Goal: Task Accomplishment & Management: Complete application form

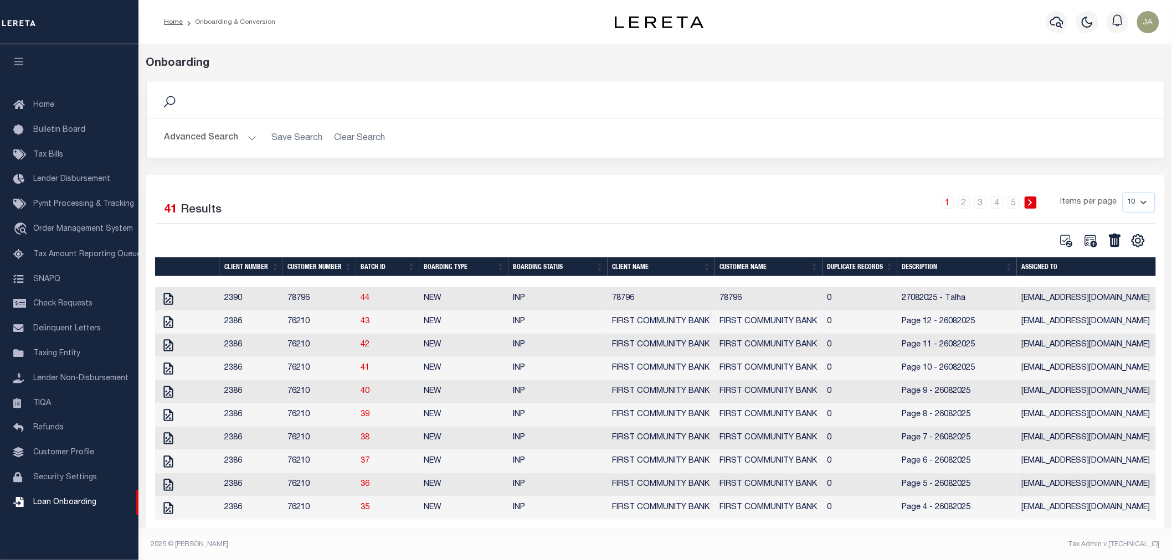
scroll to position [13, 0]
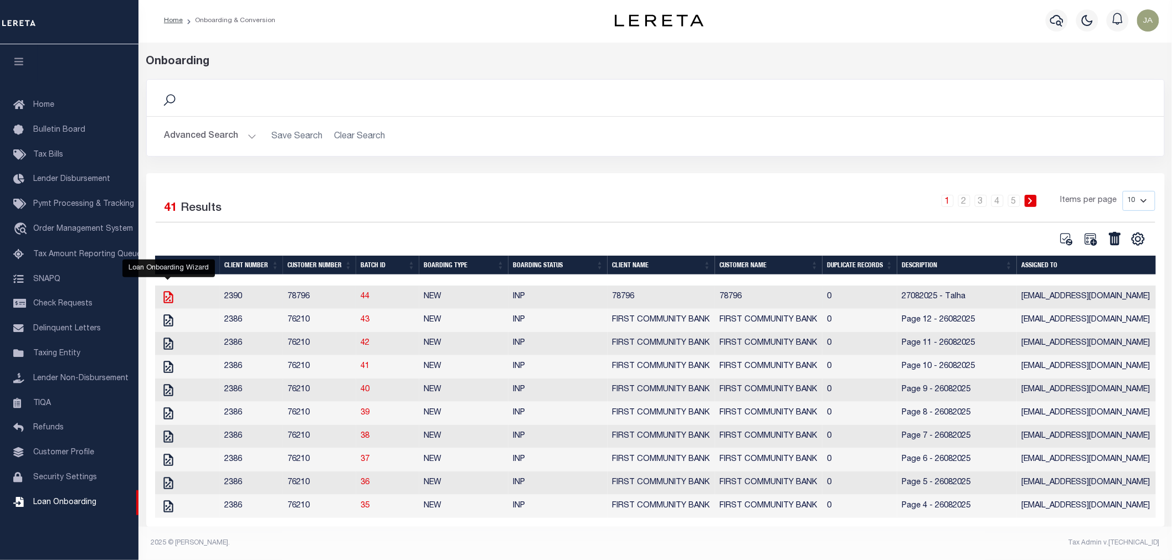
click at [163, 291] on icon "" at bounding box center [167, 297] width 9 height 12
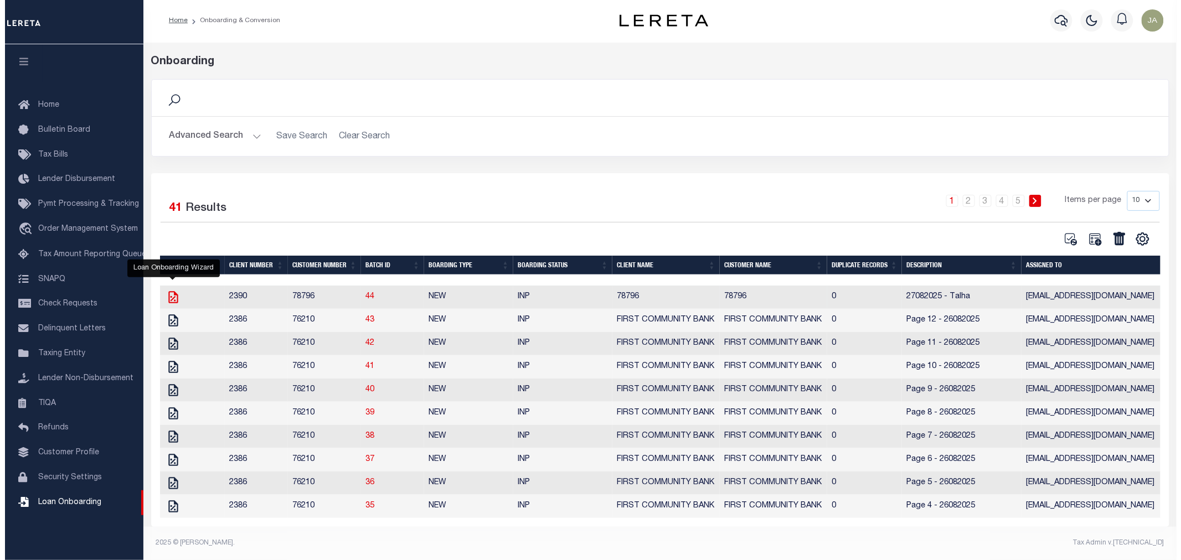
scroll to position [12, 0]
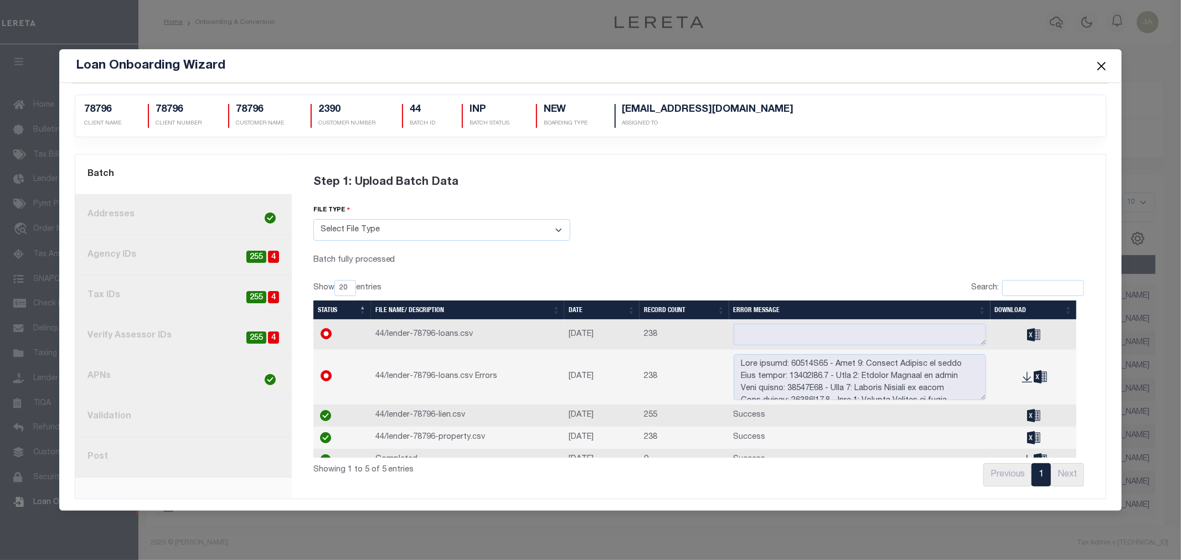
click at [279, 254] on span "4" at bounding box center [273, 257] width 11 height 13
radio input "true"
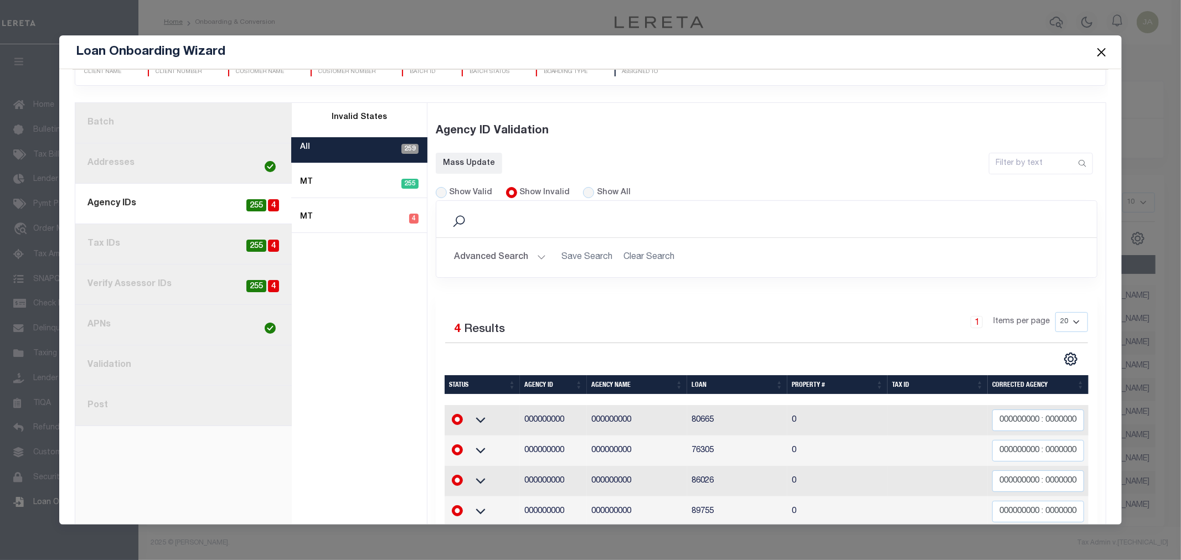
scroll to position [0, 0]
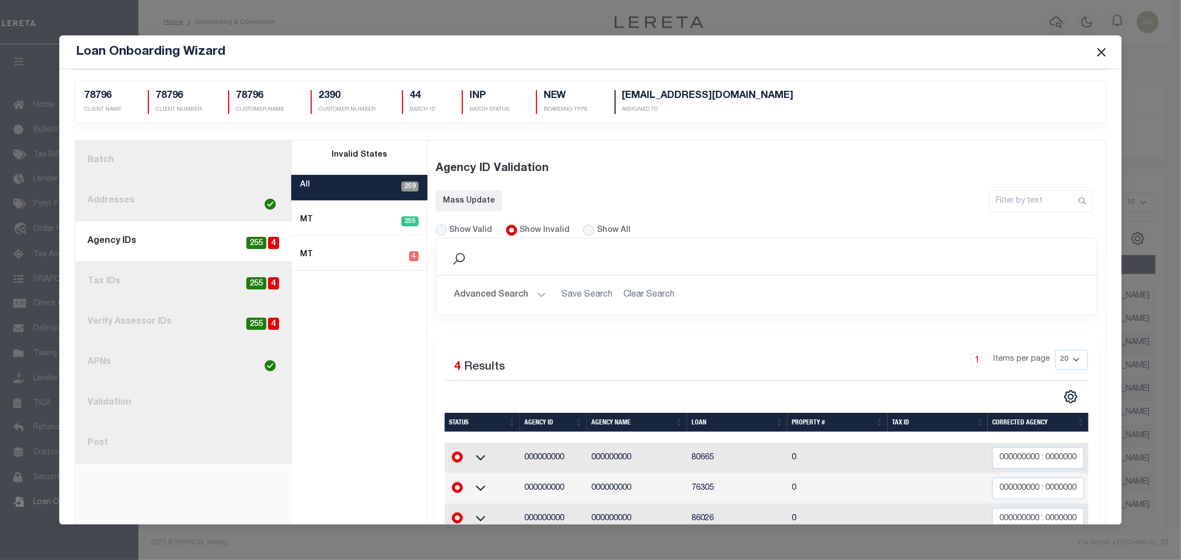
click at [141, 158] on link "1. Batch" at bounding box center [183, 161] width 217 height 40
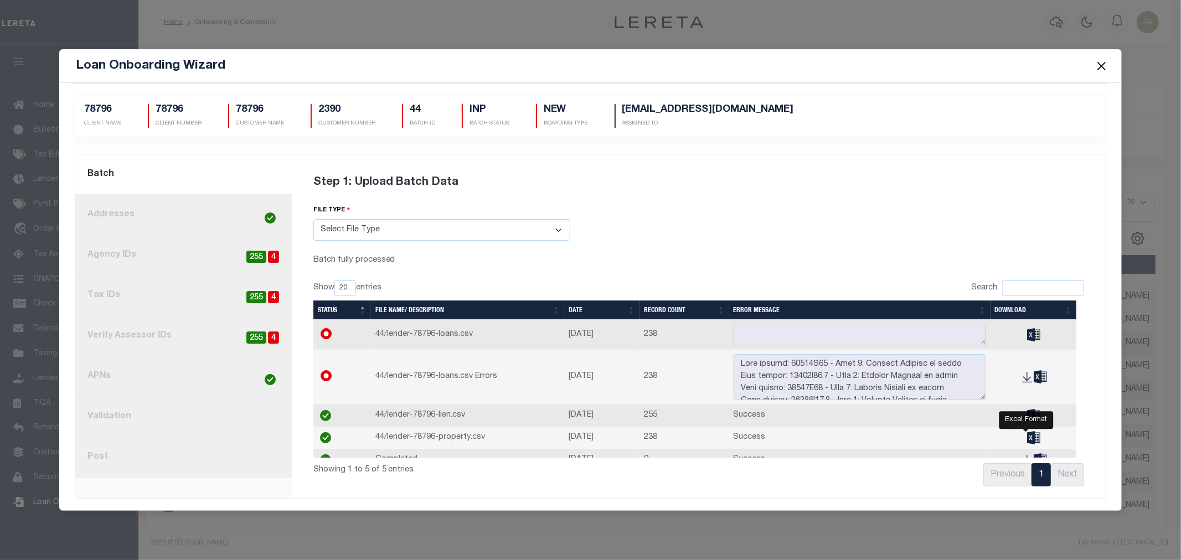
click at [1027, 435] on icon "" at bounding box center [1033, 437] width 13 height 13
click at [1095, 65] on button "Close" at bounding box center [1101, 66] width 14 height 14
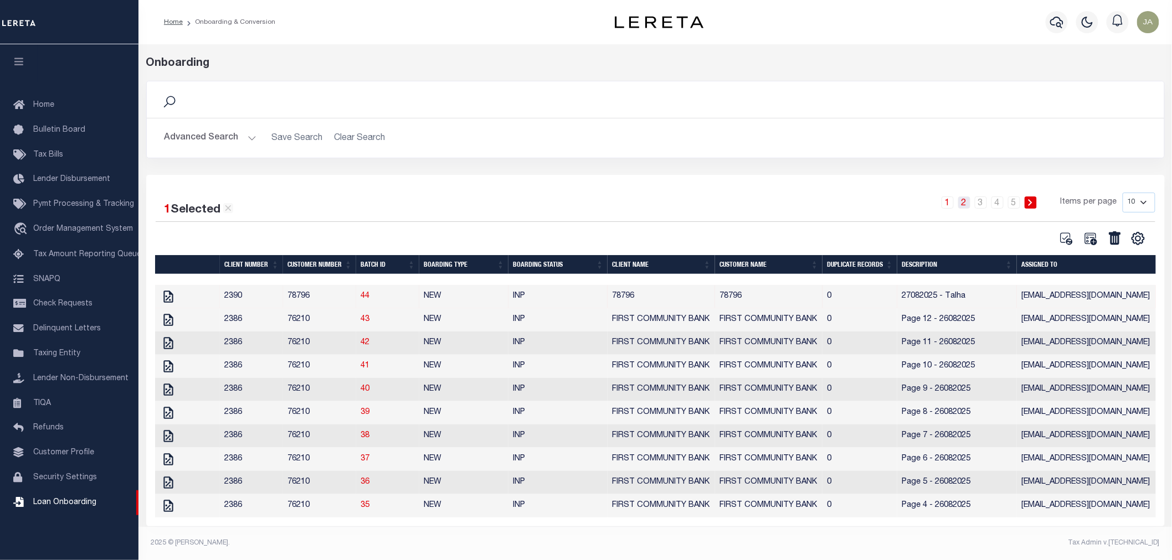
click at [965, 197] on link "2" at bounding box center [964, 203] width 12 height 12
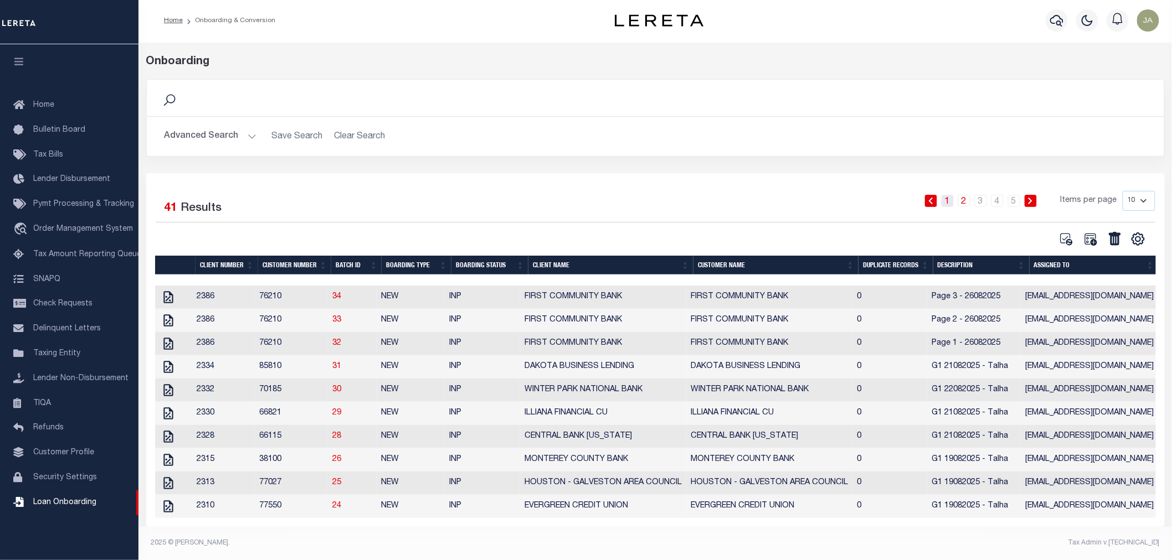
click at [947, 195] on link "1" at bounding box center [947, 201] width 12 height 12
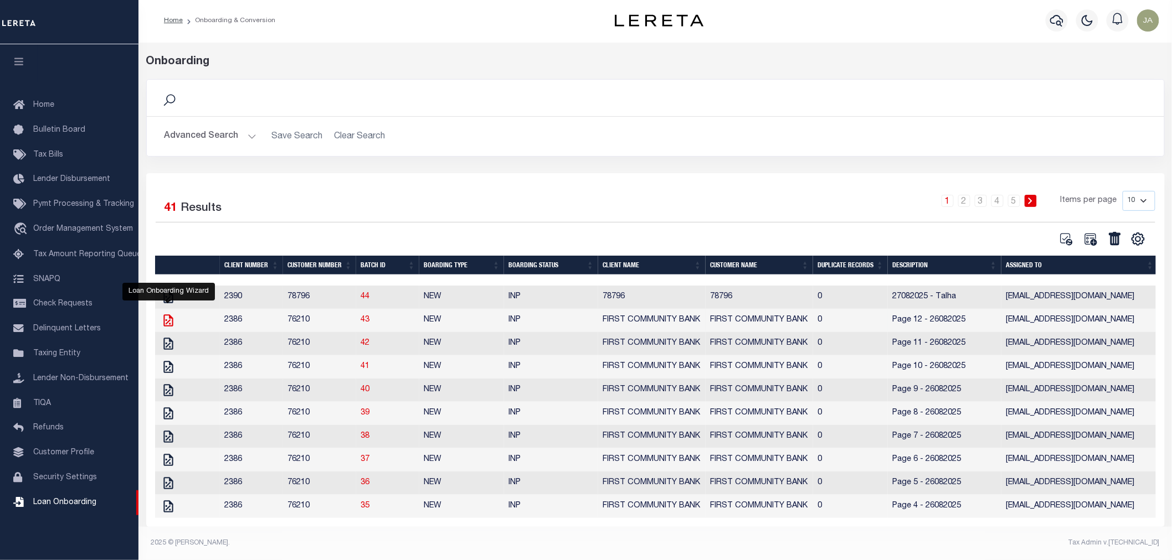
click at [168, 315] on icon at bounding box center [167, 321] width 9 height 12
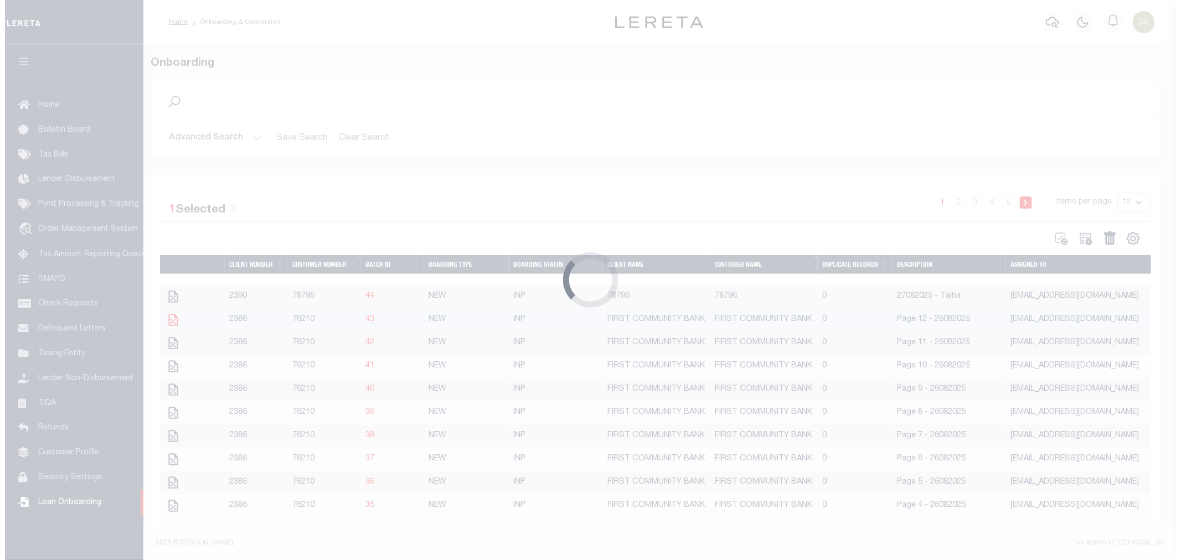
scroll to position [4, 0]
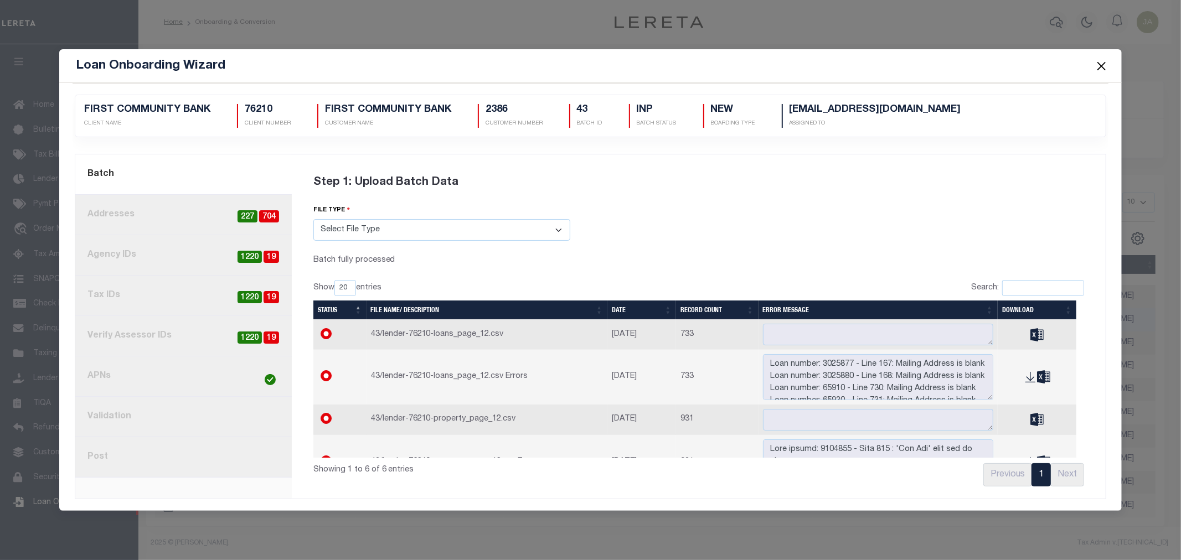
click at [1098, 65] on button "Close" at bounding box center [1101, 66] width 14 height 14
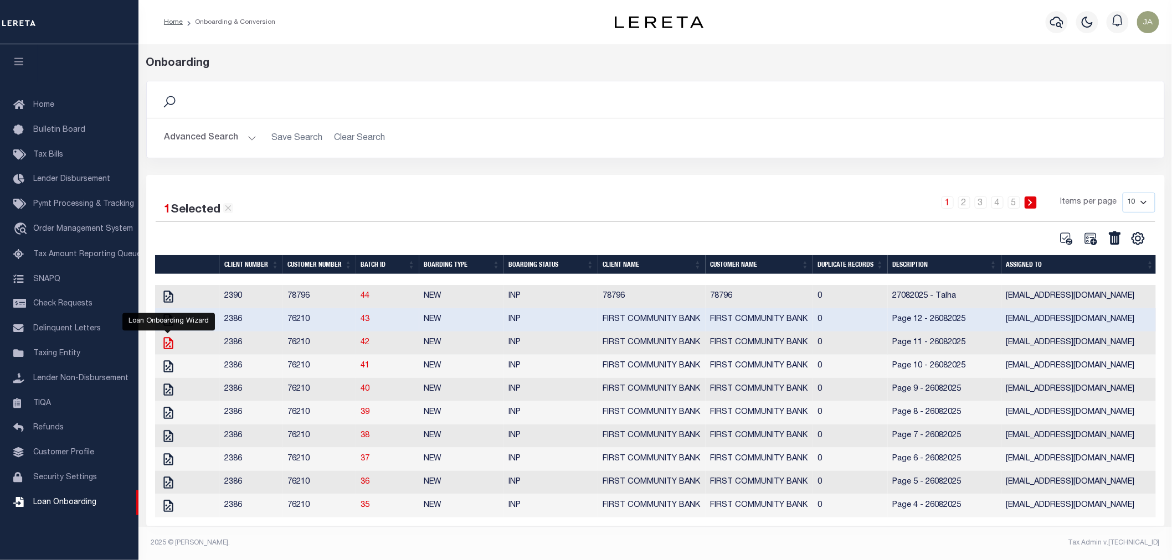
click at [162, 341] on icon at bounding box center [168, 343] width 14 height 14
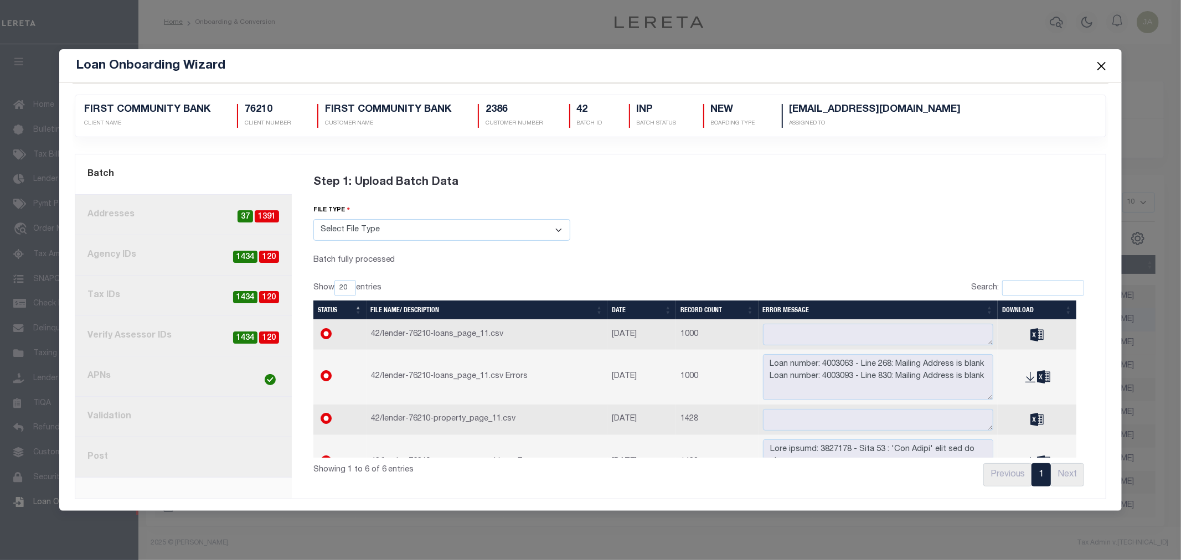
click at [1100, 64] on button "Close" at bounding box center [1101, 66] width 14 height 14
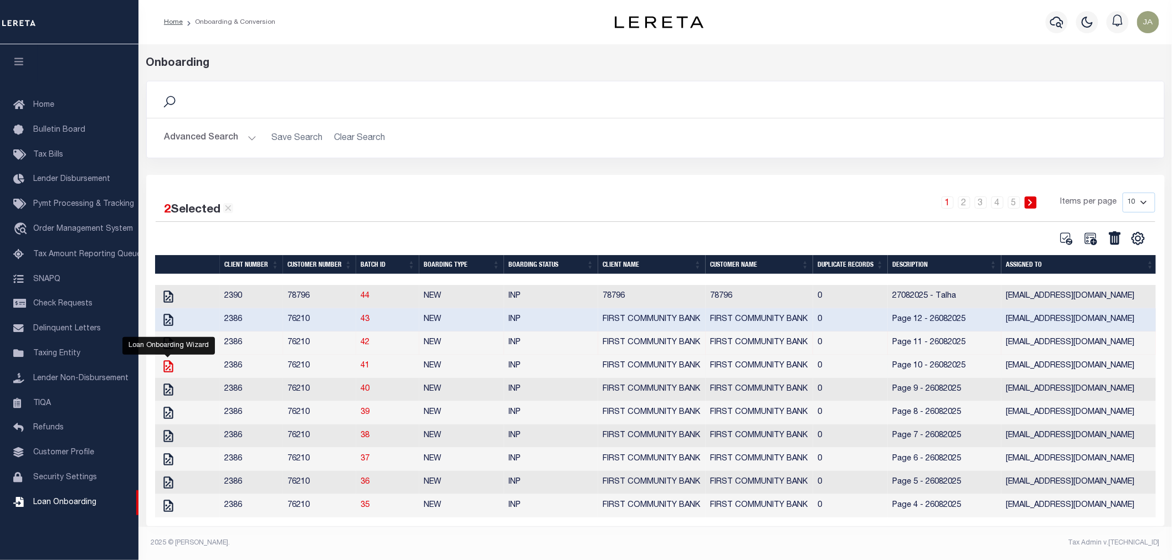
click at [168, 365] on icon at bounding box center [167, 366] width 9 height 12
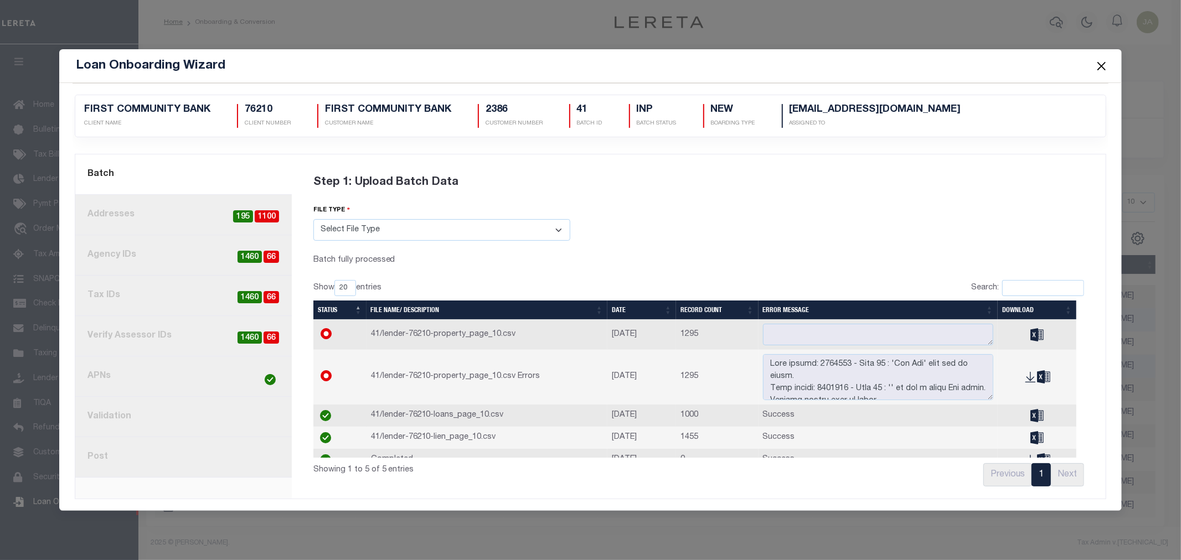
click at [269, 258] on span "66" at bounding box center [272, 257] width 16 height 13
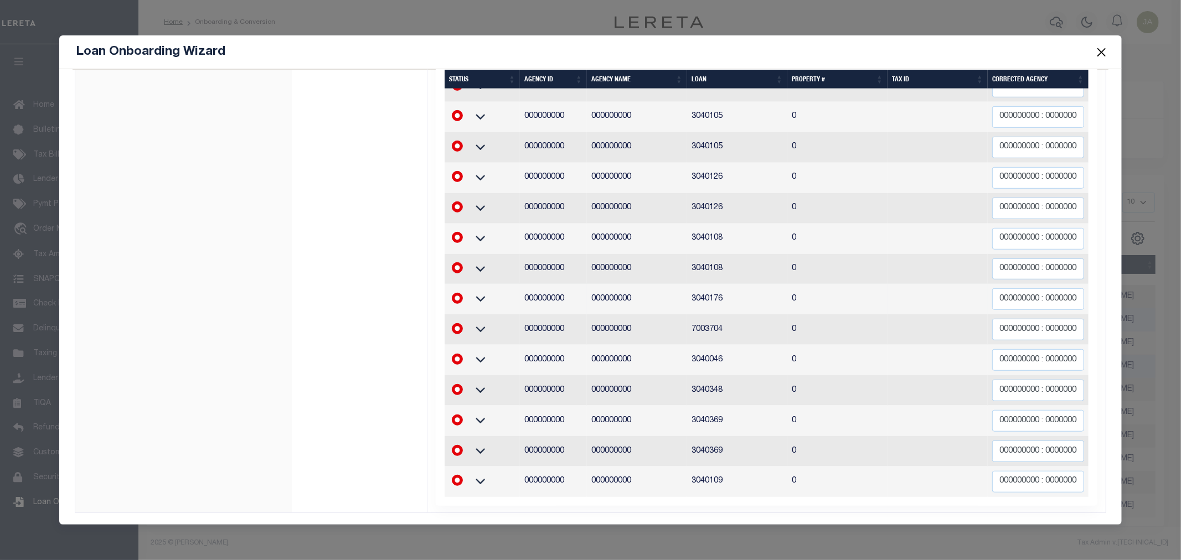
scroll to position [195, 0]
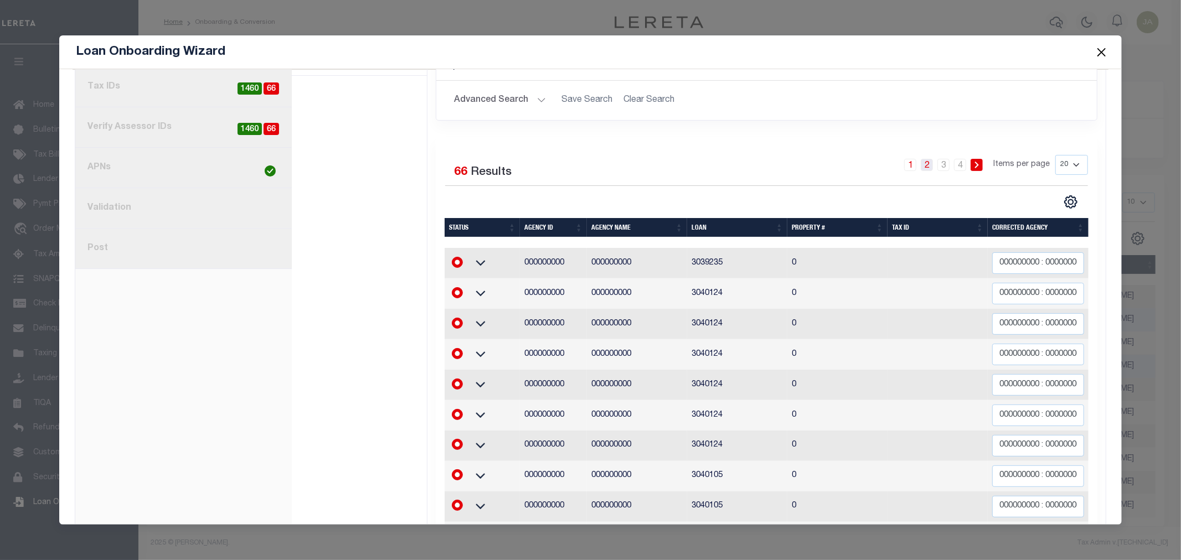
click at [921, 165] on link "2" at bounding box center [927, 165] width 12 height 12
click at [940, 168] on link "3" at bounding box center [944, 165] width 12 height 12
click at [956, 168] on link "4" at bounding box center [960, 165] width 12 height 12
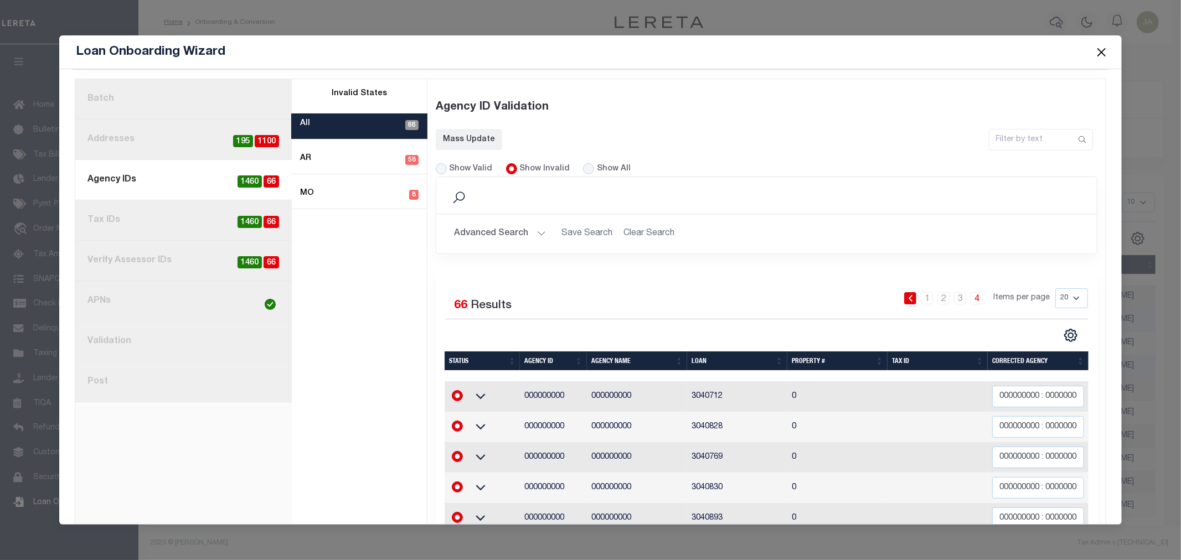
scroll to position [136, 0]
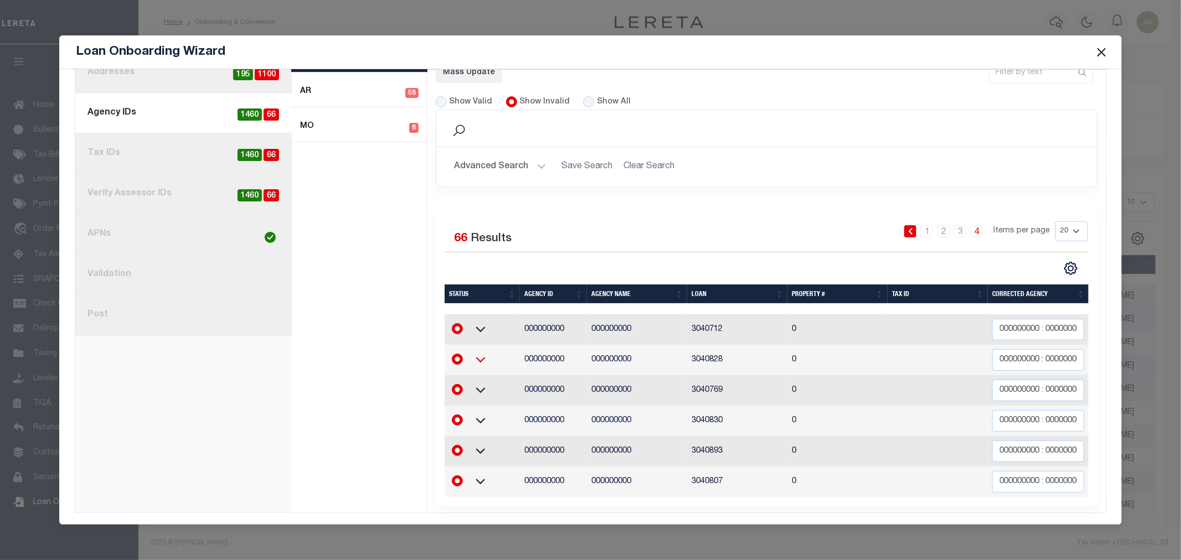
click at [480, 354] on icon at bounding box center [481, 360] width 28 height 12
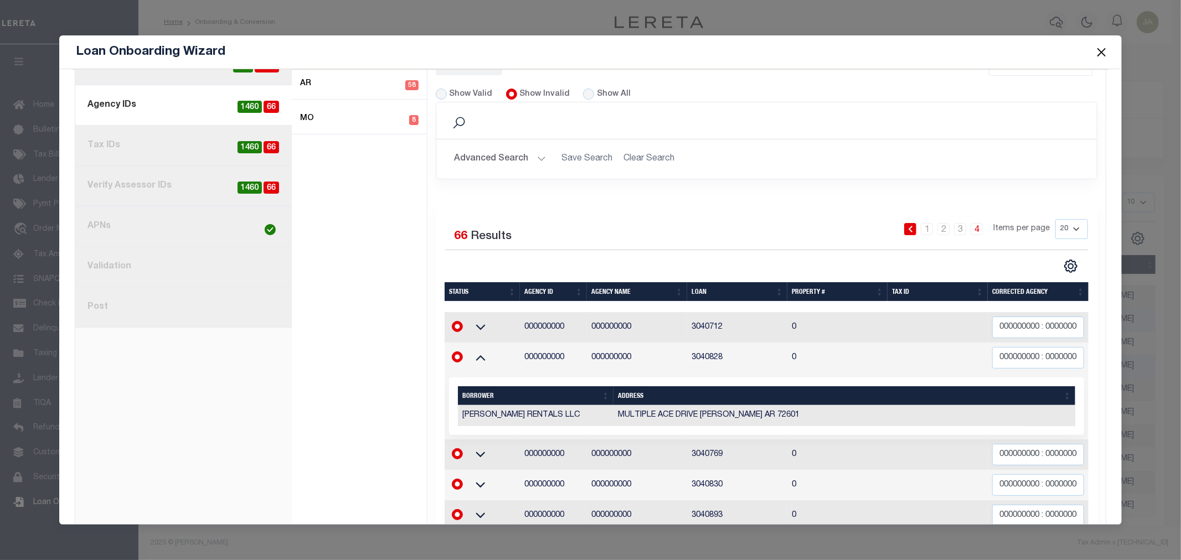
click at [477, 349] on td at bounding box center [483, 358] width 76 height 30
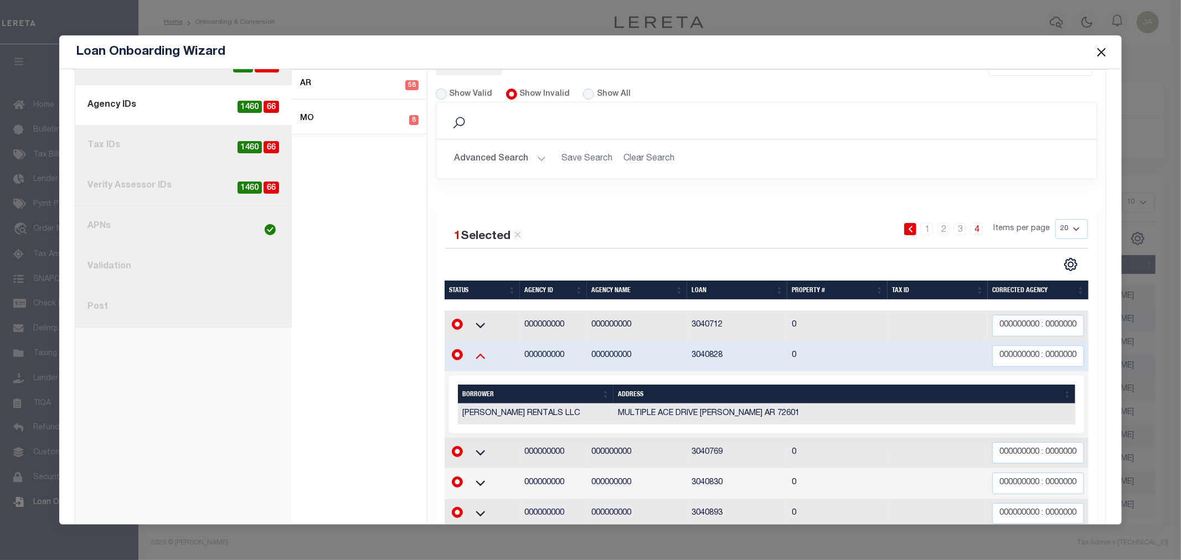
click at [478, 355] on icon at bounding box center [481, 356] width 28 height 12
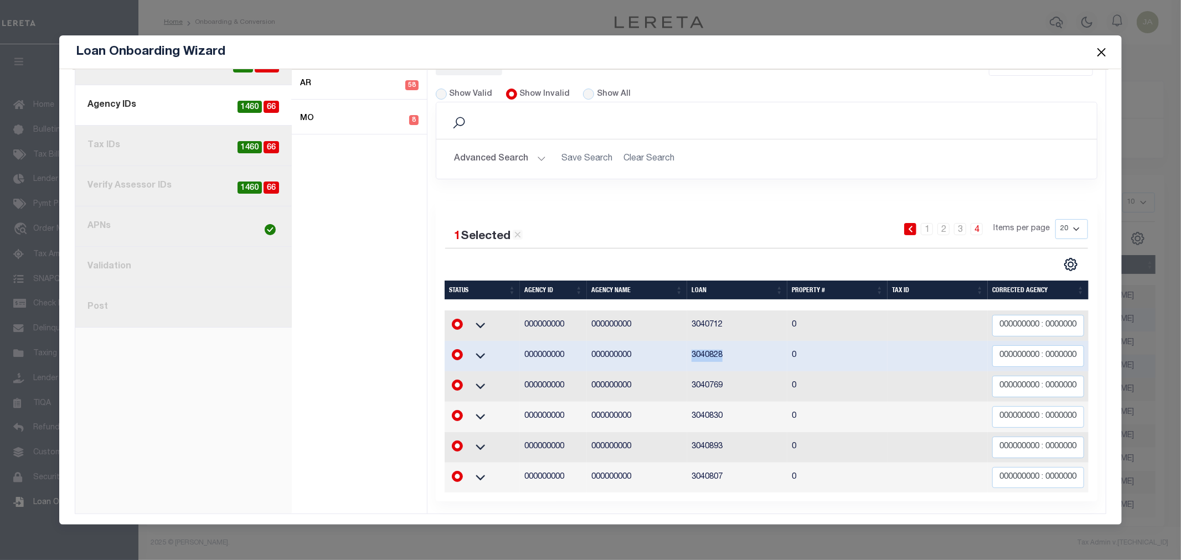
drag, startPoint x: 687, startPoint y: 357, endPoint x: 722, endPoint y: 356, distance: 34.9
click at [722, 356] on td "3040828" at bounding box center [737, 356] width 100 height 30
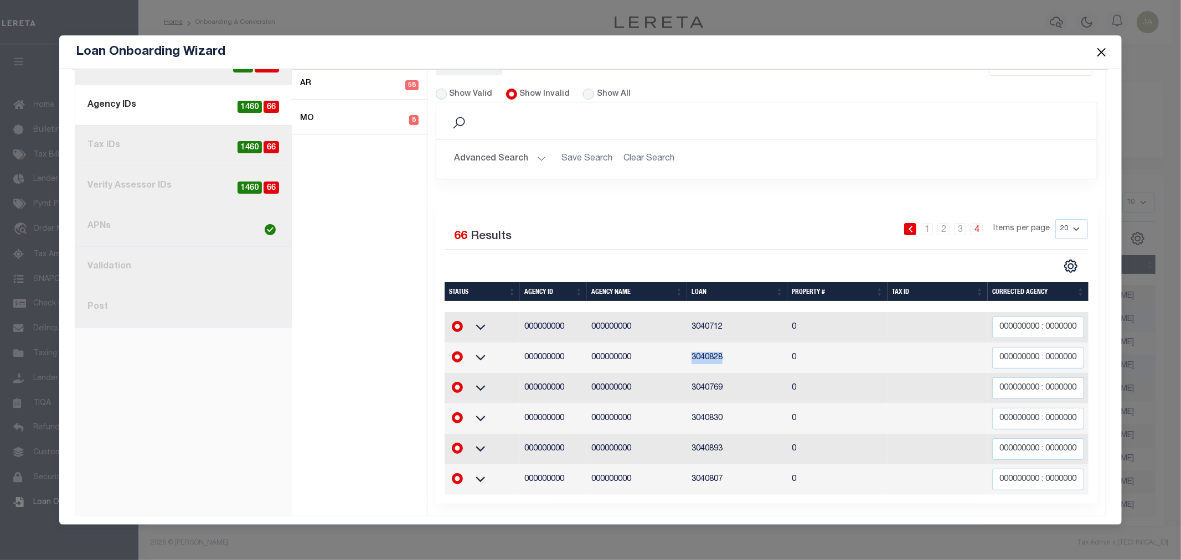
copy td "3040828"
click at [1064, 264] on icon "" at bounding box center [1071, 266] width 14 height 14
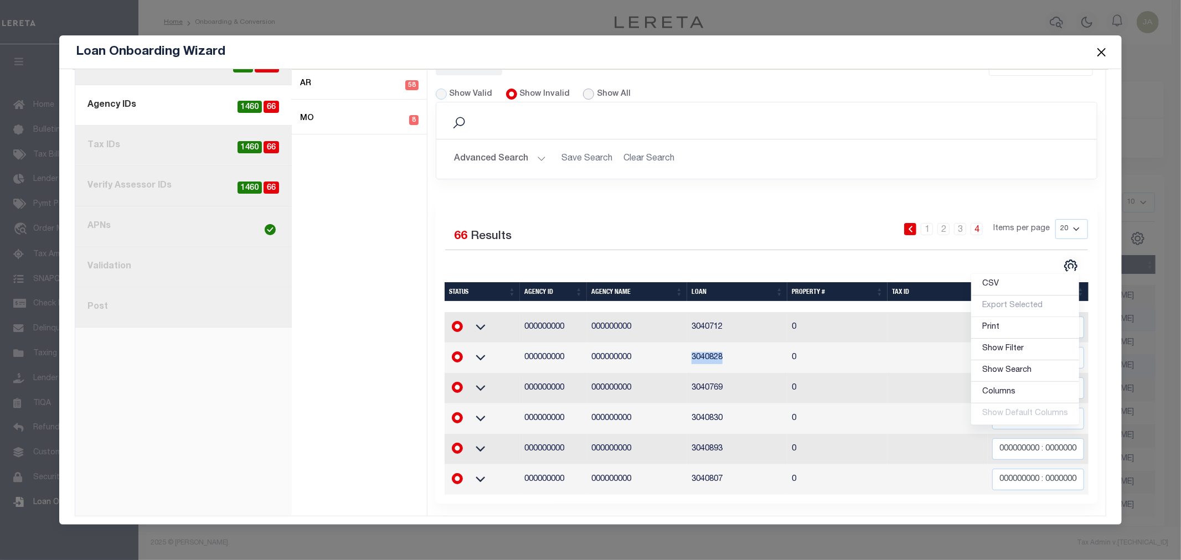
click at [585, 95] on input "Show All" at bounding box center [588, 94] width 11 height 11
radio input "true"
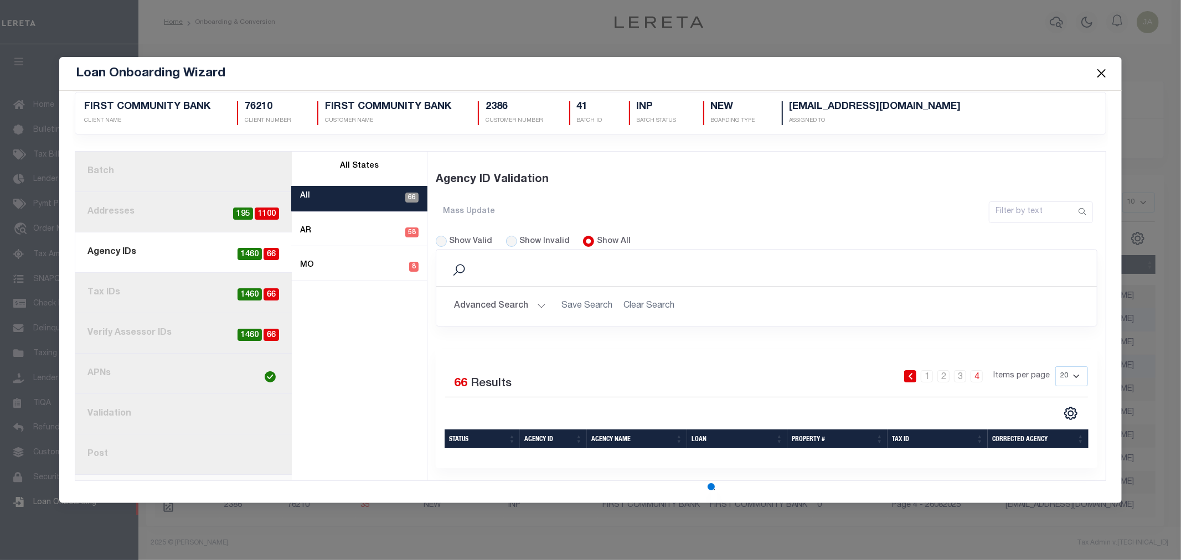
scroll to position [9, 0]
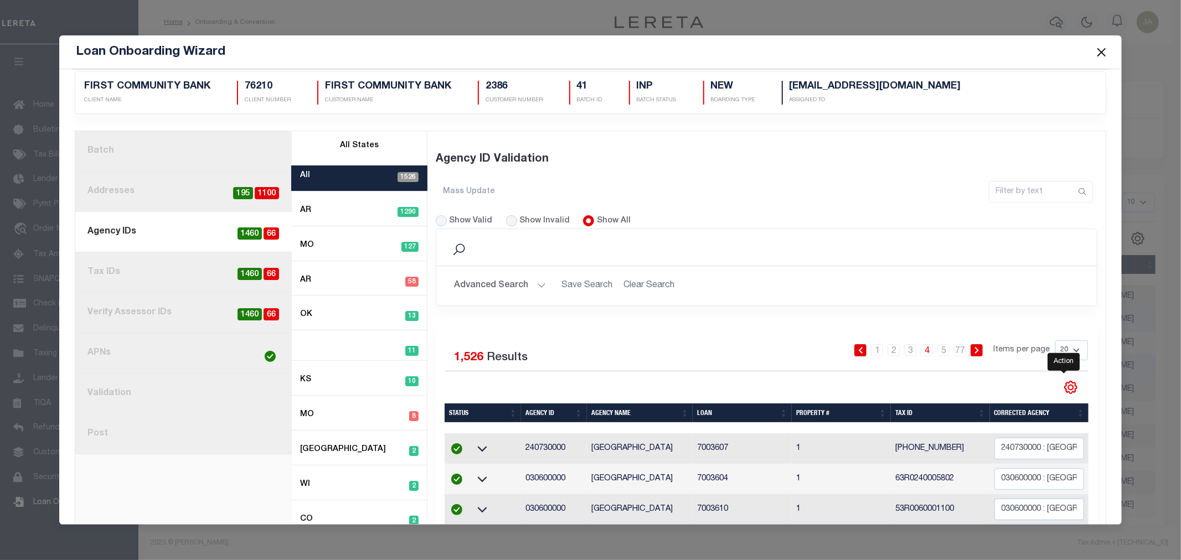
click at [1064, 391] on icon "" at bounding box center [1071, 387] width 14 height 14
click at [1032, 307] on link "Show Filter" at bounding box center [1025, 304] width 108 height 22
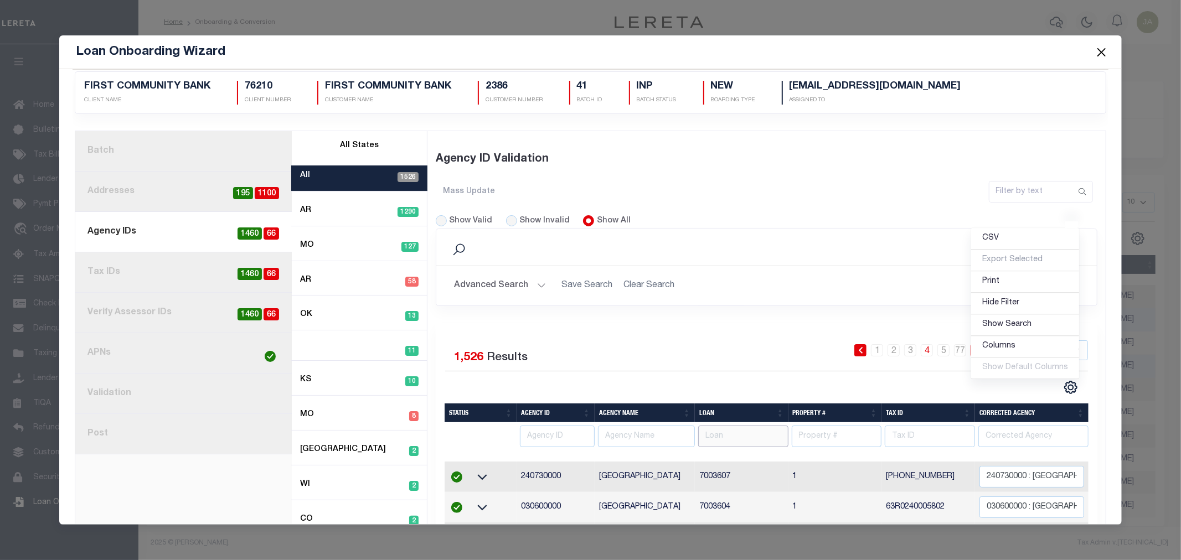
click at [758, 431] on input "text" at bounding box center [743, 437] width 90 height 22
paste input "3040828"
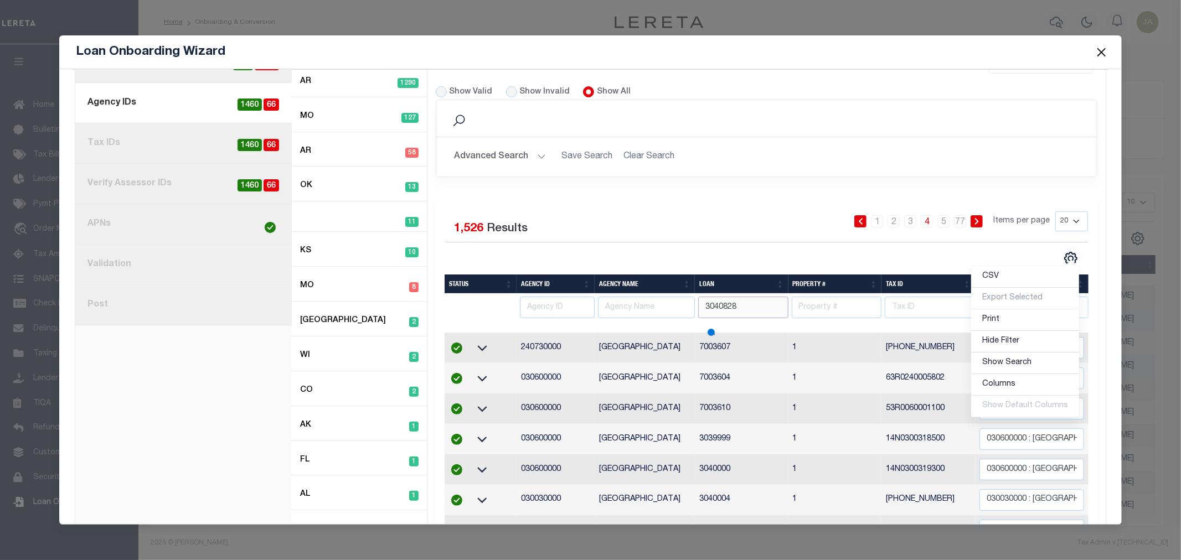
scroll to position [317, 0]
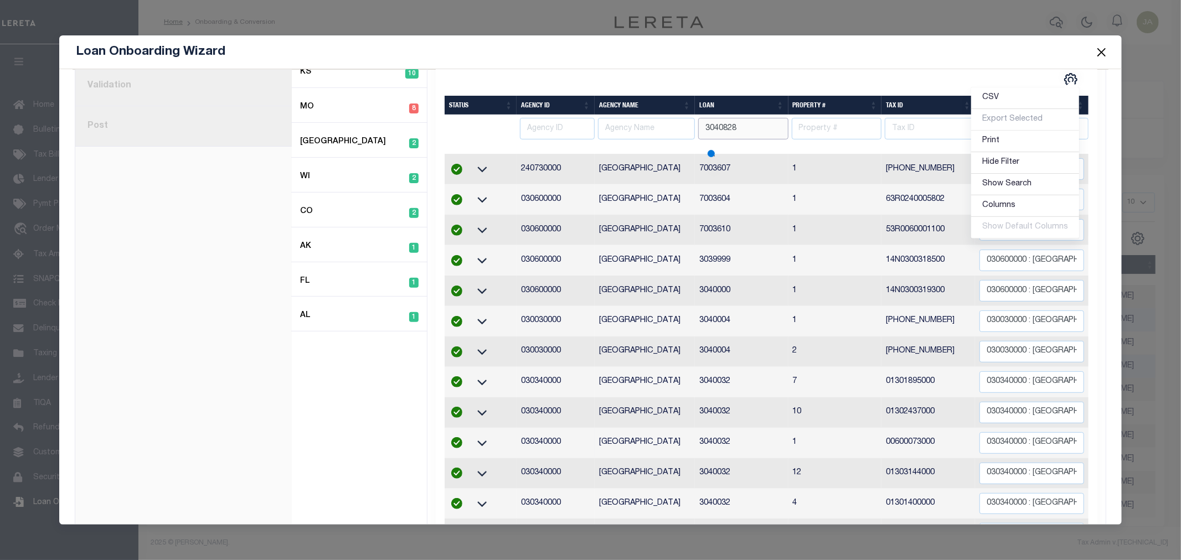
type input "3040828"
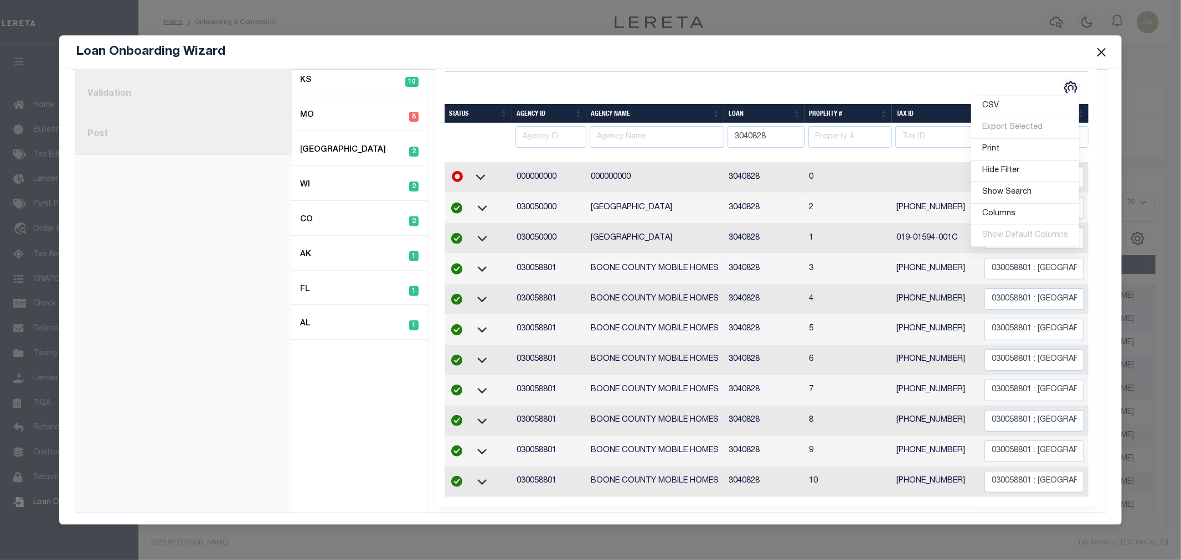
click at [852, 193] on td "2" at bounding box center [848, 208] width 87 height 30
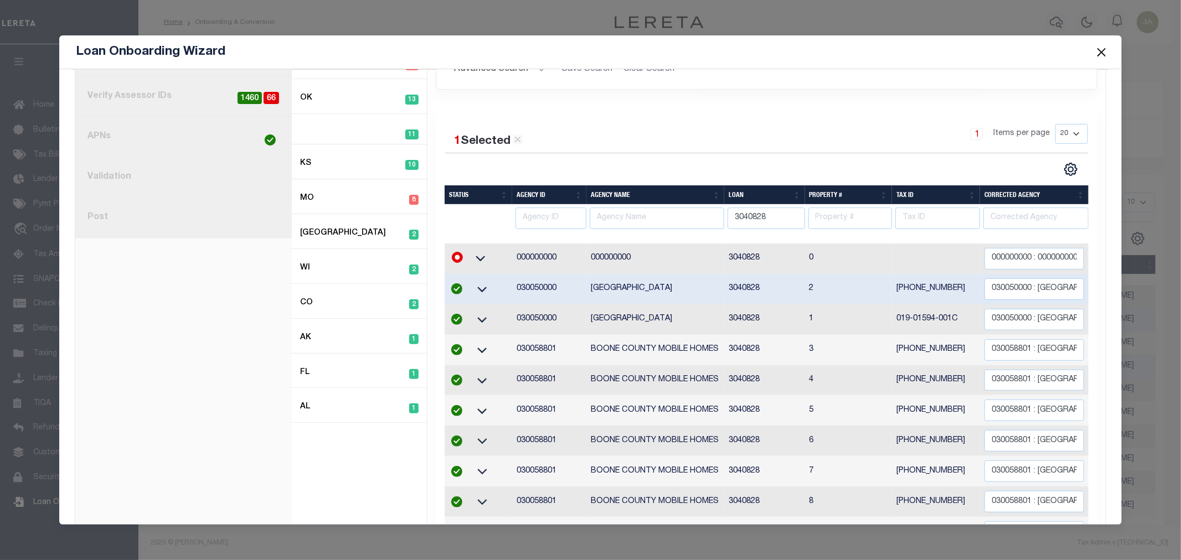
scroll to position [69, 0]
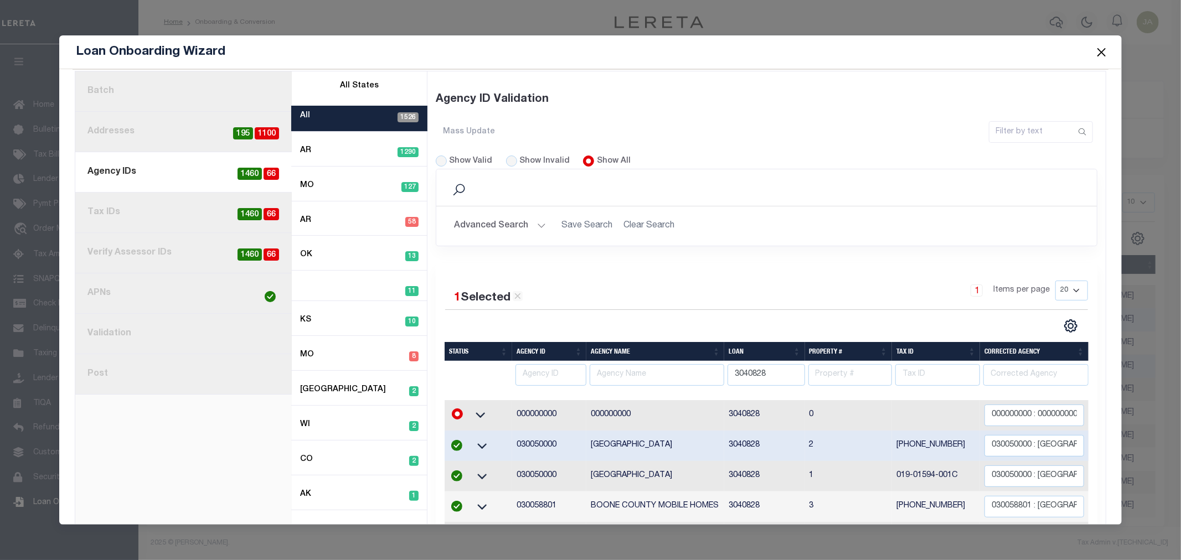
click at [230, 208] on link "4. Tax IDs 66 1460" at bounding box center [183, 213] width 217 height 40
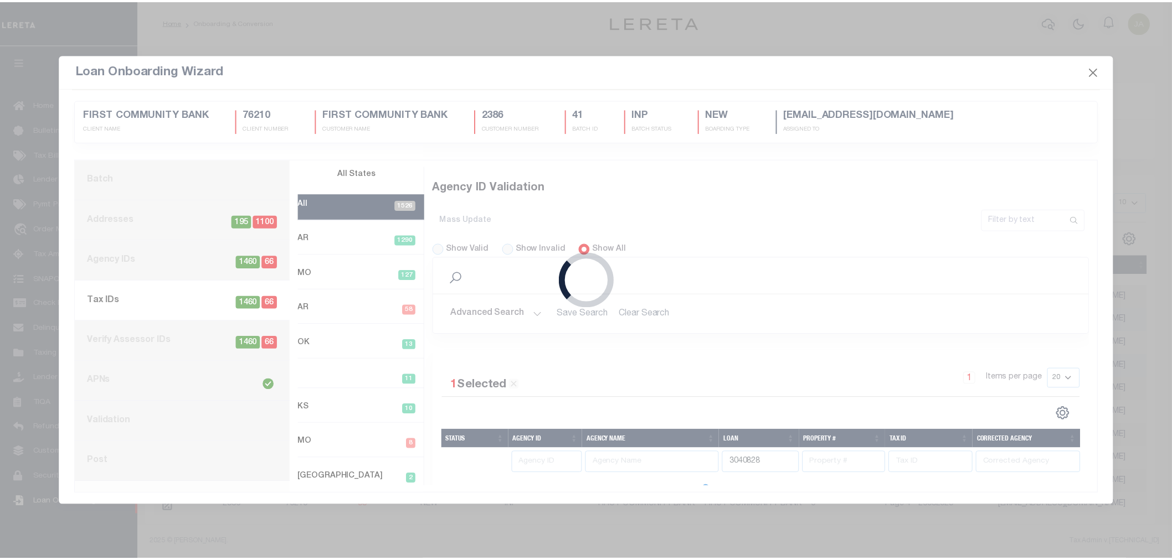
scroll to position [0, 0]
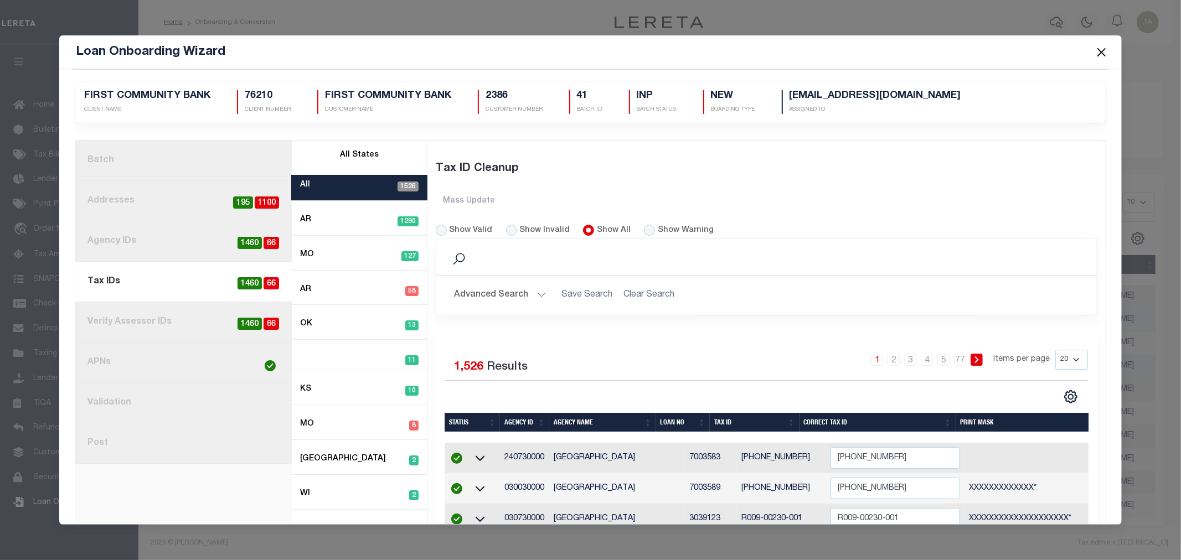
click at [1098, 50] on button "Close" at bounding box center [1101, 52] width 14 height 14
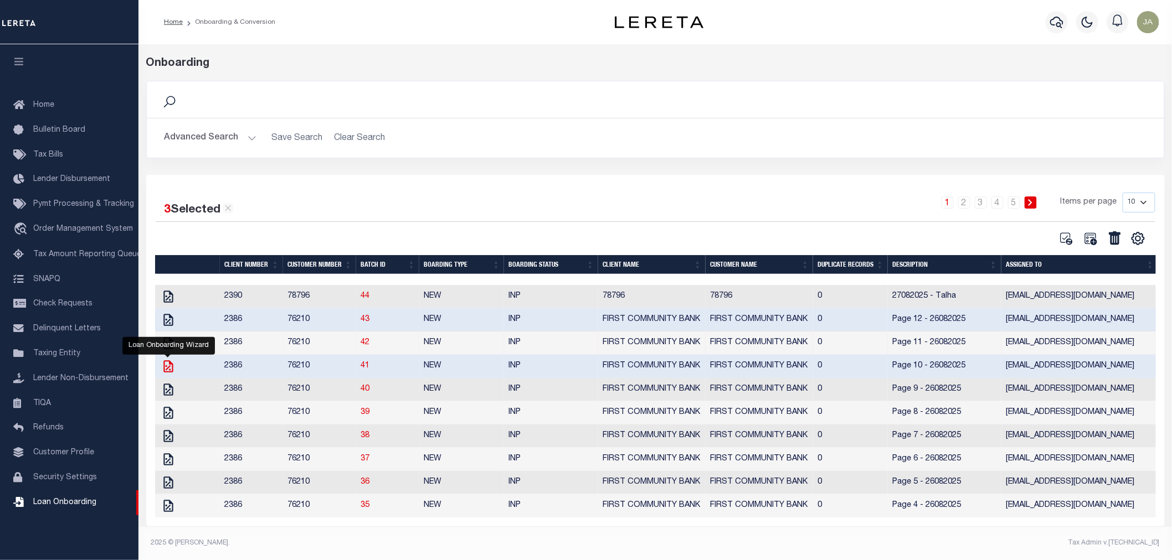
click at [166, 367] on icon at bounding box center [167, 366] width 9 height 12
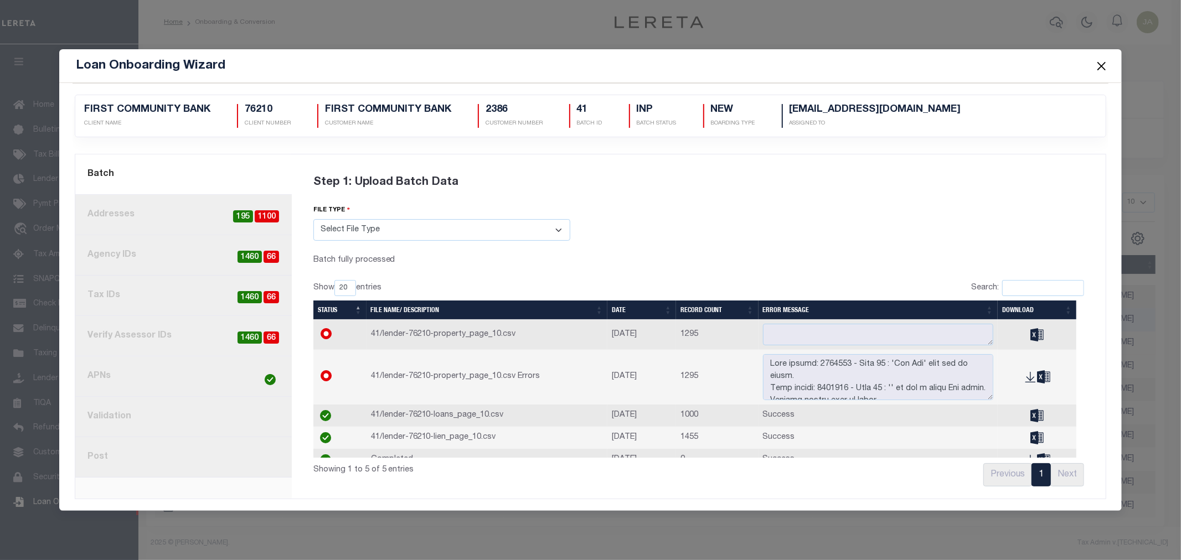
click at [1102, 63] on button "Close" at bounding box center [1101, 66] width 14 height 14
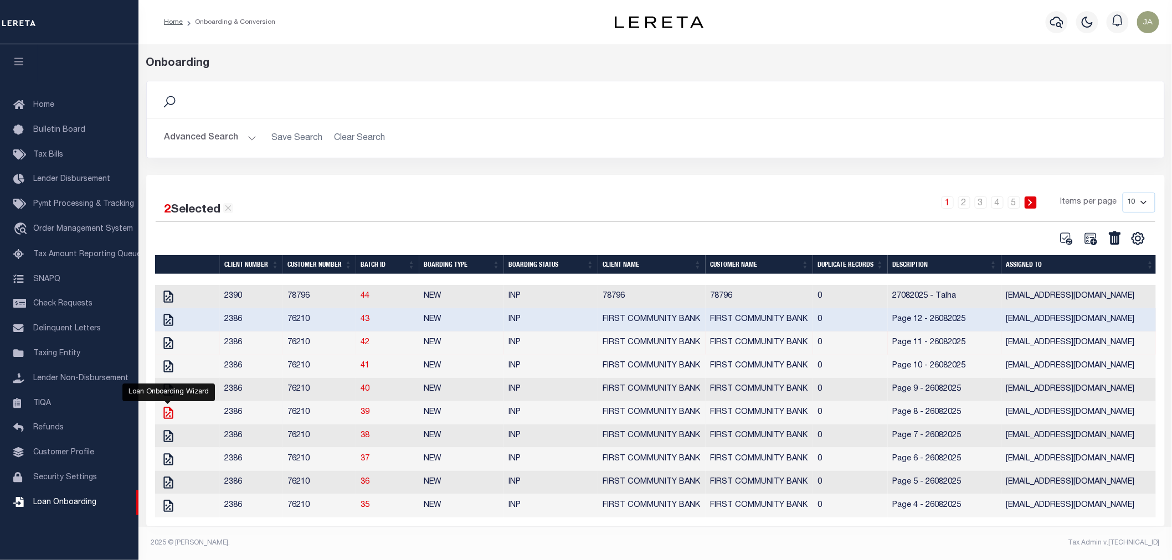
click at [167, 410] on icon "" at bounding box center [168, 413] width 14 height 14
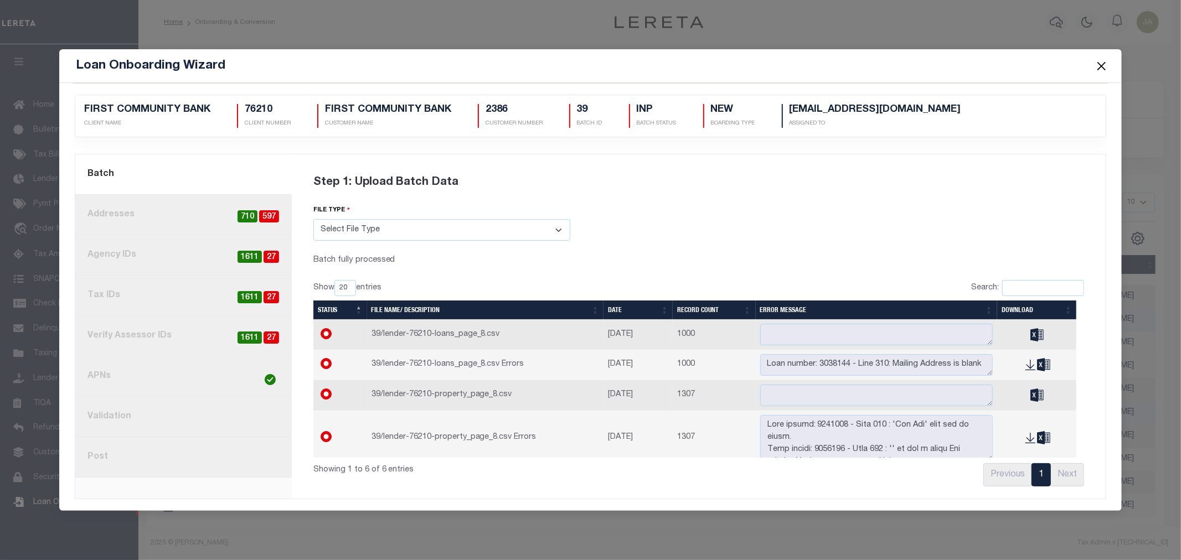
click at [1100, 51] on span at bounding box center [1101, 65] width 42 height 31
click at [1097, 65] on button "Close" at bounding box center [1101, 66] width 14 height 14
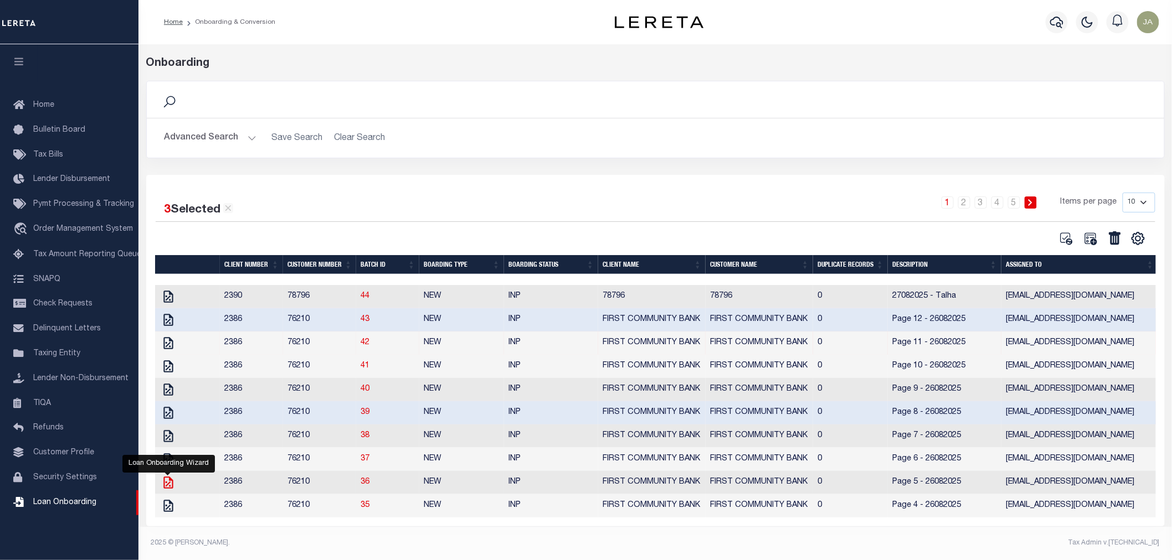
click at [165, 482] on icon "" at bounding box center [167, 483] width 9 height 12
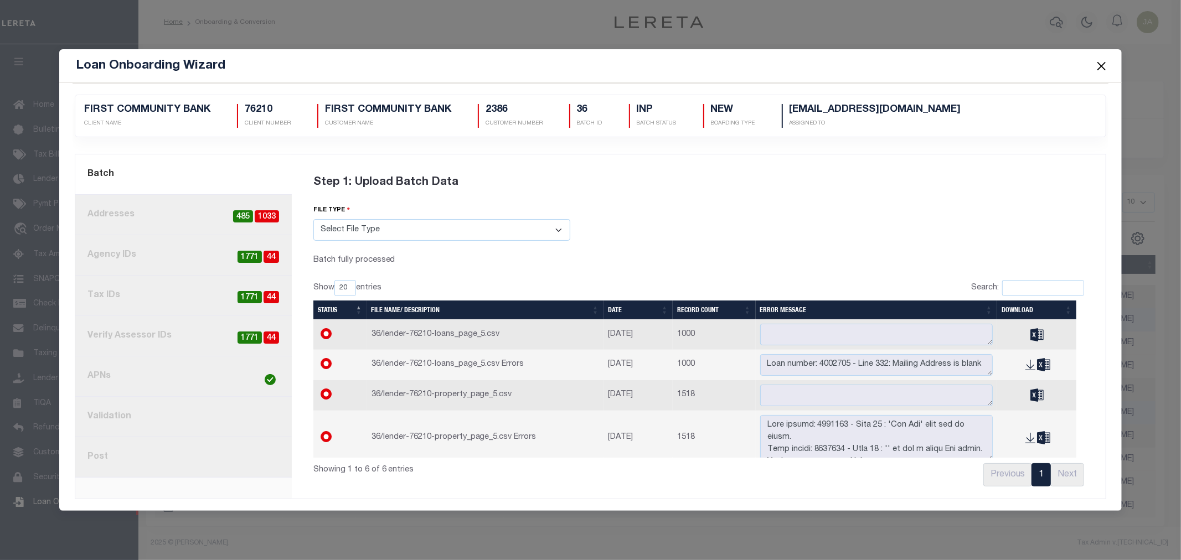
click at [1097, 61] on button "Close" at bounding box center [1101, 66] width 14 height 14
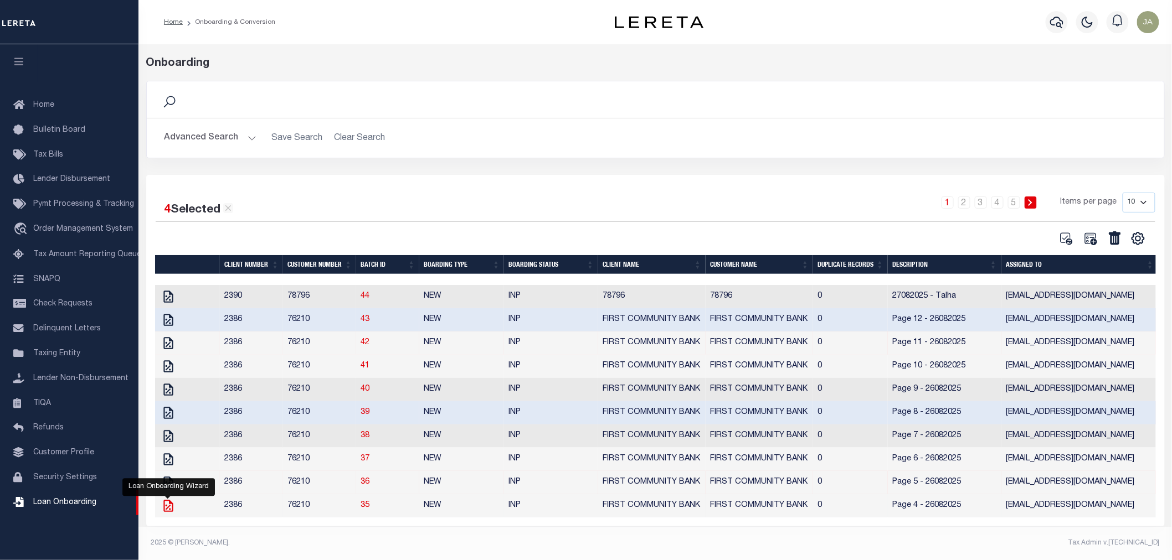
click at [163, 508] on icon "" at bounding box center [168, 506] width 14 height 14
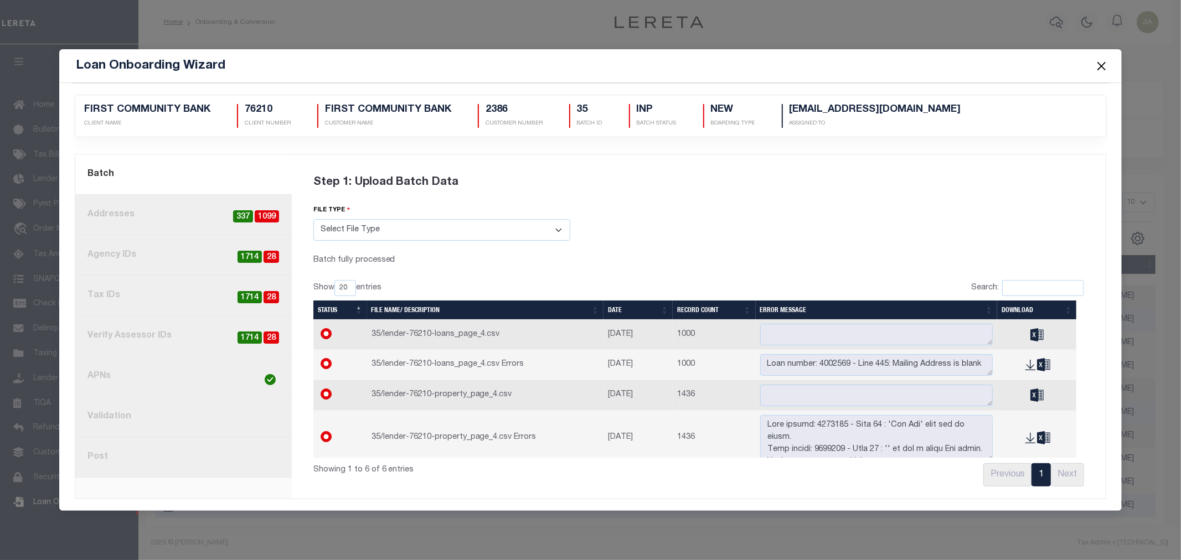
click at [1100, 63] on button "Close" at bounding box center [1101, 66] width 14 height 14
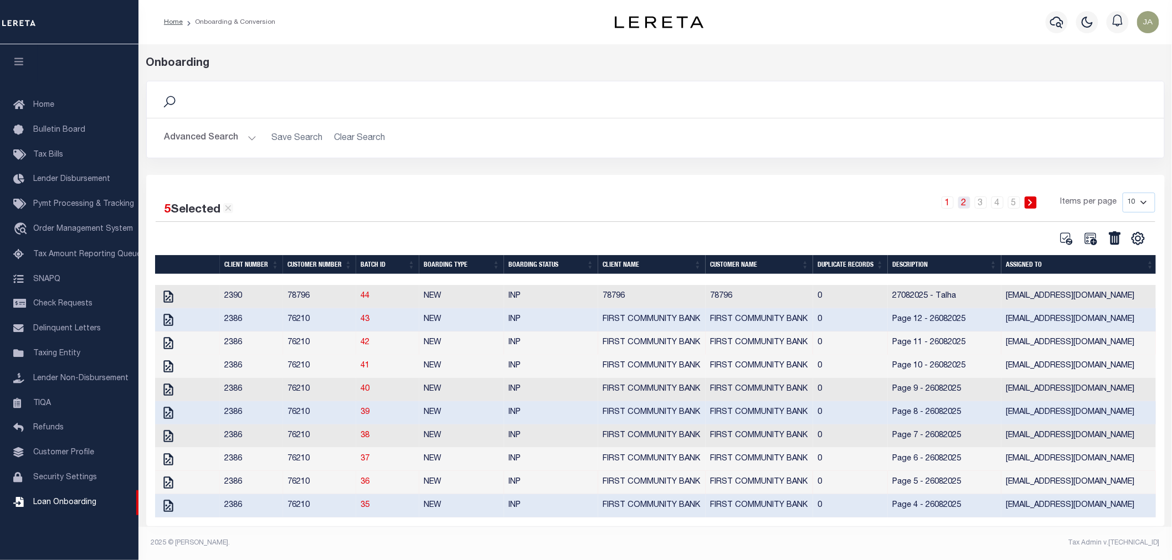
click at [969, 202] on link "2" at bounding box center [964, 203] width 12 height 12
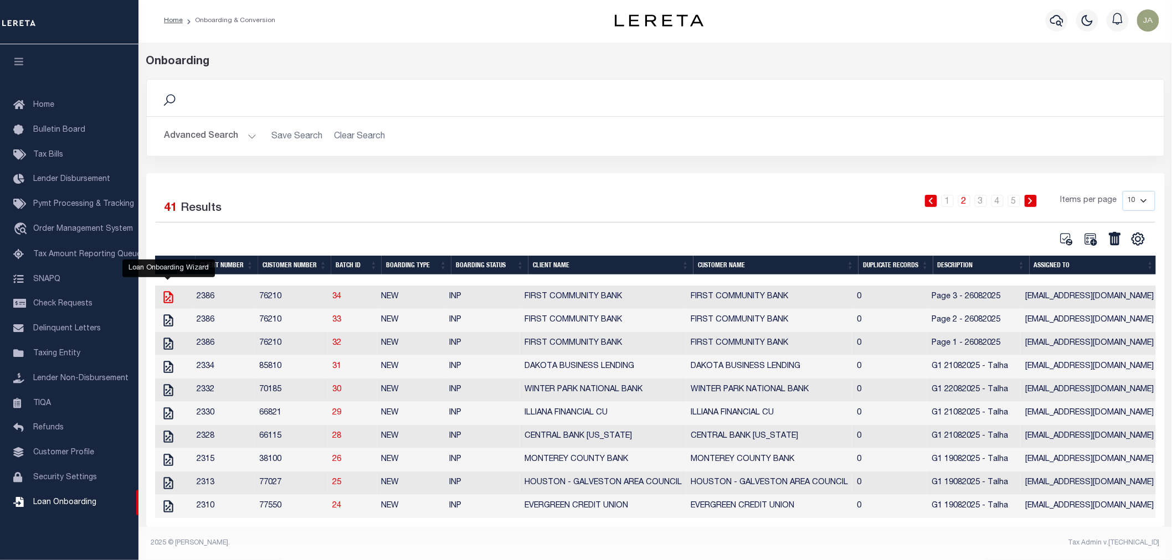
click at [164, 296] on icon at bounding box center [168, 297] width 14 height 14
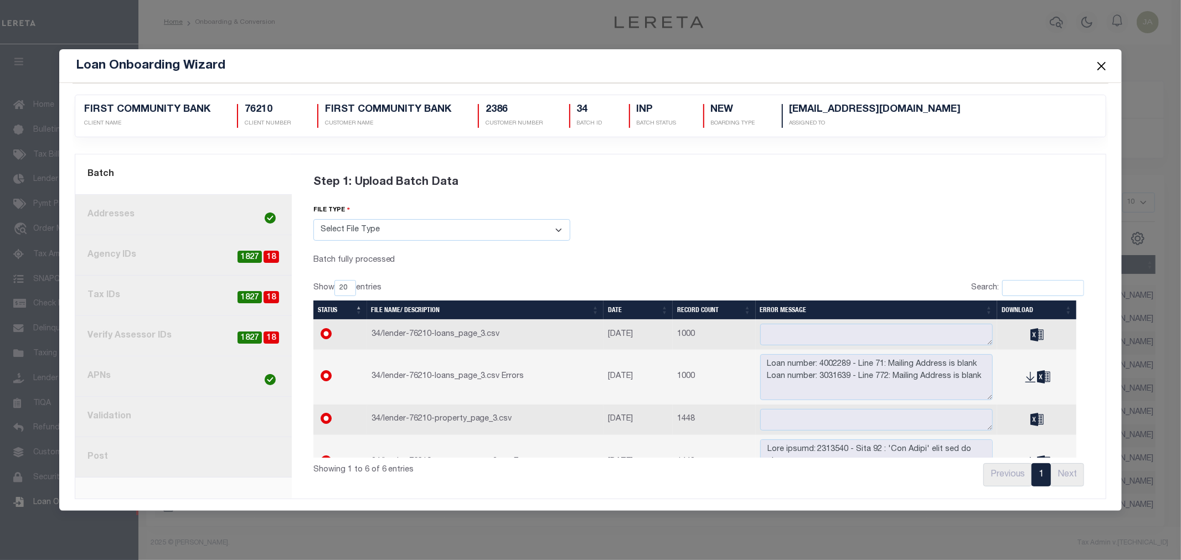
click at [1111, 63] on span at bounding box center [1101, 65] width 42 height 31
click at [1101, 68] on button "Close" at bounding box center [1101, 66] width 14 height 14
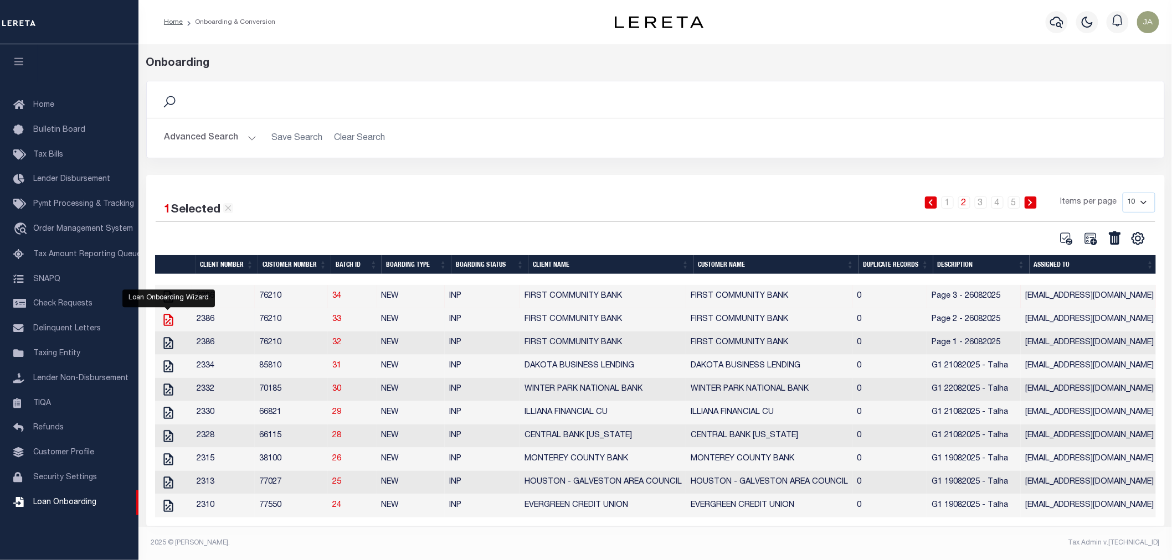
click at [165, 313] on icon at bounding box center [168, 320] width 14 height 14
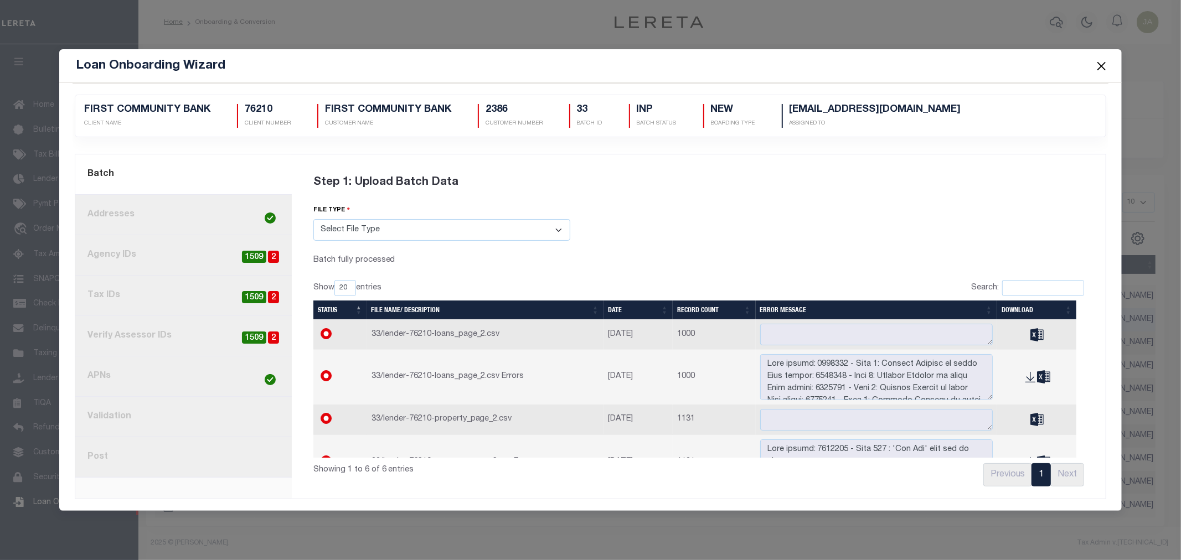
click at [1097, 64] on button "Close" at bounding box center [1101, 66] width 14 height 14
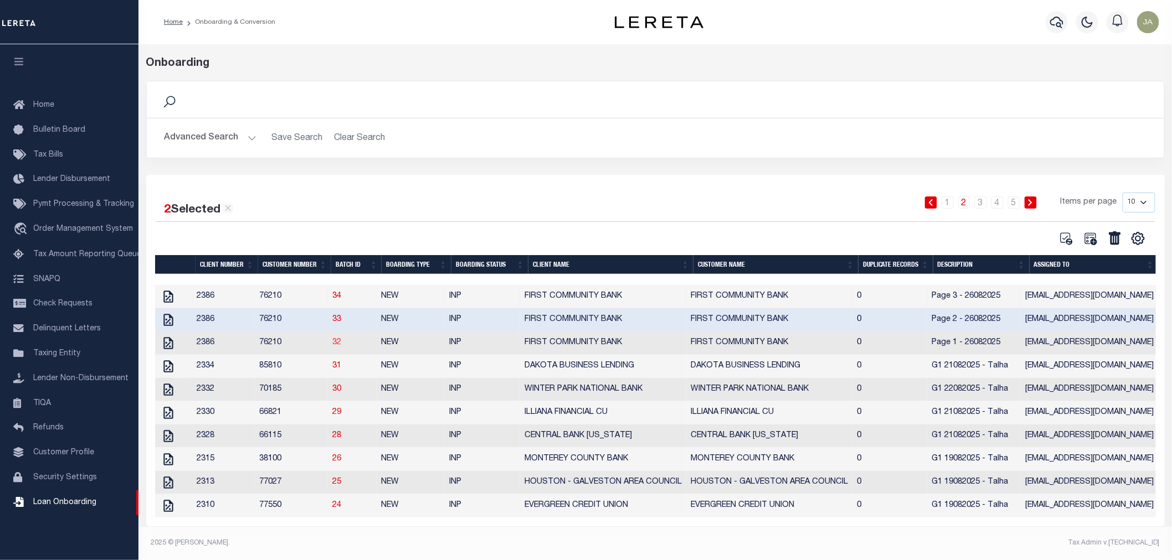
click at [338, 339] on link "32" at bounding box center [336, 343] width 9 height 8
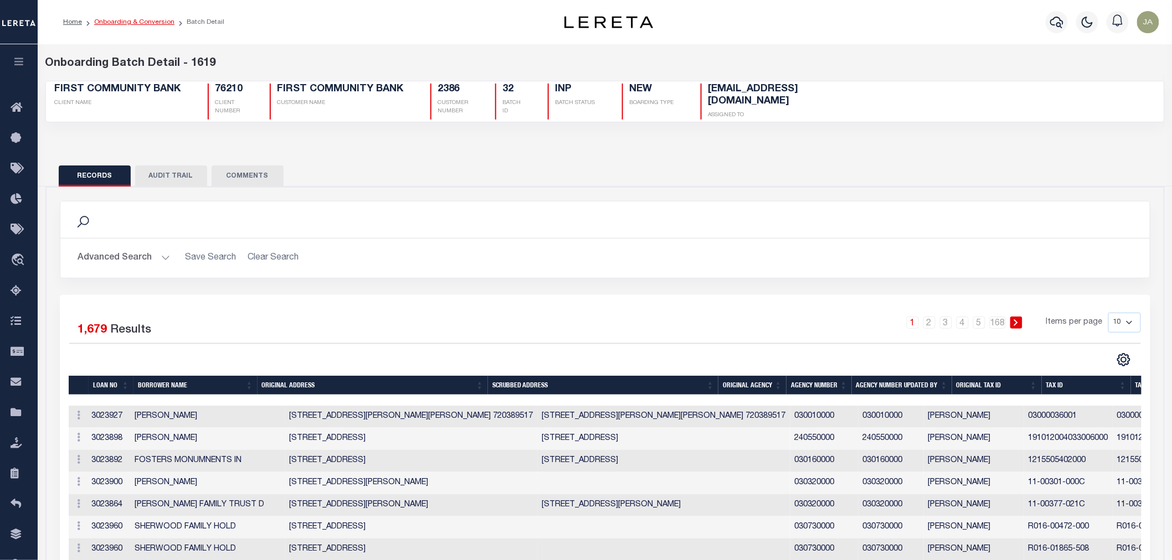
click at [118, 19] on link "Onboarding & Conversion" at bounding box center [134, 22] width 80 height 7
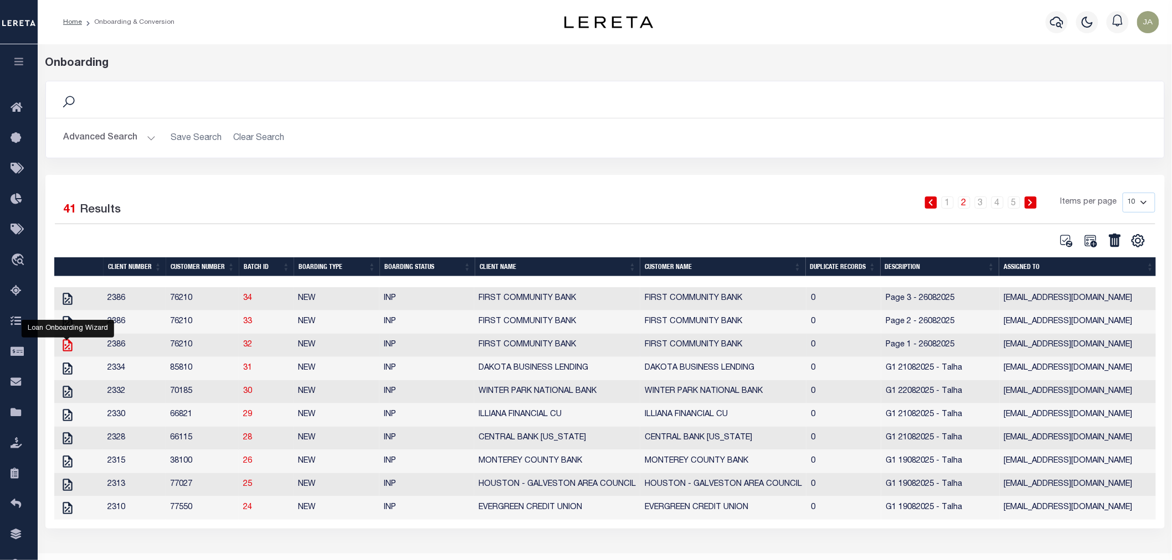
click at [68, 348] on icon "" at bounding box center [67, 345] width 9 height 12
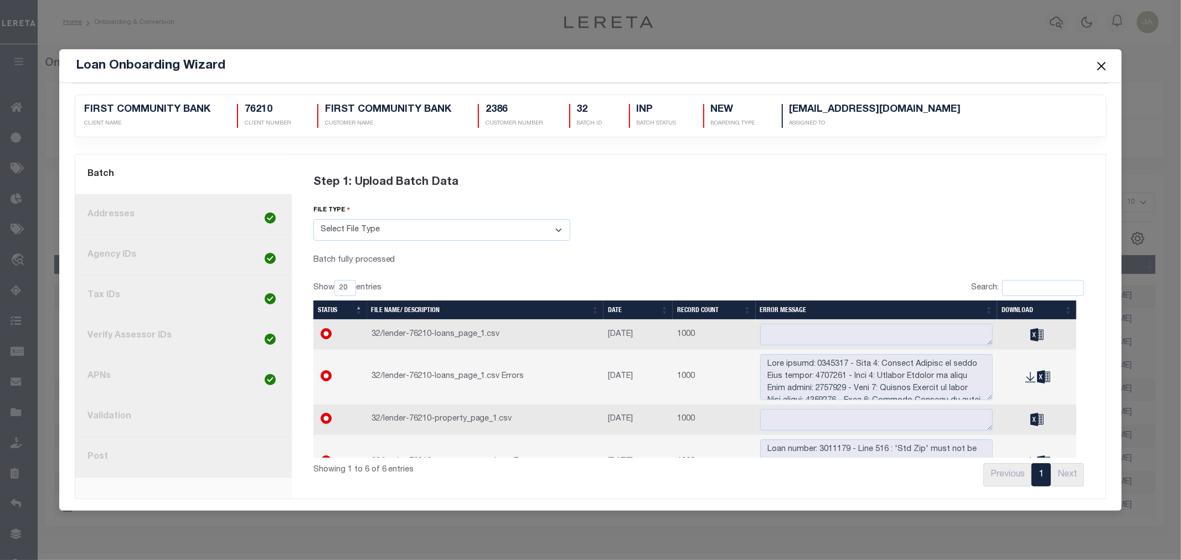
click at [262, 257] on span at bounding box center [270, 259] width 18 height 16
radio input "true"
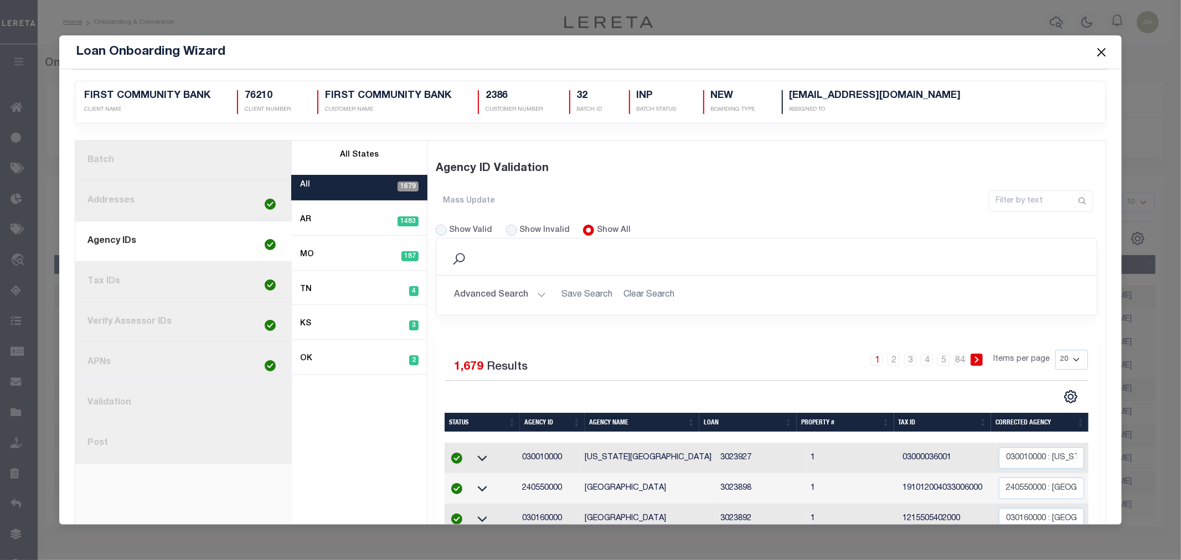
click at [1111, 50] on span at bounding box center [1101, 52] width 42 height 31
click at [260, 156] on link "1. Batch" at bounding box center [183, 161] width 217 height 40
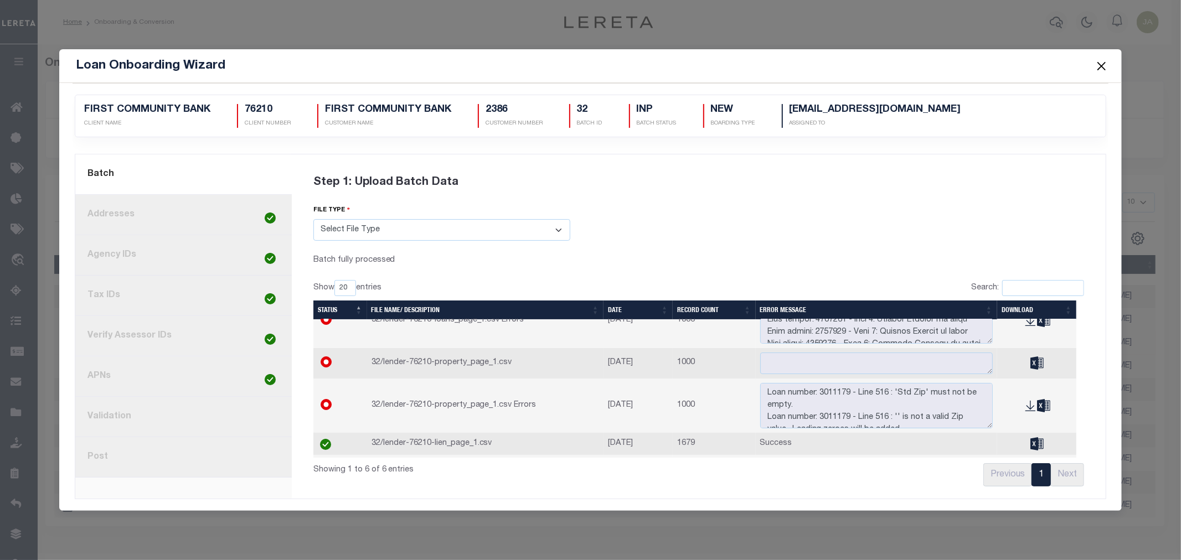
scroll to position [78, 0]
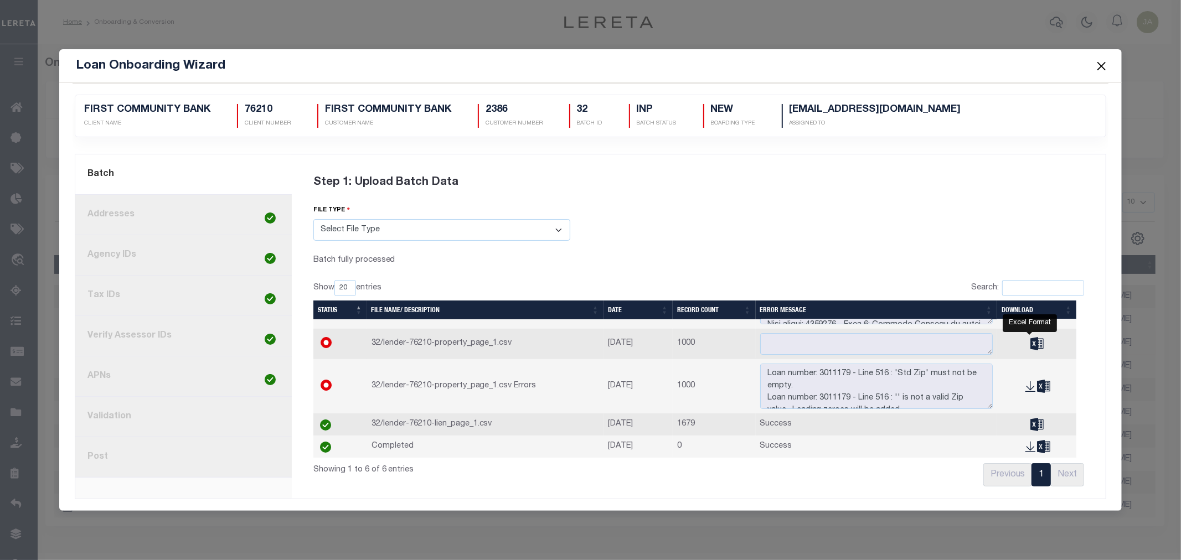
click at [1031, 341] on icon "" at bounding box center [1037, 343] width 13 height 13
click at [188, 466] on link "8. Post" at bounding box center [183, 457] width 217 height 40
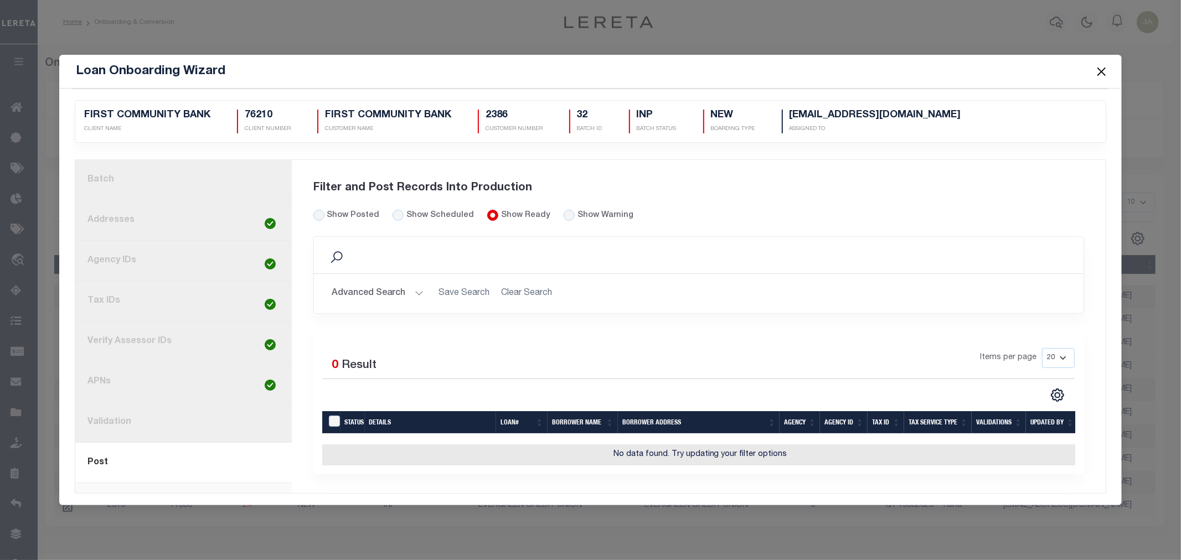
click at [188, 255] on link "3. Agency IDs" at bounding box center [183, 261] width 217 height 40
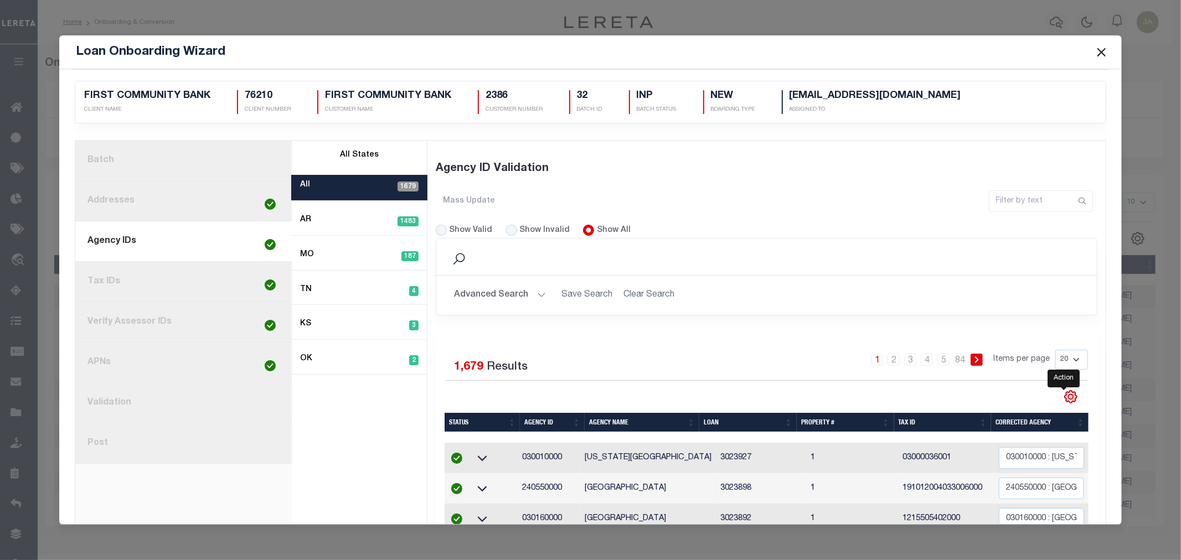
click at [1064, 399] on icon "" at bounding box center [1071, 397] width 14 height 14
click at [1065, 399] on icon "" at bounding box center [1071, 397] width 14 height 14
click at [1002, 314] on span "Show Filter" at bounding box center [1003, 312] width 42 height 8
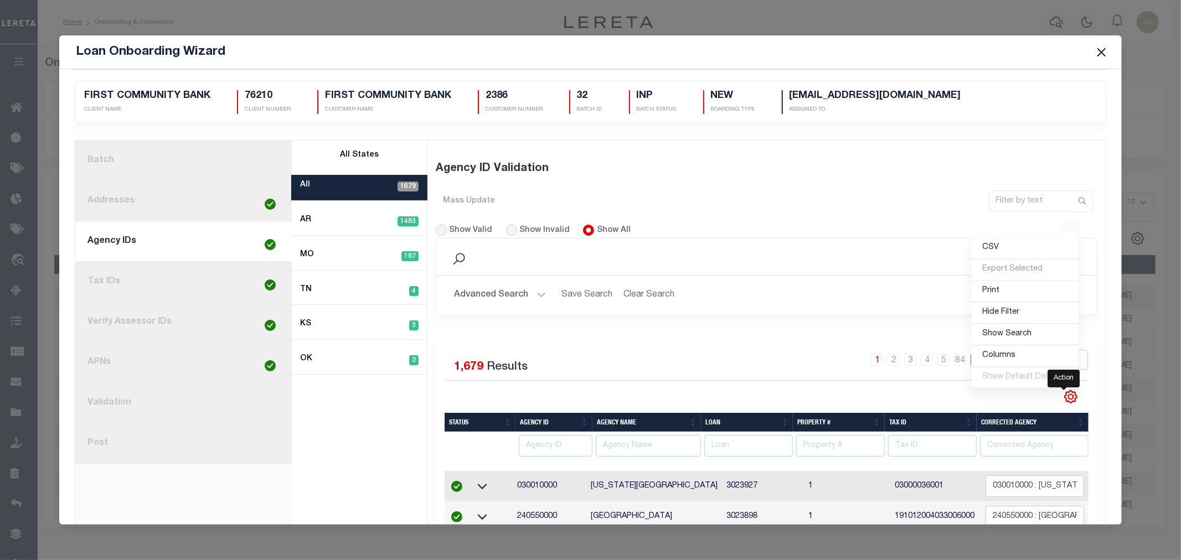
click at [1065, 394] on icon "" at bounding box center [1071, 398] width 12 height 12
click at [774, 451] on input "text" at bounding box center [748, 446] width 89 height 22
type input "3023900"
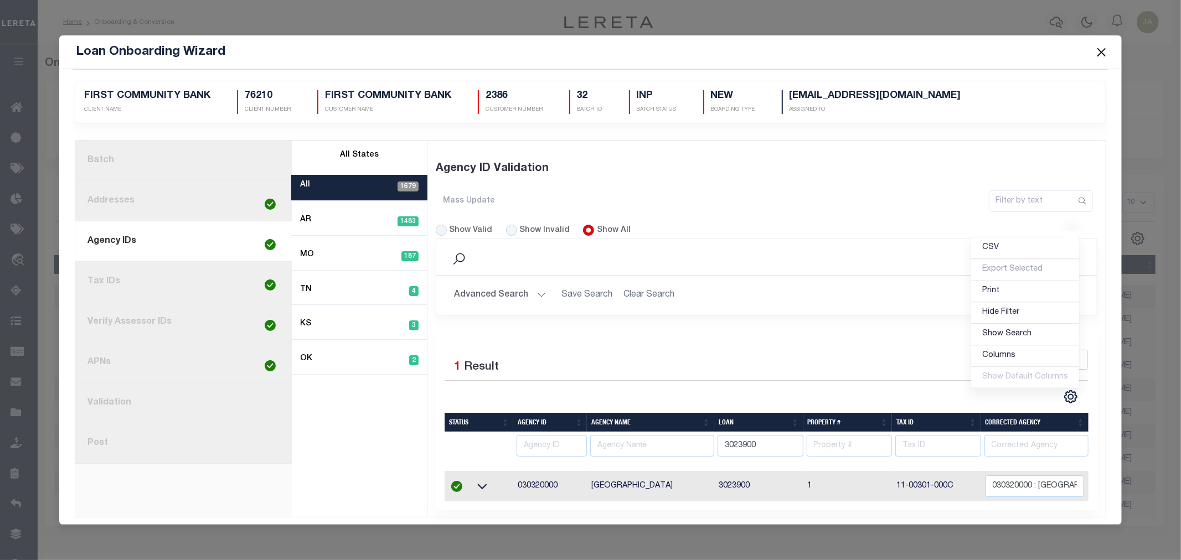
click at [456, 489] on img at bounding box center [456, 486] width 11 height 11
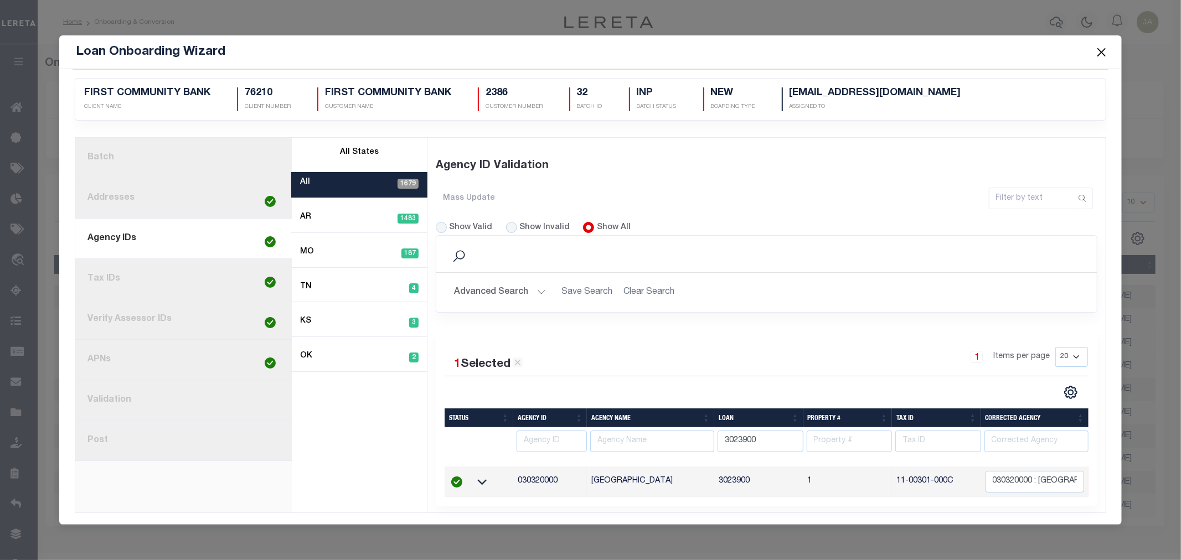
scroll to position [10, 0]
click at [480, 480] on icon at bounding box center [481, 483] width 9 height 6
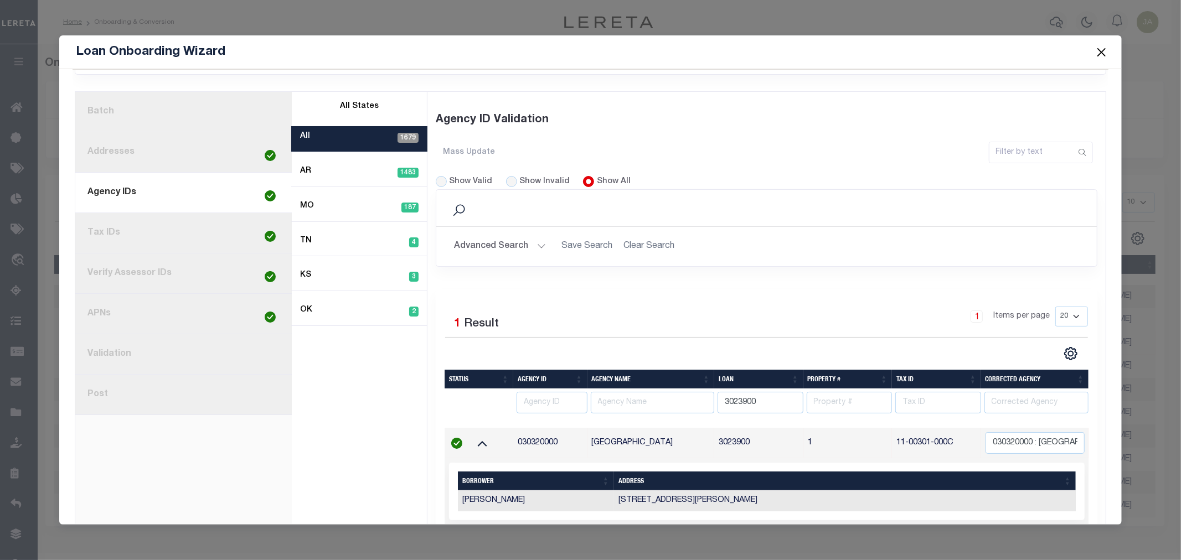
scroll to position [90, 0]
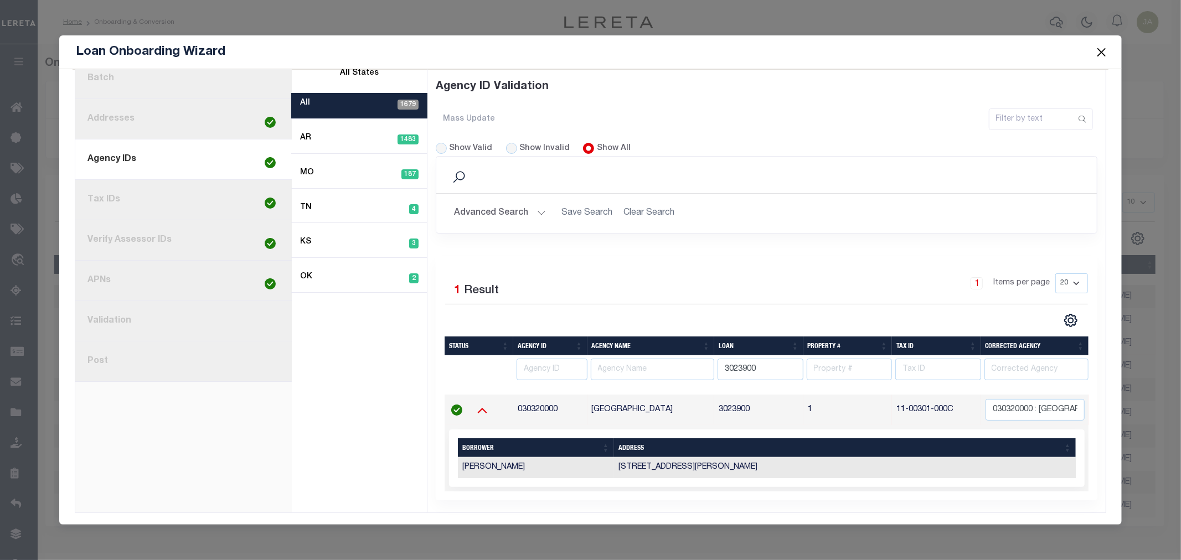
click at [477, 404] on icon at bounding box center [482, 410] width 28 height 12
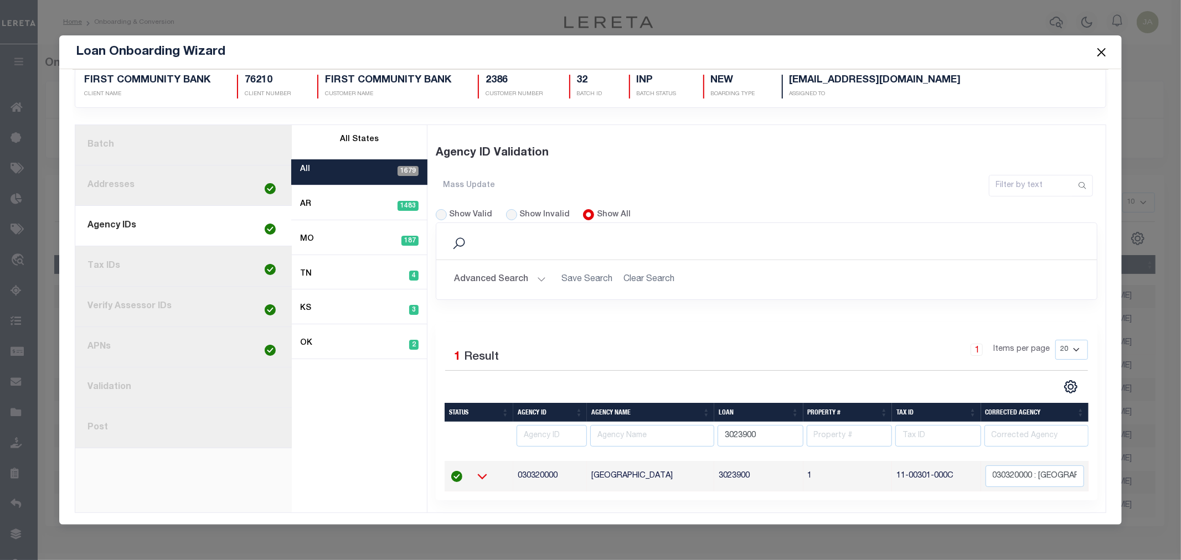
click at [480, 471] on icon at bounding box center [482, 477] width 28 height 12
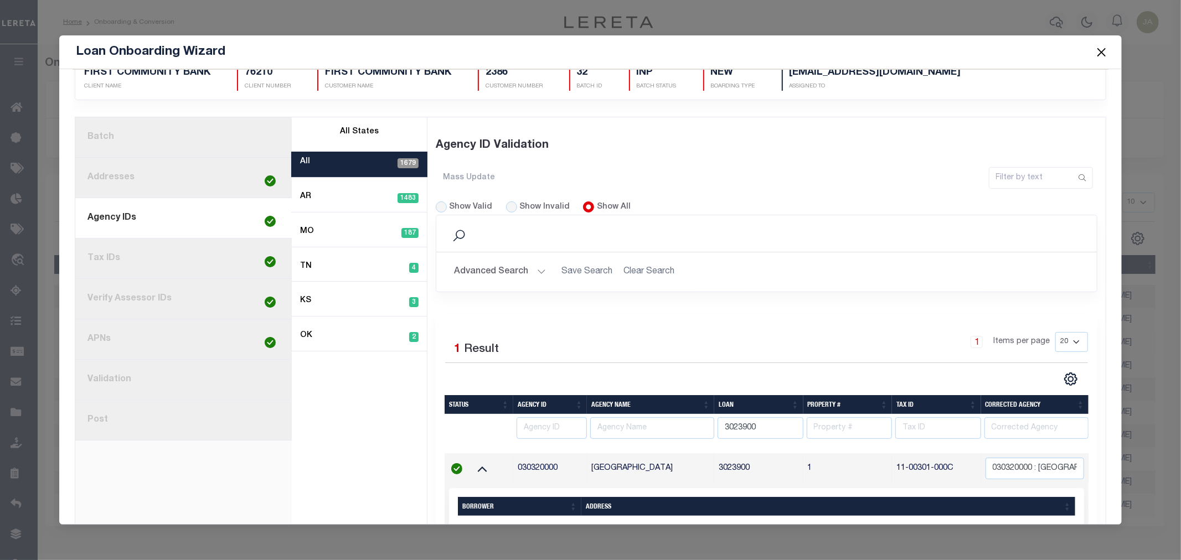
scroll to position [90, 0]
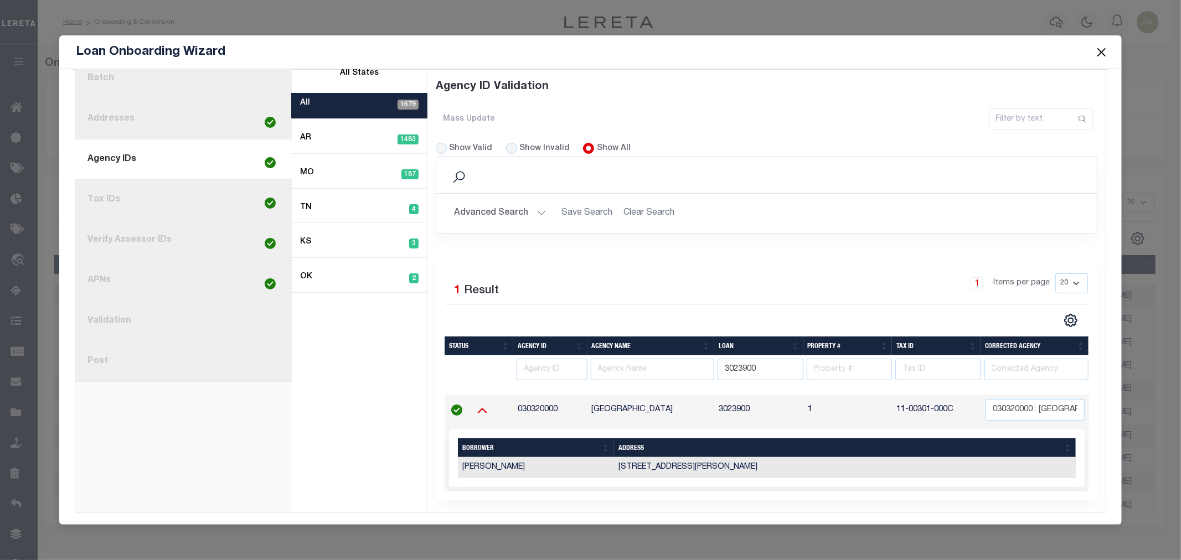
click at [474, 408] on icon at bounding box center [482, 410] width 28 height 12
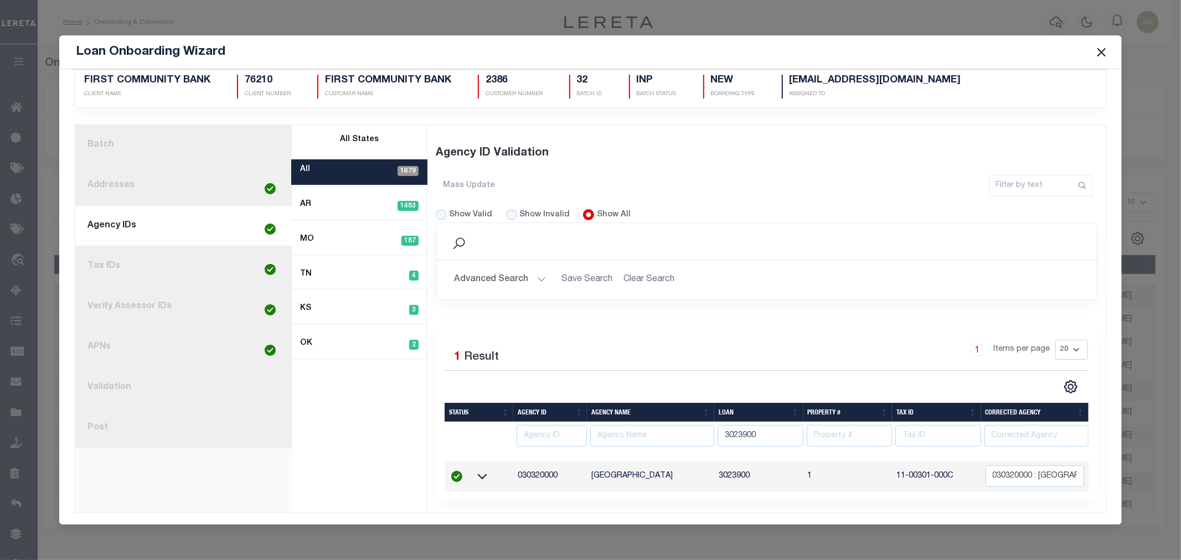
click at [1105, 50] on button "Close" at bounding box center [1101, 52] width 14 height 14
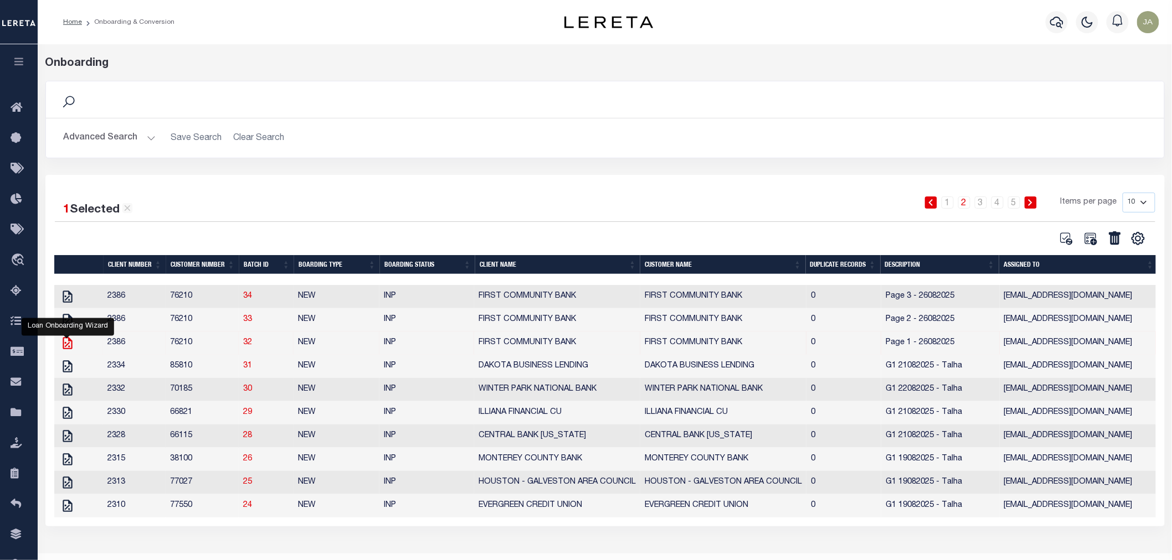
click at [64, 344] on icon "" at bounding box center [67, 343] width 14 height 14
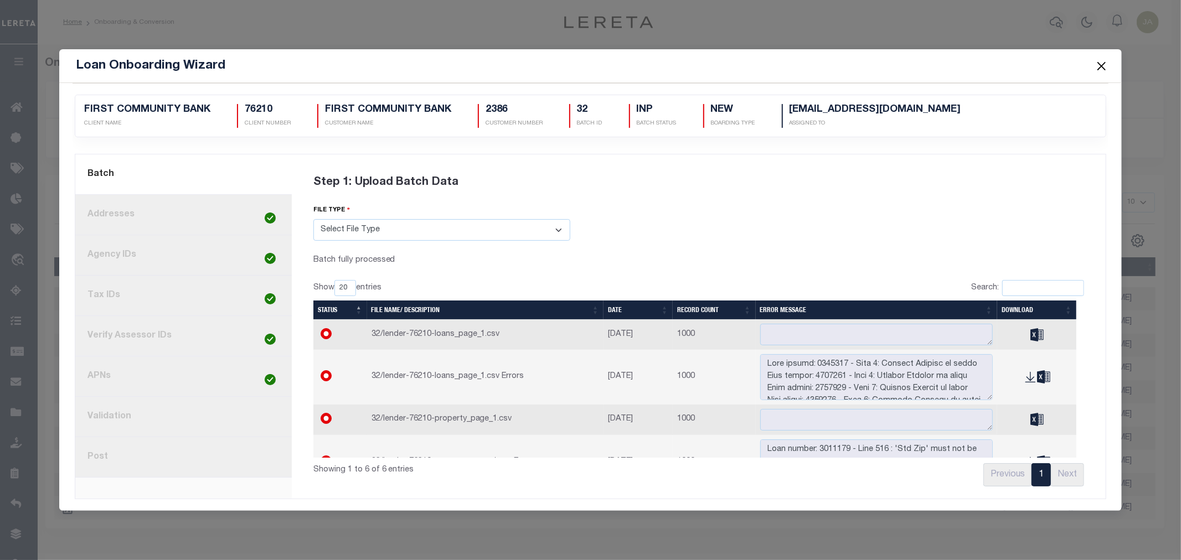
scroll to position [0, 0]
click at [256, 460] on link "8. Post" at bounding box center [183, 457] width 217 height 40
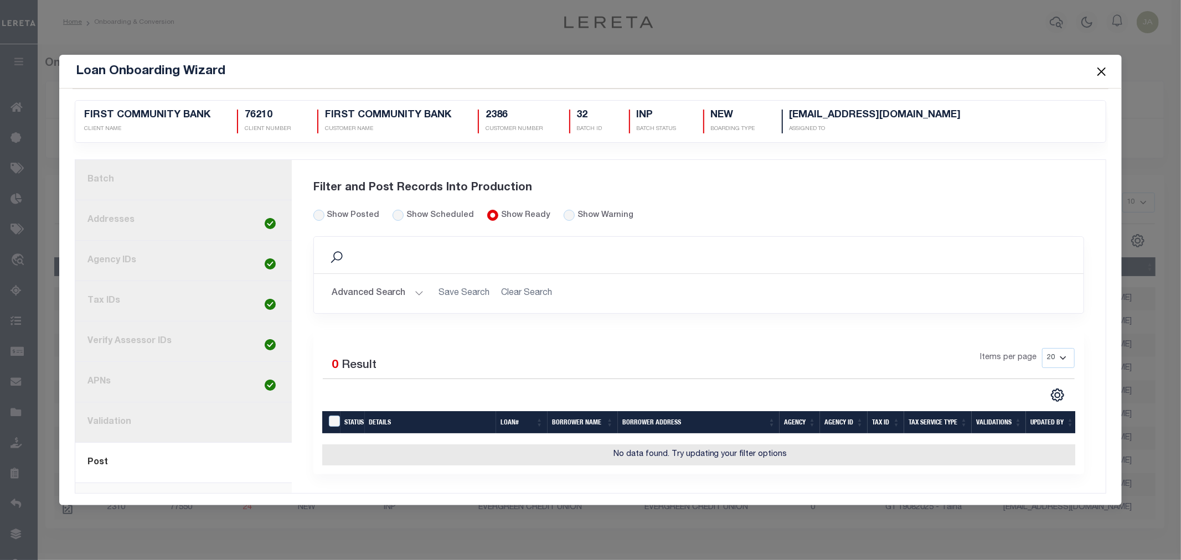
click at [123, 416] on link "7. Validation" at bounding box center [183, 423] width 217 height 40
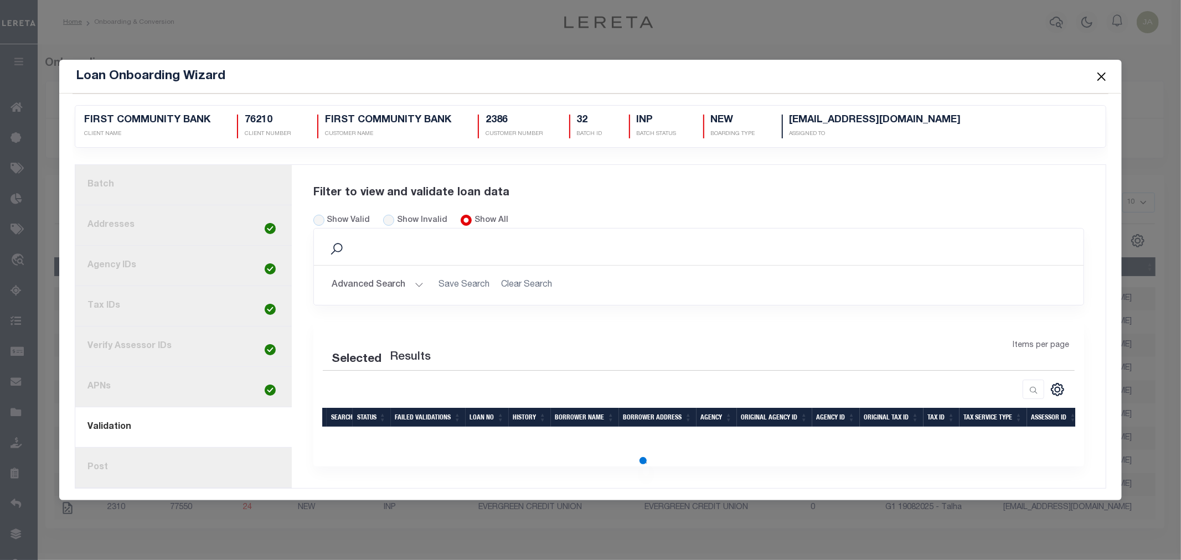
click at [528, 280] on h2 "Advanced Search Save Search Clear Search" at bounding box center [699, 286] width 753 height 22
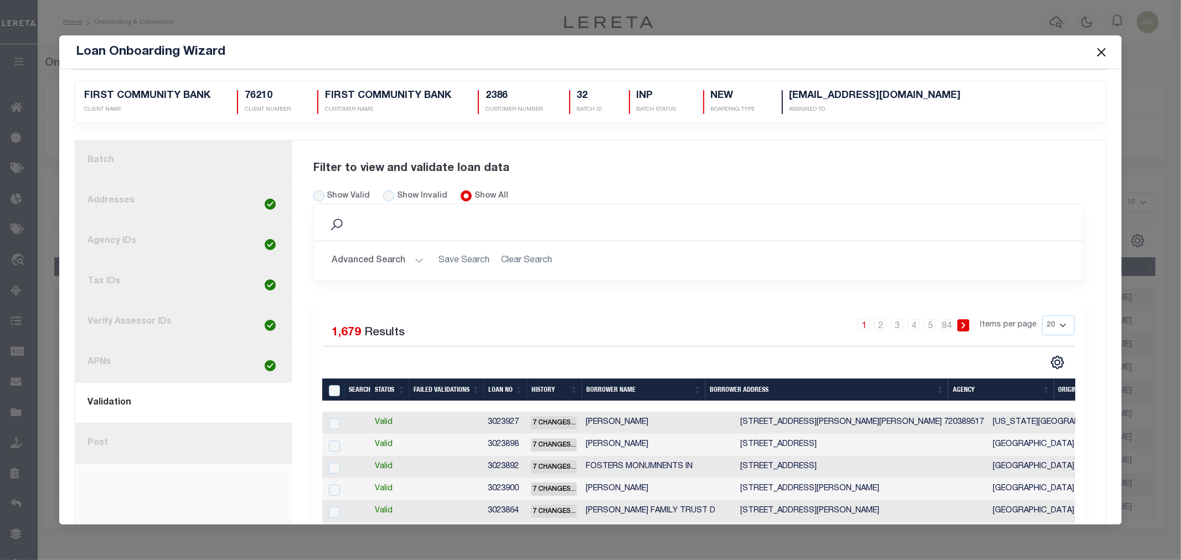
click at [206, 445] on link "8. Post" at bounding box center [183, 444] width 217 height 40
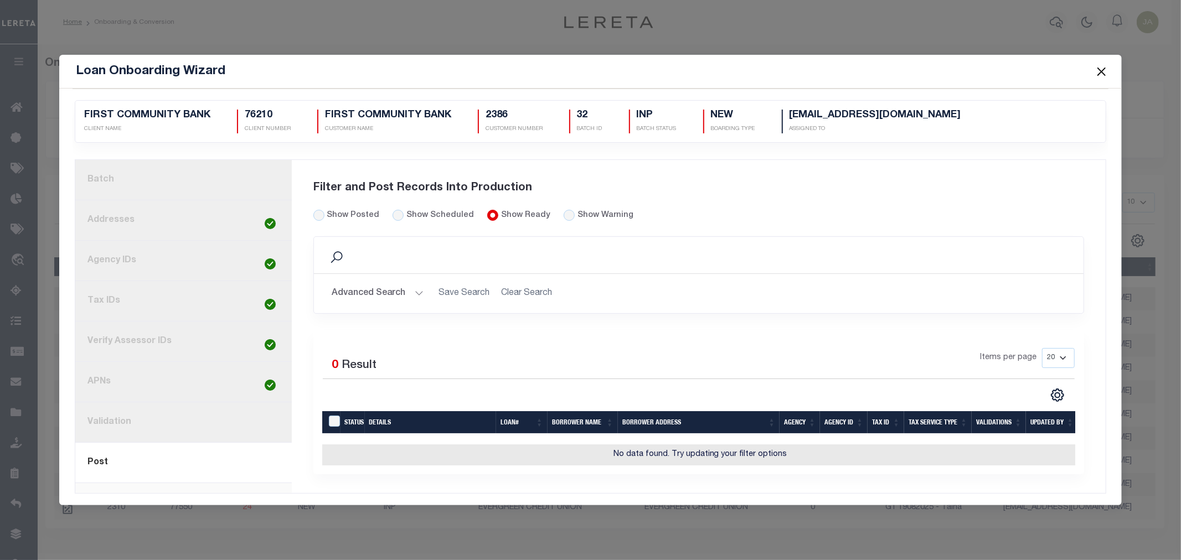
click at [131, 427] on link "7. Validation" at bounding box center [183, 423] width 217 height 40
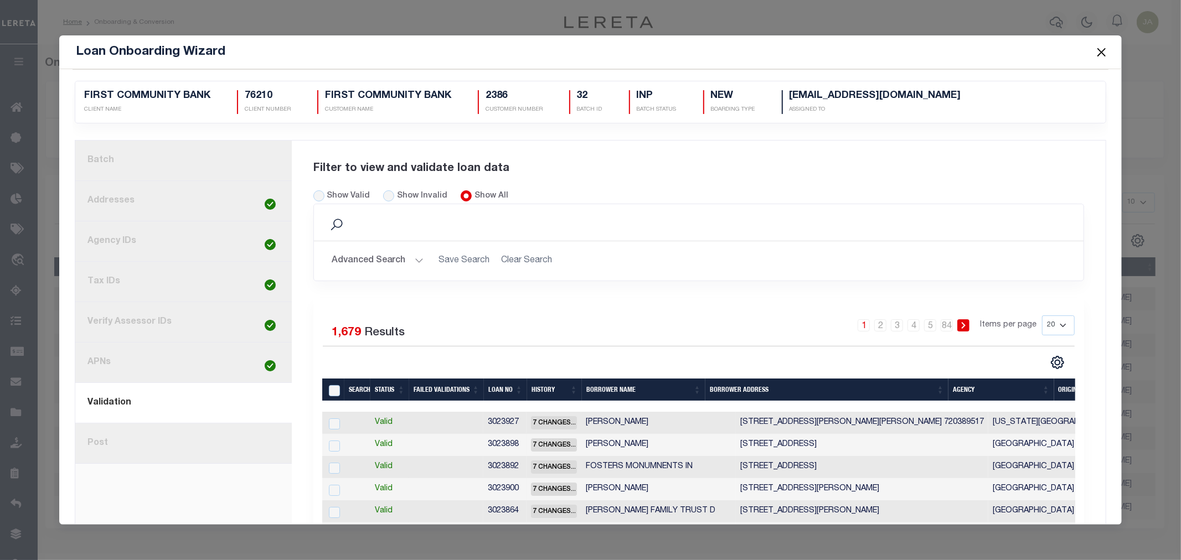
click at [496, 255] on h2 "Advanced Search Save Search Clear Search" at bounding box center [699, 261] width 753 height 22
click at [501, 259] on h2 "Advanced Search Save Search Clear Search" at bounding box center [699, 261] width 753 height 22
click at [497, 258] on h2 "Advanced Search Save Search Clear Search" at bounding box center [699, 261] width 753 height 22
drag, startPoint x: 216, startPoint y: 440, endPoint x: 203, endPoint y: 429, distance: 17.3
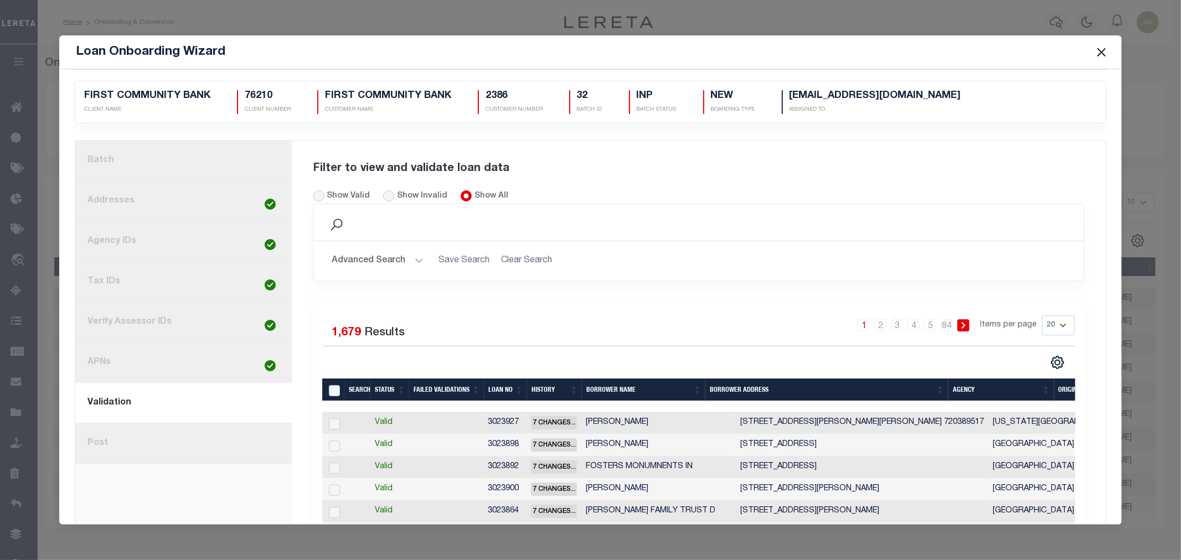
click at [216, 440] on link "8. Post" at bounding box center [183, 444] width 217 height 40
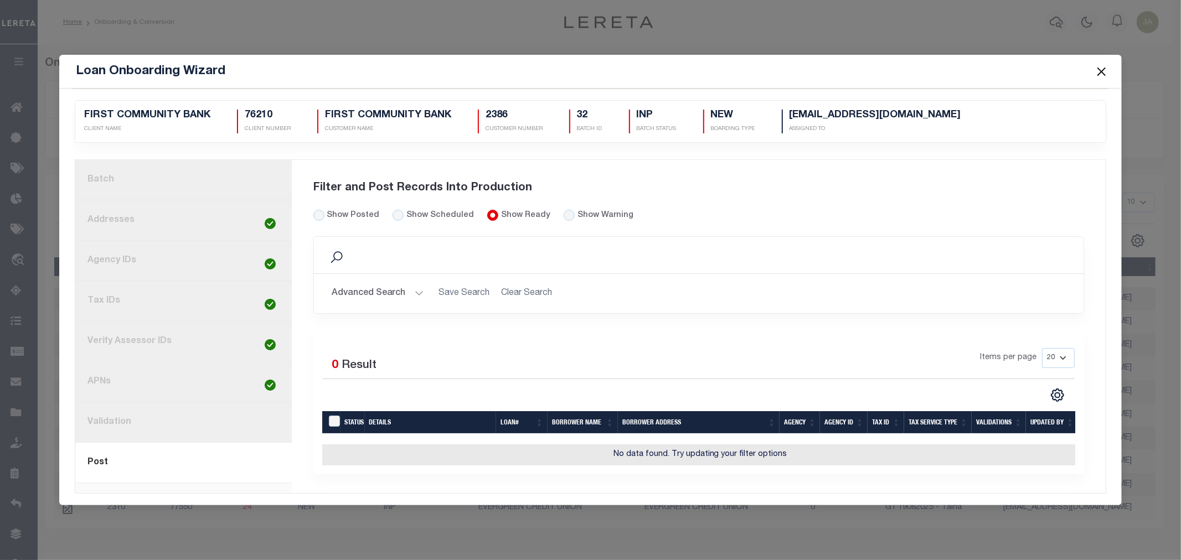
click at [530, 288] on h2 "Advanced Search Save Search Clear Search" at bounding box center [699, 294] width 753 height 22
click at [522, 289] on h2 "Advanced Search Save Search Clear Search" at bounding box center [699, 294] width 753 height 22
click at [325, 212] on div "Show Posted" at bounding box center [346, 216] width 66 height 12
click at [319, 212] on input "Show Posted" at bounding box center [318, 215] width 11 height 11
radio input "true"
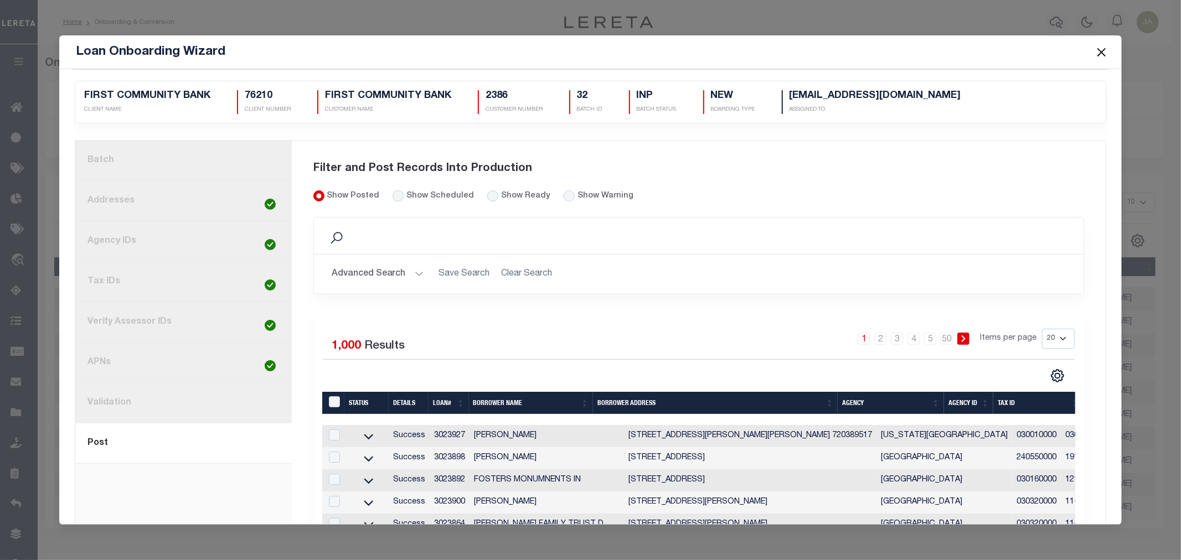
click at [1105, 48] on button "Close" at bounding box center [1101, 52] width 14 height 14
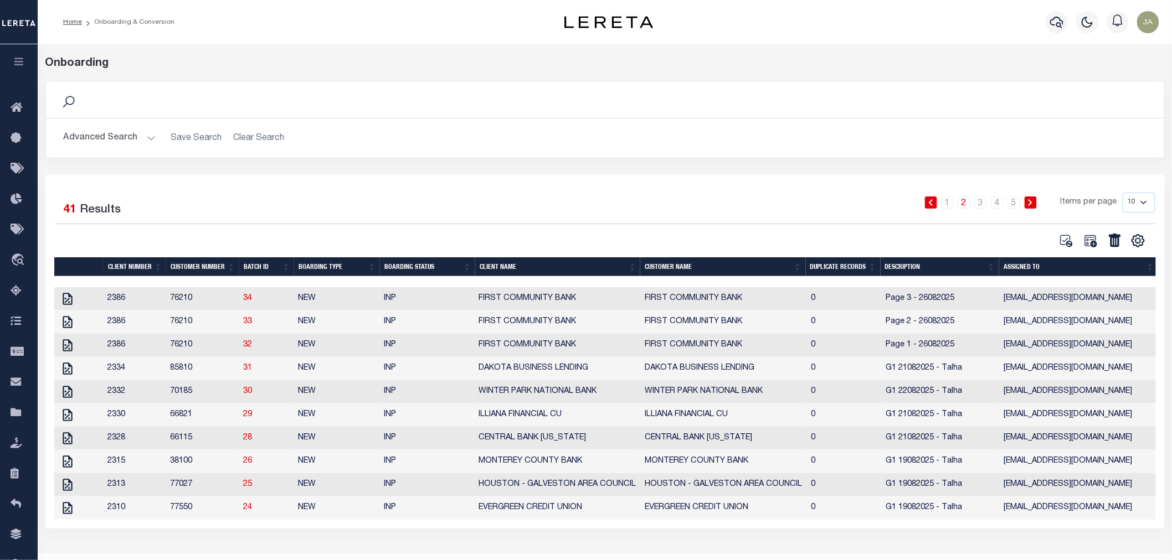
click at [19, 57] on button "button" at bounding box center [19, 63] width 38 height 38
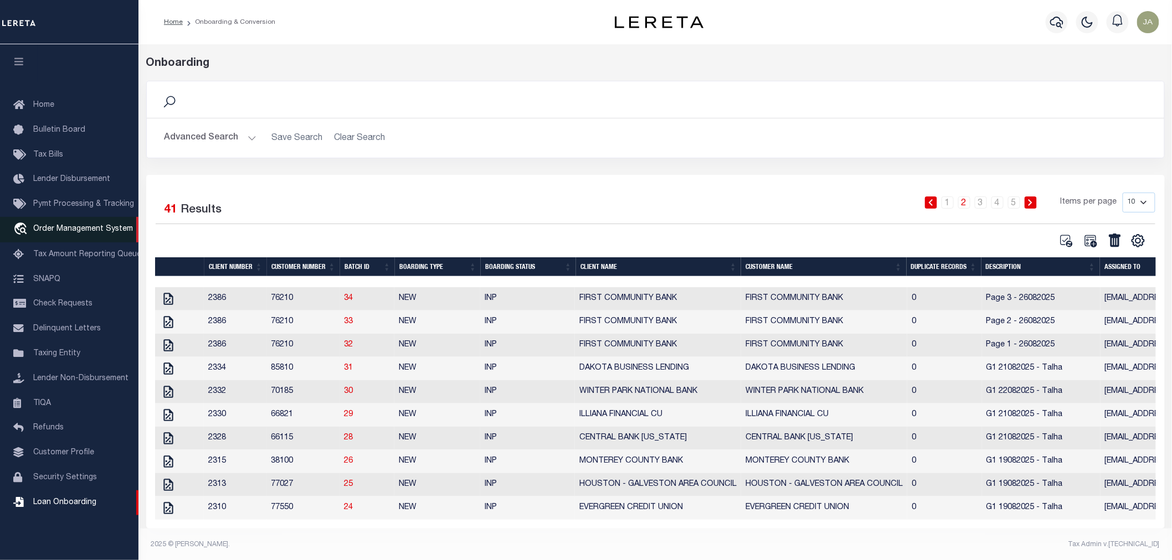
click at [65, 225] on span "Order Management System" at bounding box center [83, 229] width 100 height 8
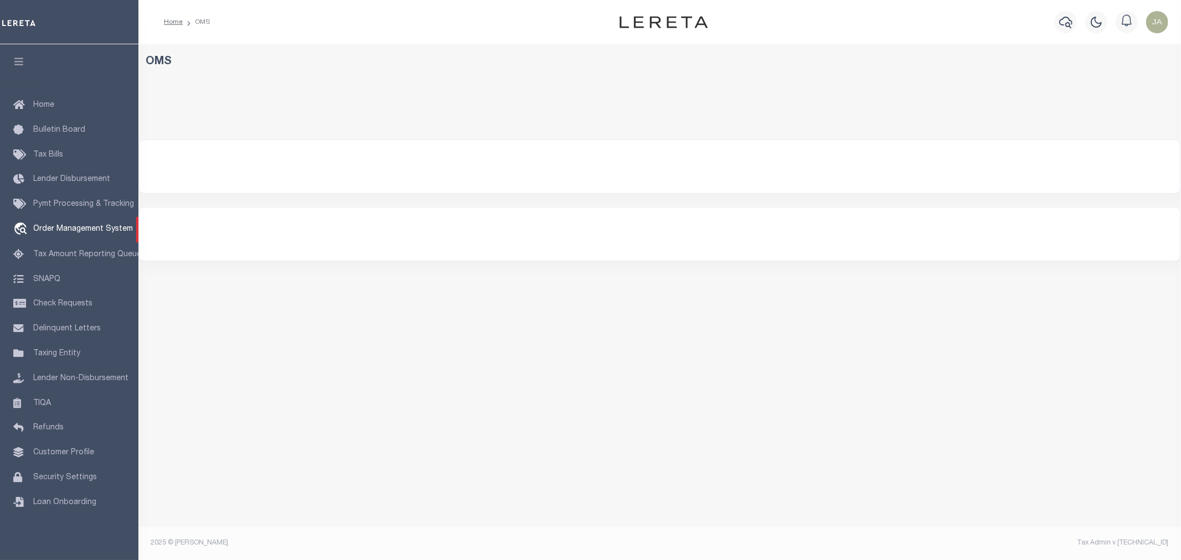
select select "200"
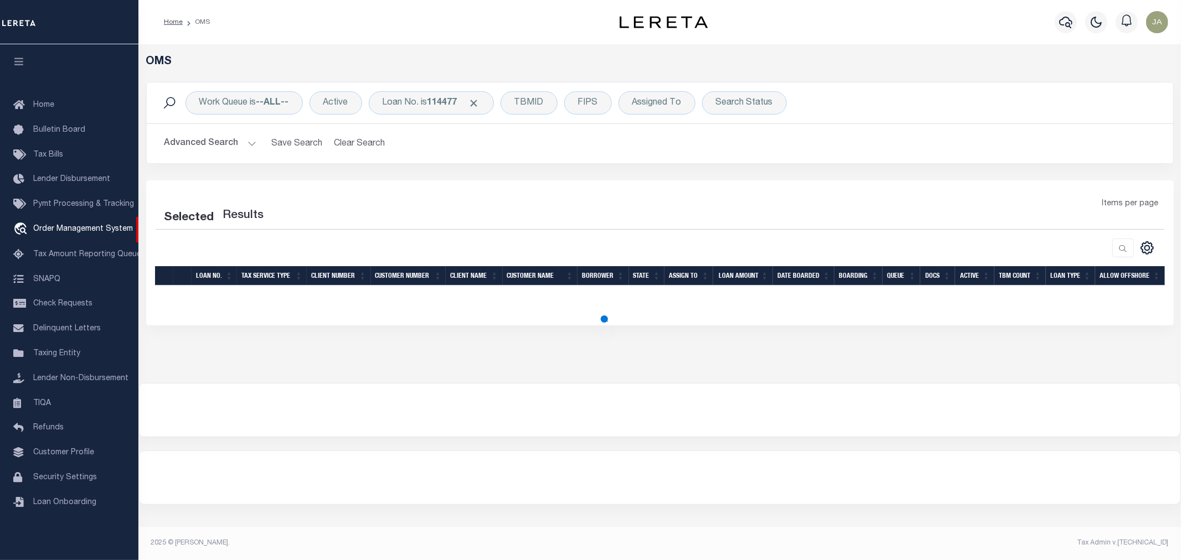
select select "200"
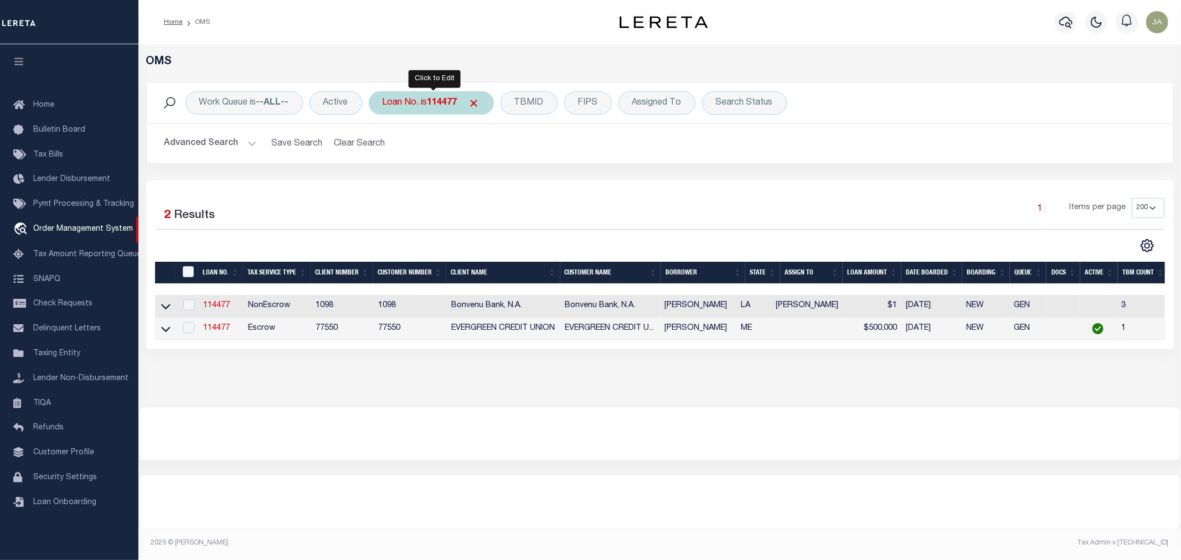
click at [422, 112] on div "Loan No. is 114477" at bounding box center [431, 102] width 125 height 23
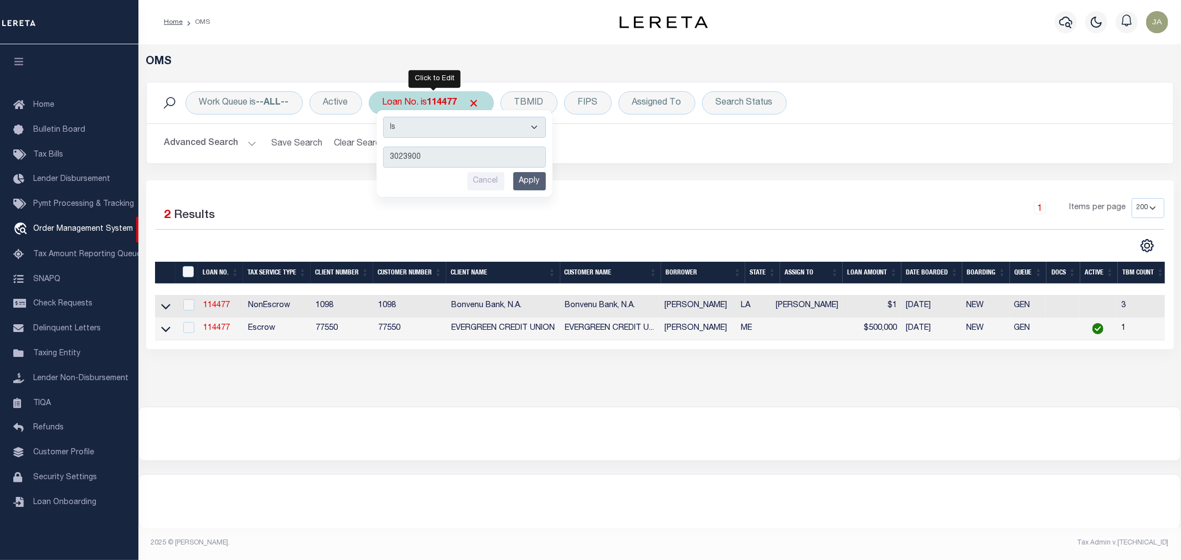
type input "3023900"
click at [522, 181] on input "Apply" at bounding box center [529, 181] width 33 height 18
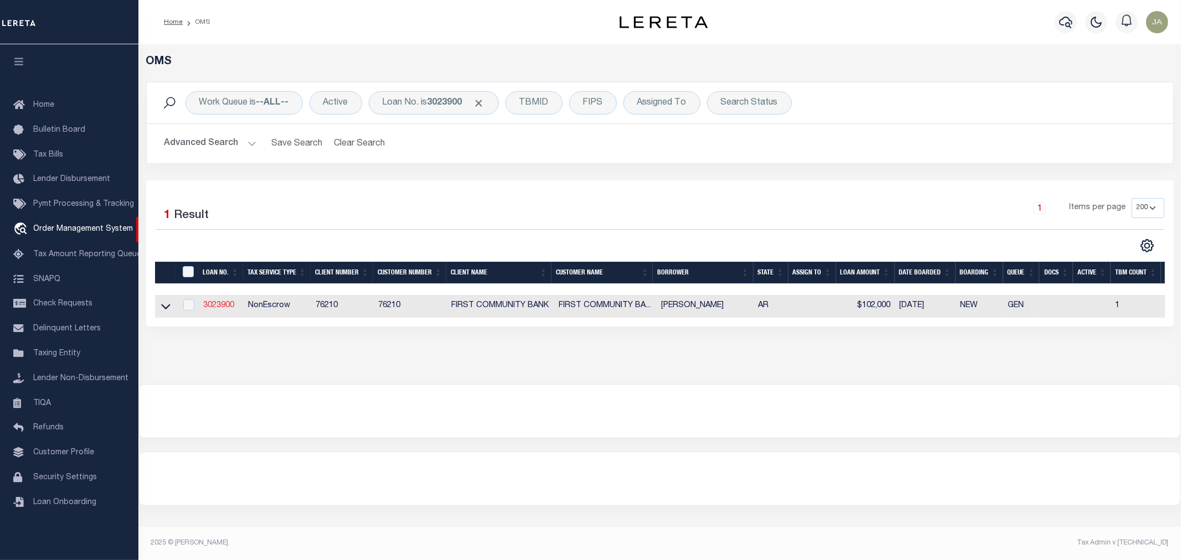
click at [223, 308] on link "3023900" at bounding box center [218, 306] width 31 height 8
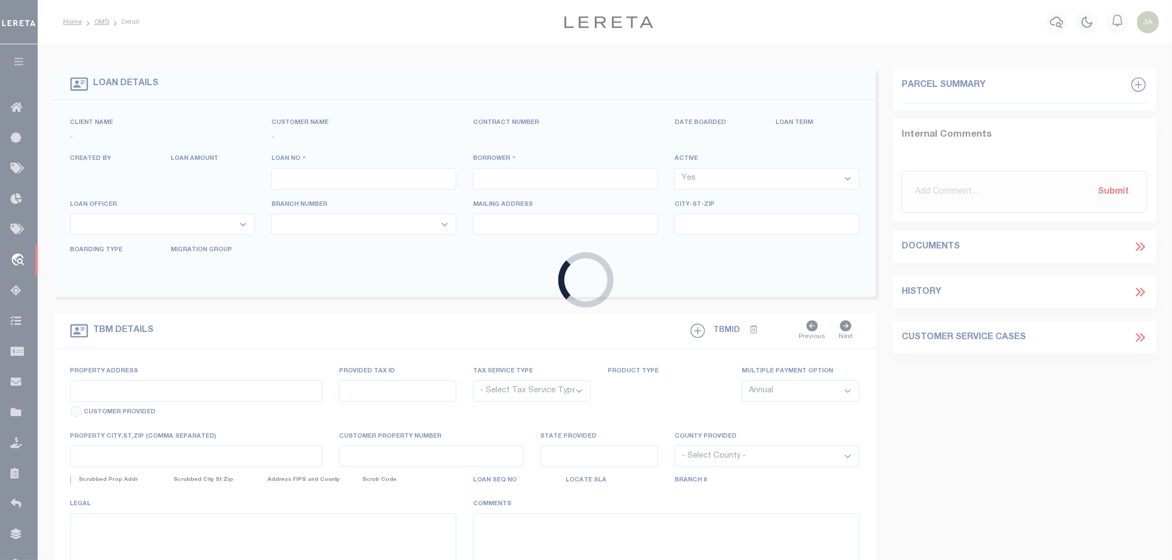
type input "3023900"
type input "[PERSON_NAME]"
select select "False"
select select
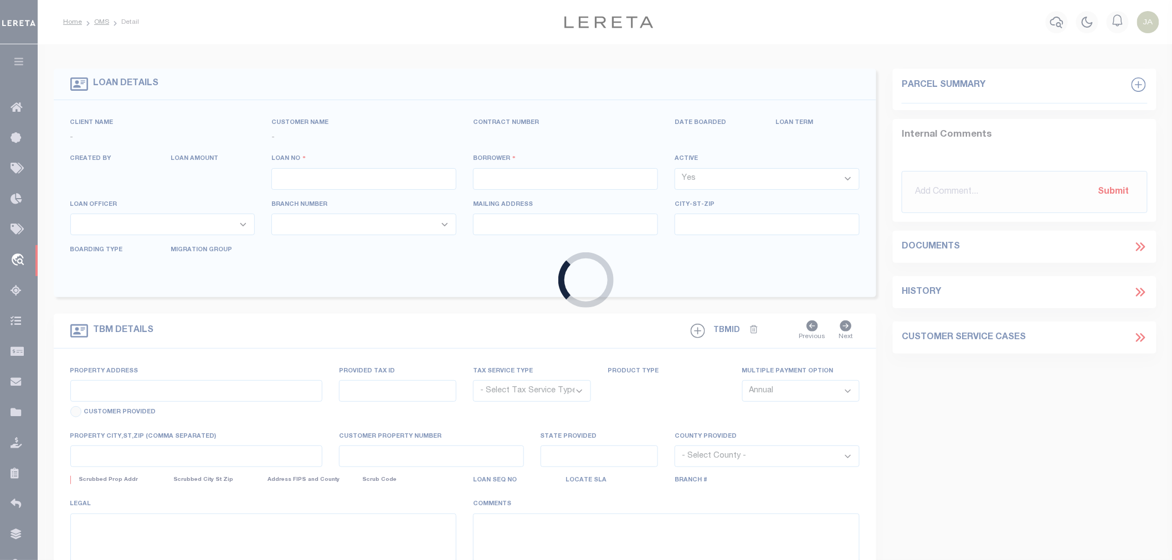
select select
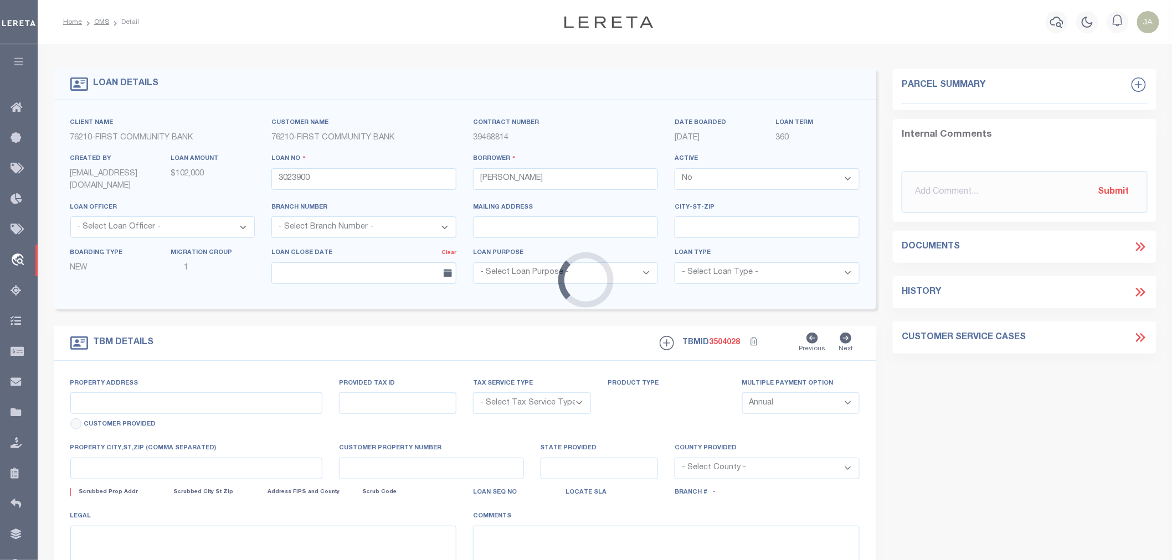
type input "4101 HARRISON ST"
radio input "true"
select select "NonEscrow"
select select
type input "BATESVILLE AR 725019444"
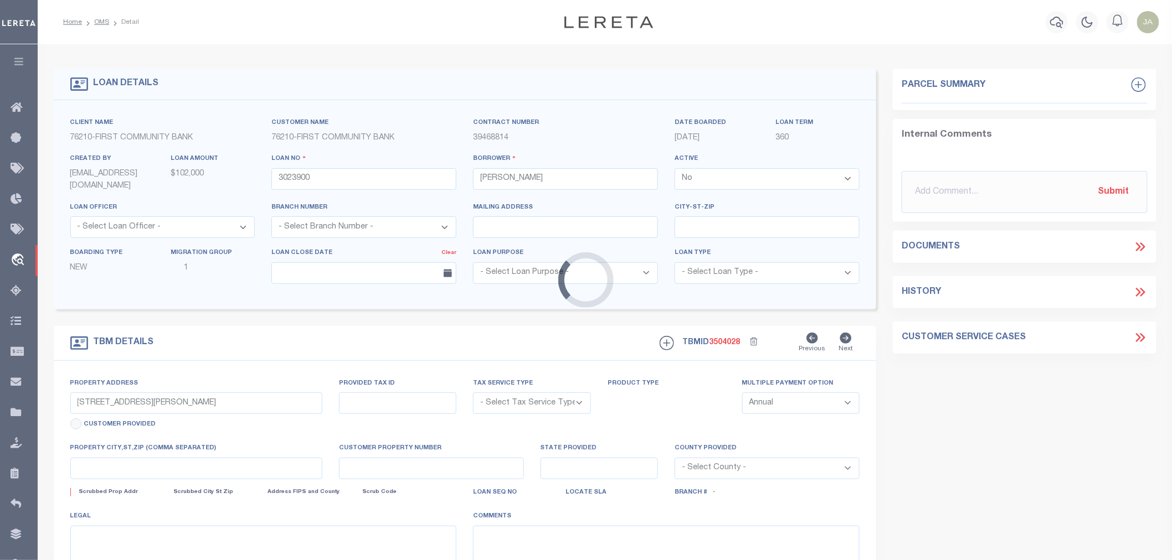
type input "3023900"
type input "AR"
type textarea "TAX ID# 1100301000C"
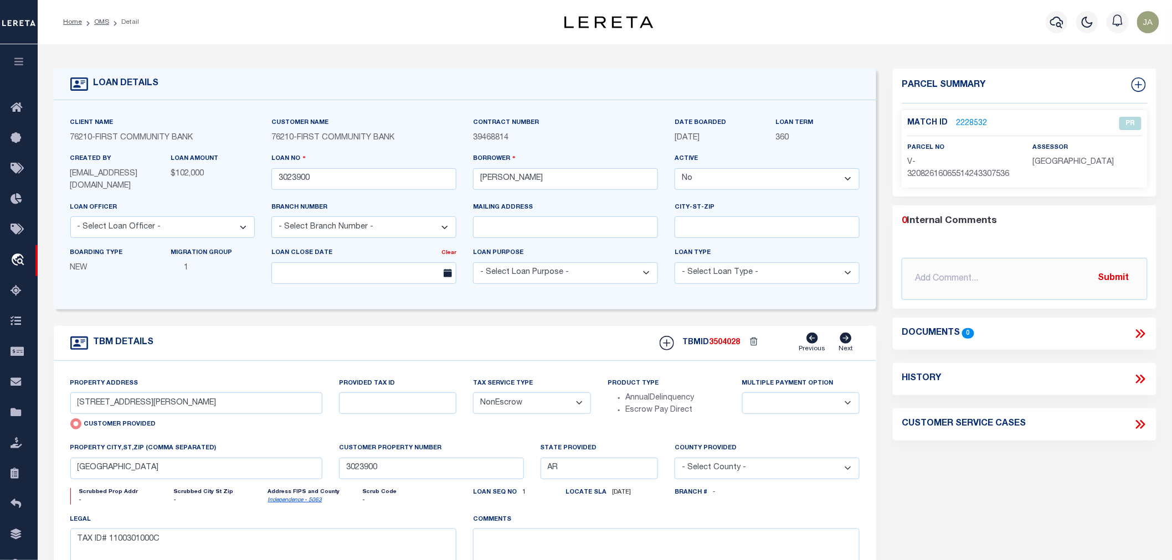
click at [965, 117] on p "2228532" at bounding box center [971, 123] width 31 height 12
click at [971, 120] on link "2228532" at bounding box center [971, 124] width 31 height 12
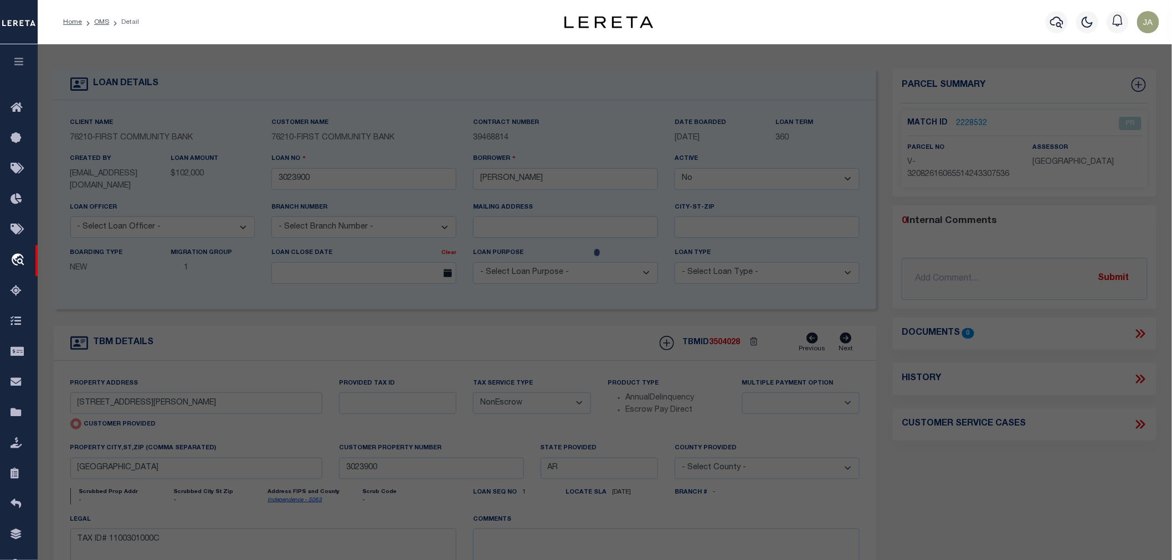
checkbox input "false"
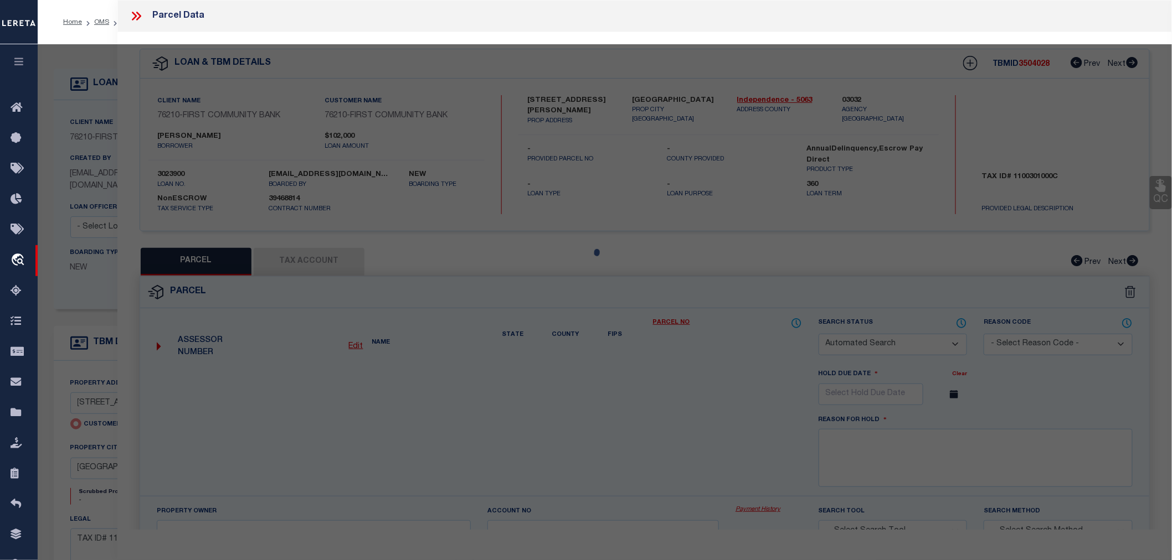
select select "PR"
select select "AGW"
select select
type input "4101 HARRISON ST"
checkbox input "false"
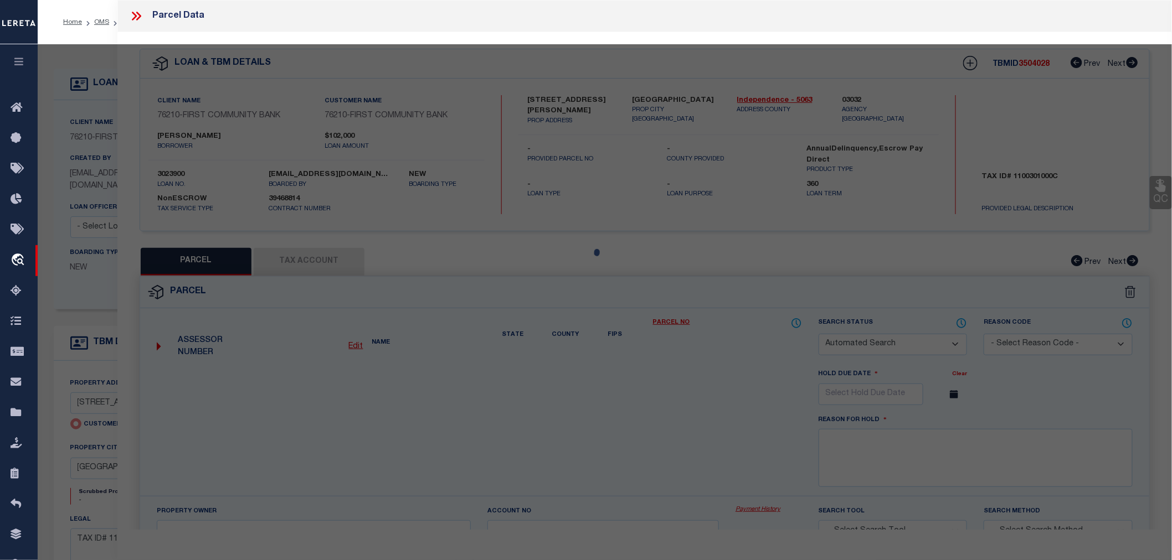
type input "BATESVILLE AR 725019444"
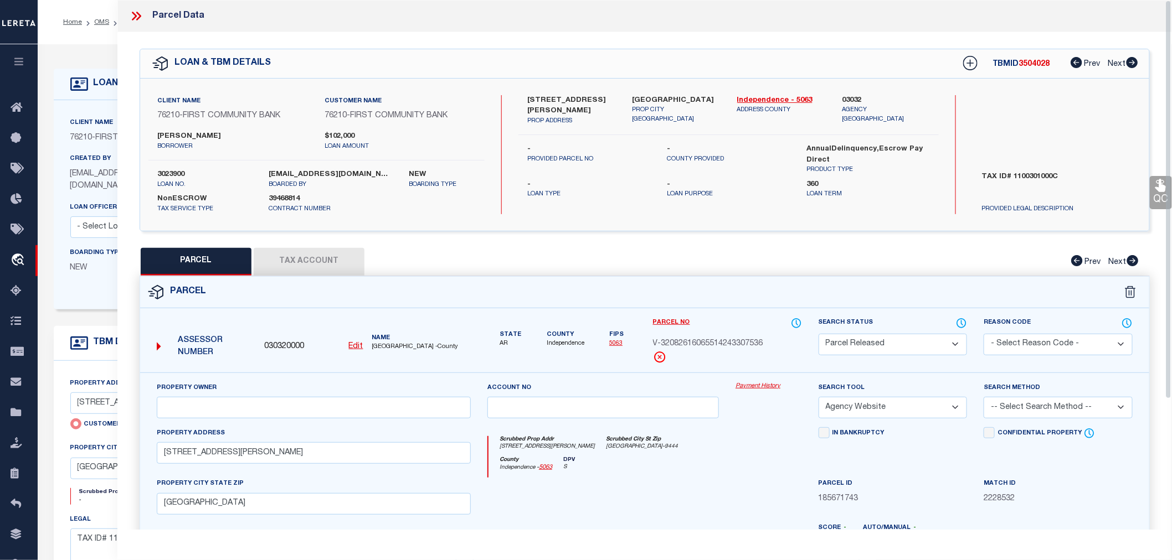
click at [759, 386] on link "Payment History" at bounding box center [768, 386] width 66 height 9
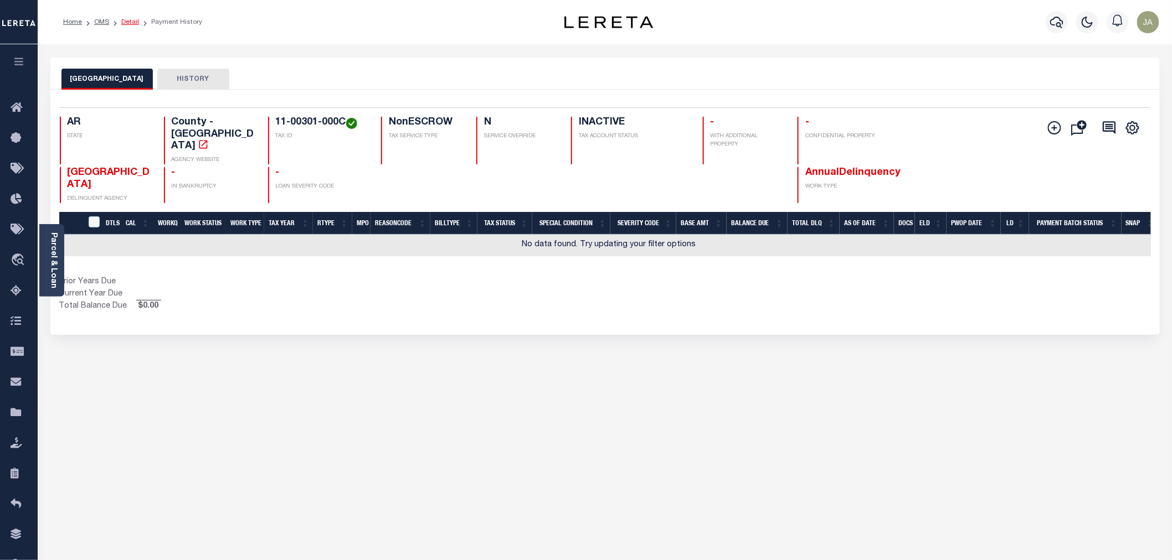
click at [121, 21] on link "Detail" at bounding box center [130, 22] width 18 height 7
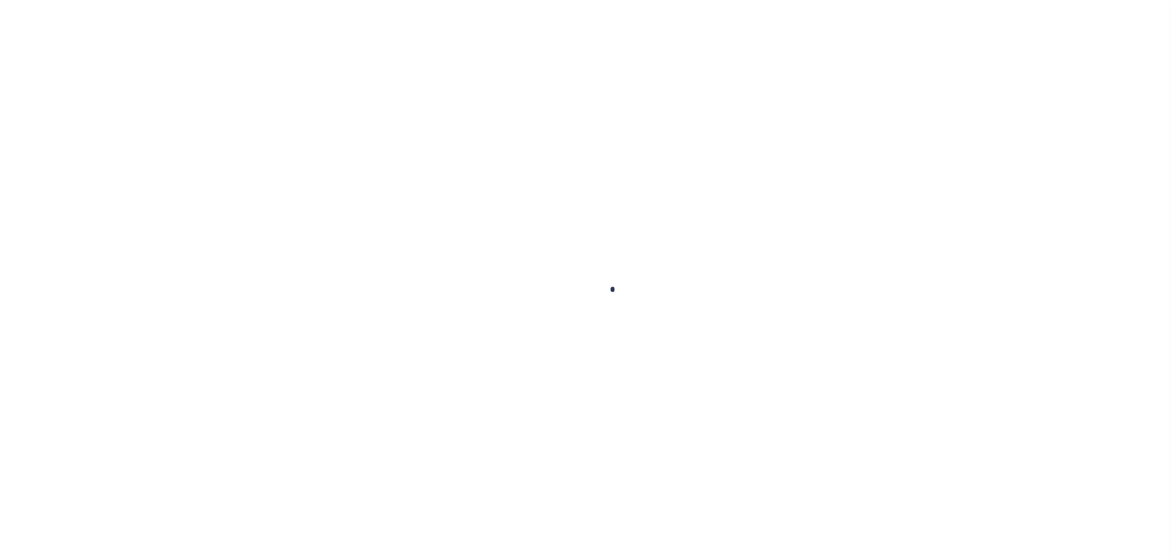
type input "3023900"
type input "[PERSON_NAME]"
select select "False"
select select
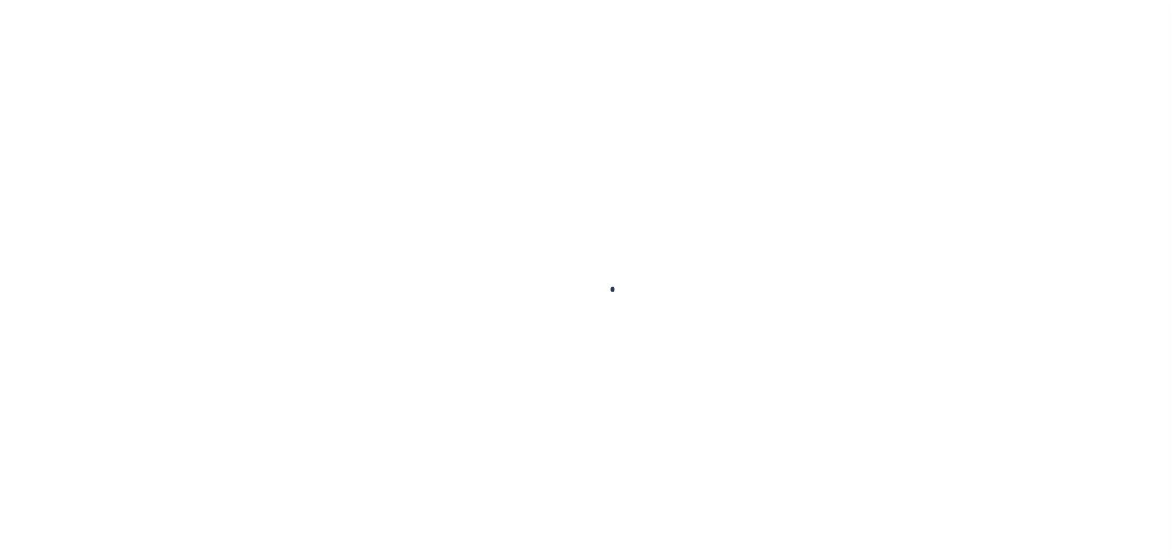
select select
type input "4101 HARRISON ST"
radio input "true"
select select "NonEscrow"
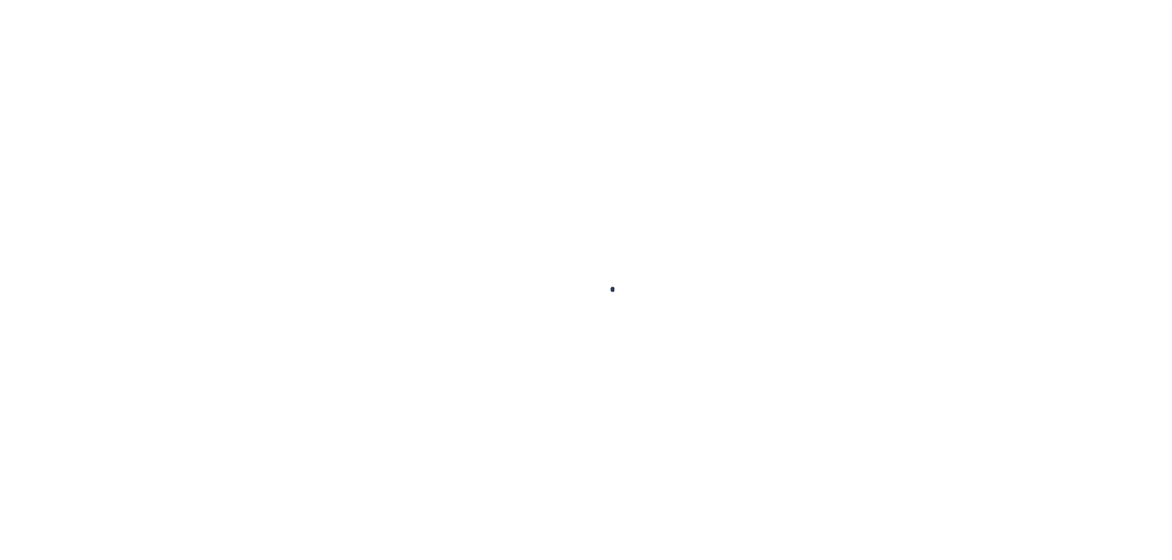
select select
type input "BATESVILLE AR 725019444"
type input "3023900"
type input "AR"
type textarea "TAX ID# 1100301000C"
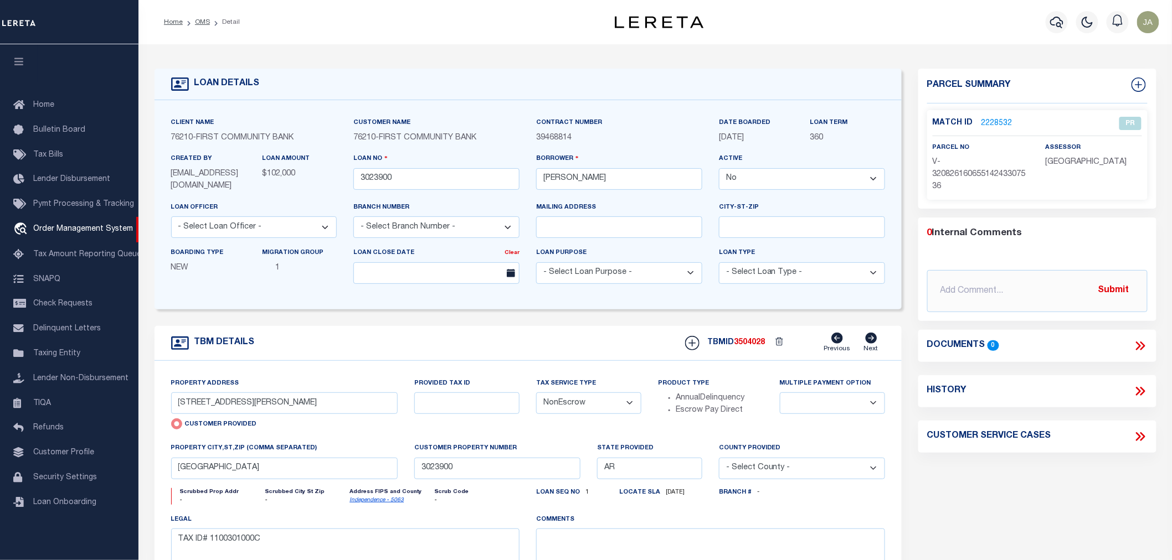
click at [983, 118] on link "2228532" at bounding box center [996, 124] width 31 height 12
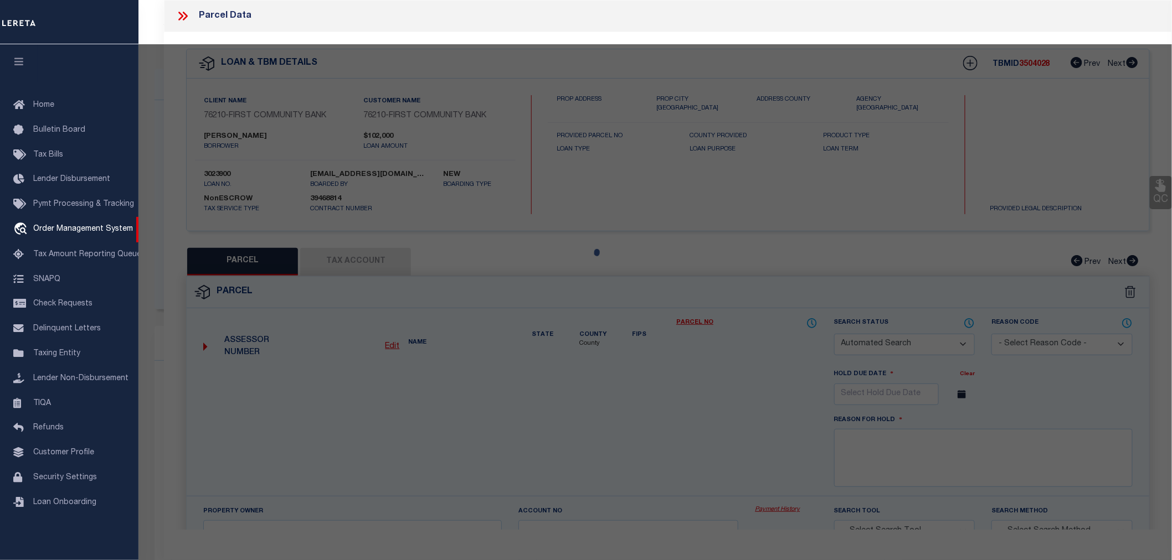
checkbox input "false"
select select "PR"
select select "AGW"
select select
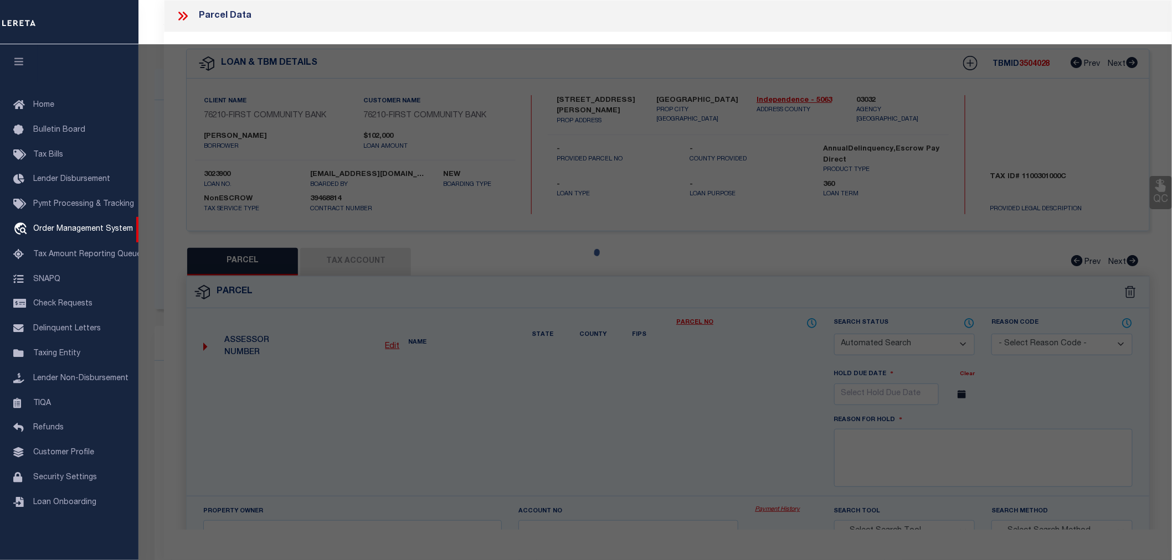
type input "4101 HARRISON ST"
checkbox input "false"
type input "BATESVILLE AR 725019444"
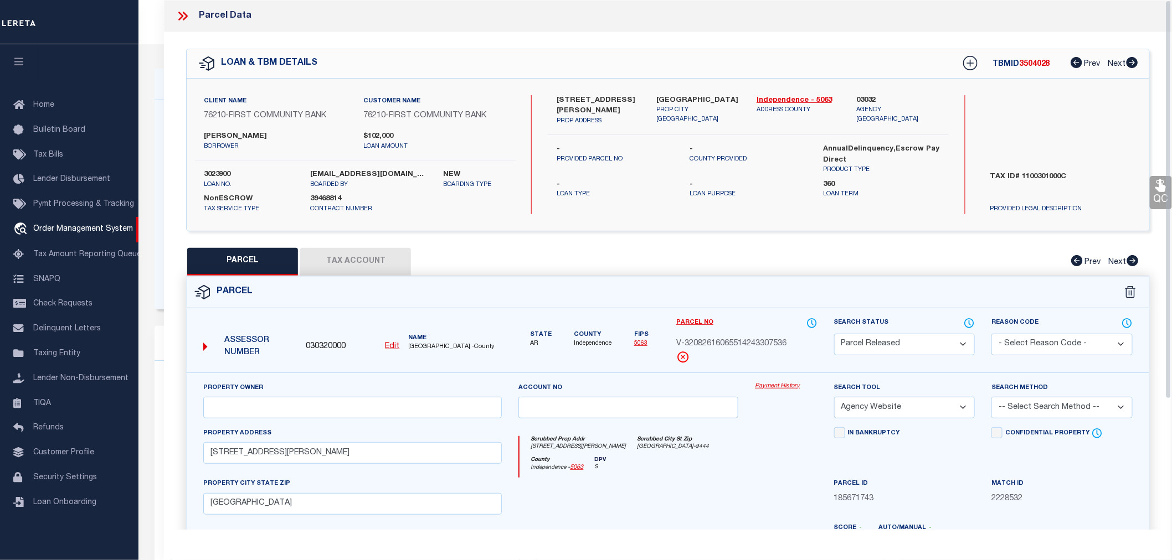
click at [357, 265] on button "Tax Account" at bounding box center [355, 262] width 111 height 28
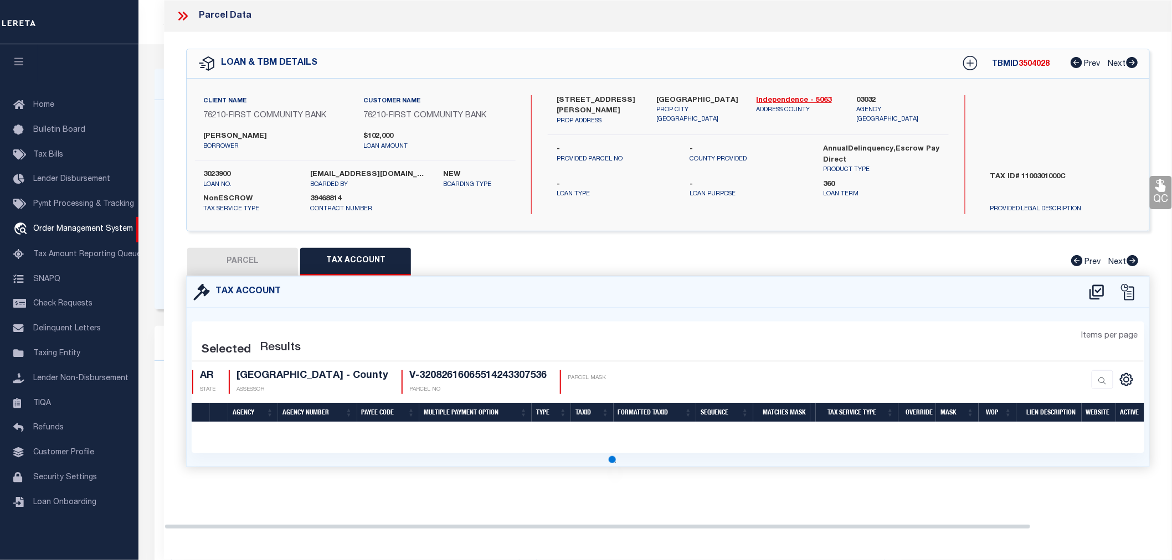
select select "100"
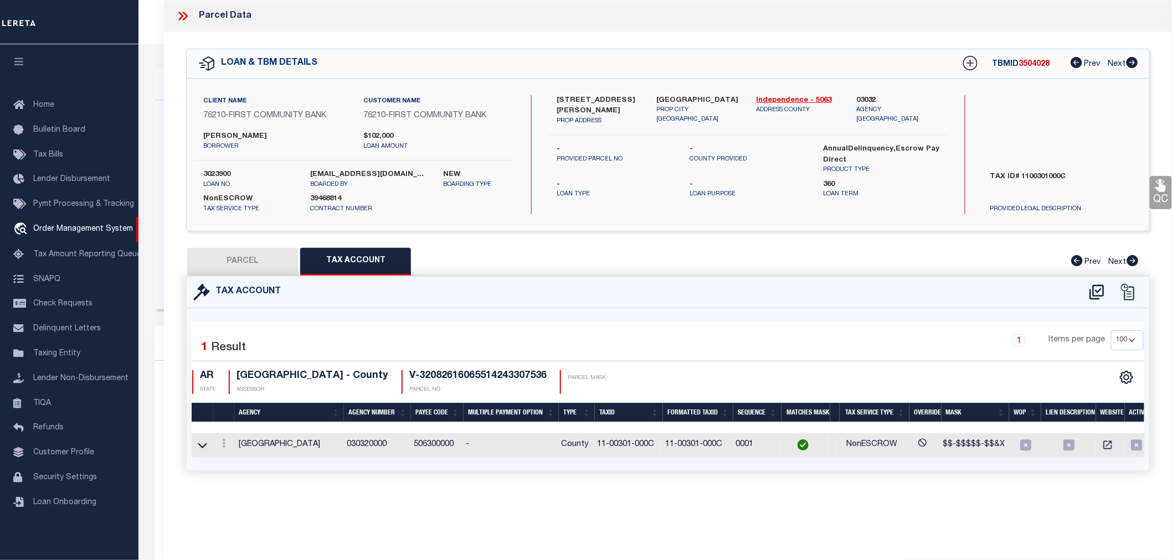
scroll to position [0, 4]
click at [253, 250] on button "PARCEL" at bounding box center [242, 262] width 111 height 28
select select "AS"
select select
checkbox input "false"
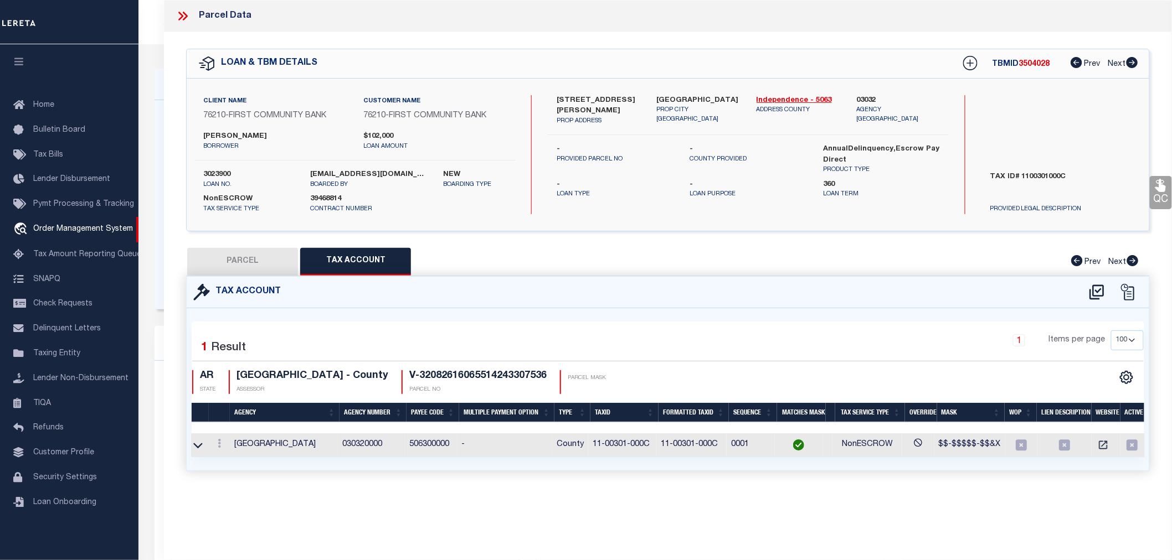
checkbox input "false"
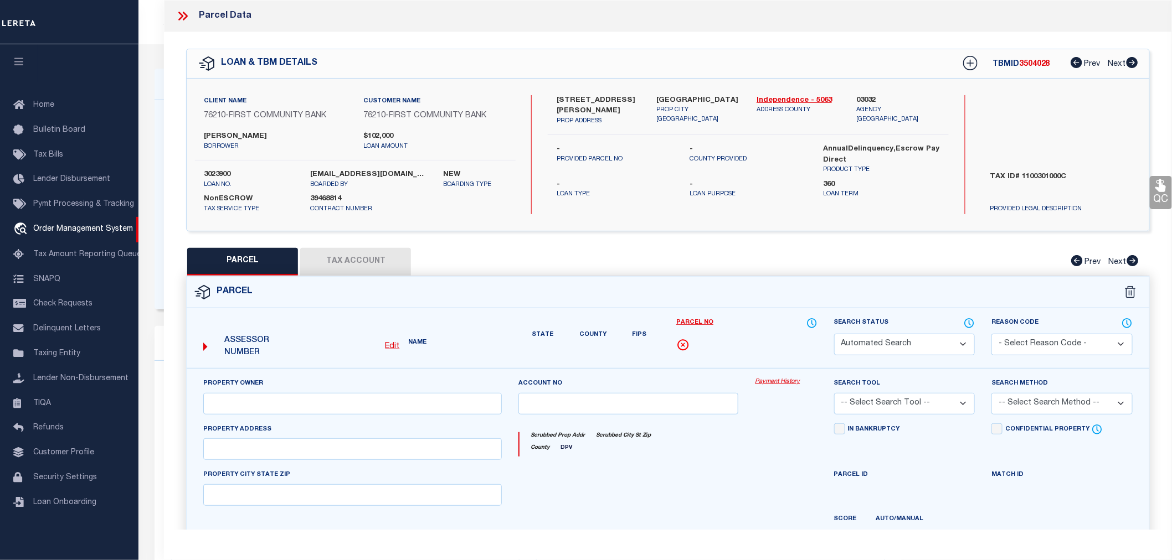
select select "PR"
select select "AGW"
select select
type input "4101 HARRISON ST"
checkbox input "false"
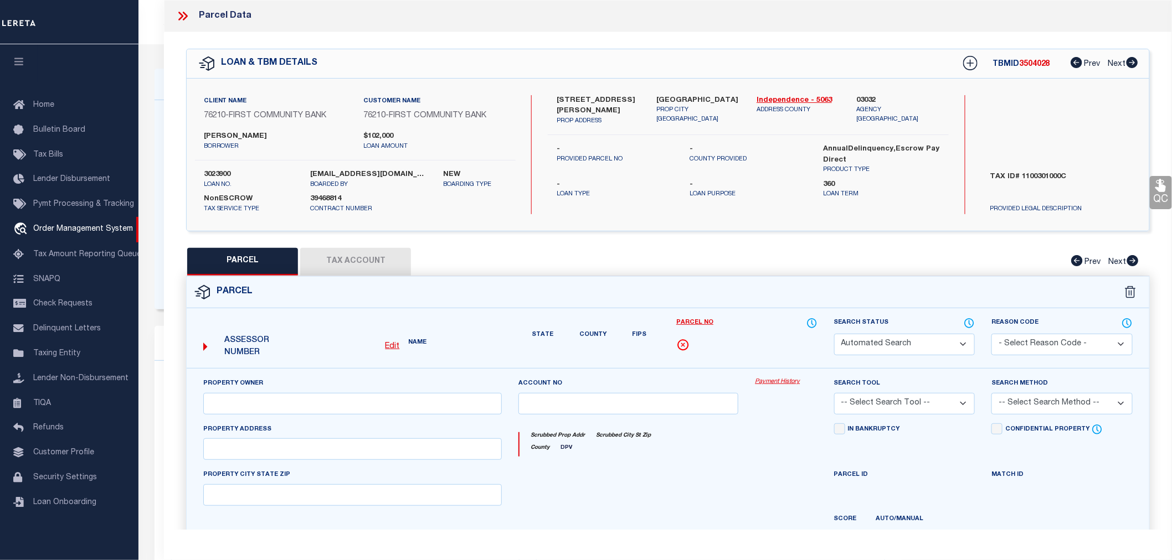
type input "BATESVILLE AR 725019444"
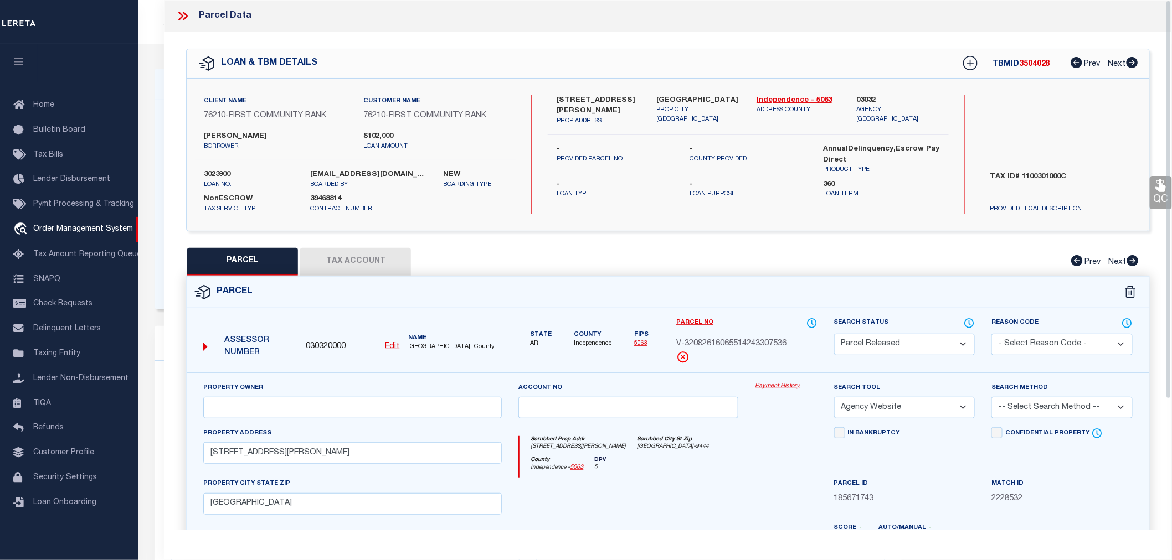
click at [176, 15] on icon at bounding box center [183, 16] width 14 height 14
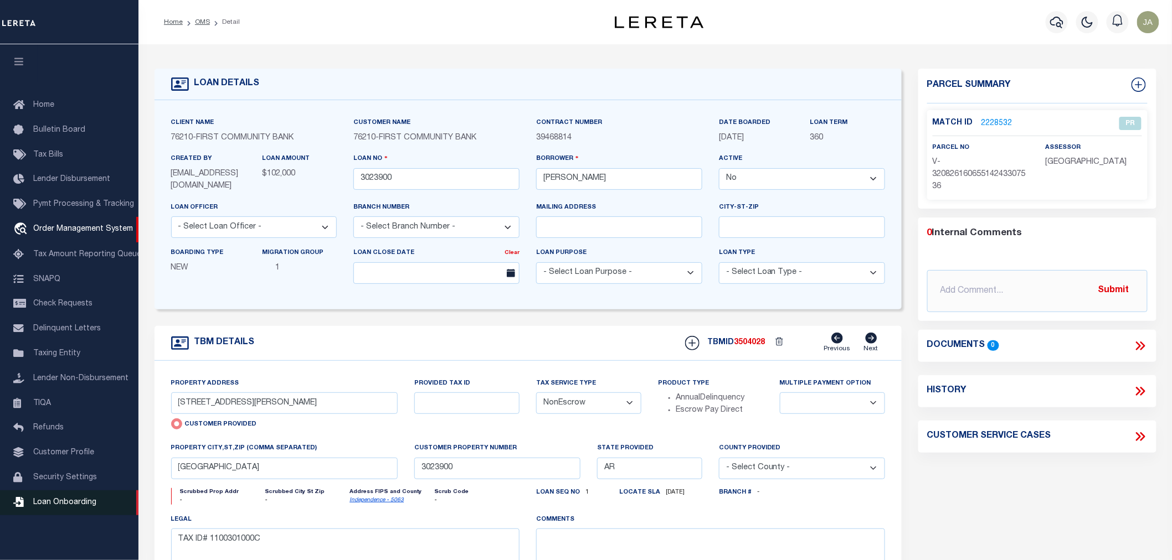
click at [72, 501] on span "Loan Onboarding" at bounding box center [64, 503] width 63 height 8
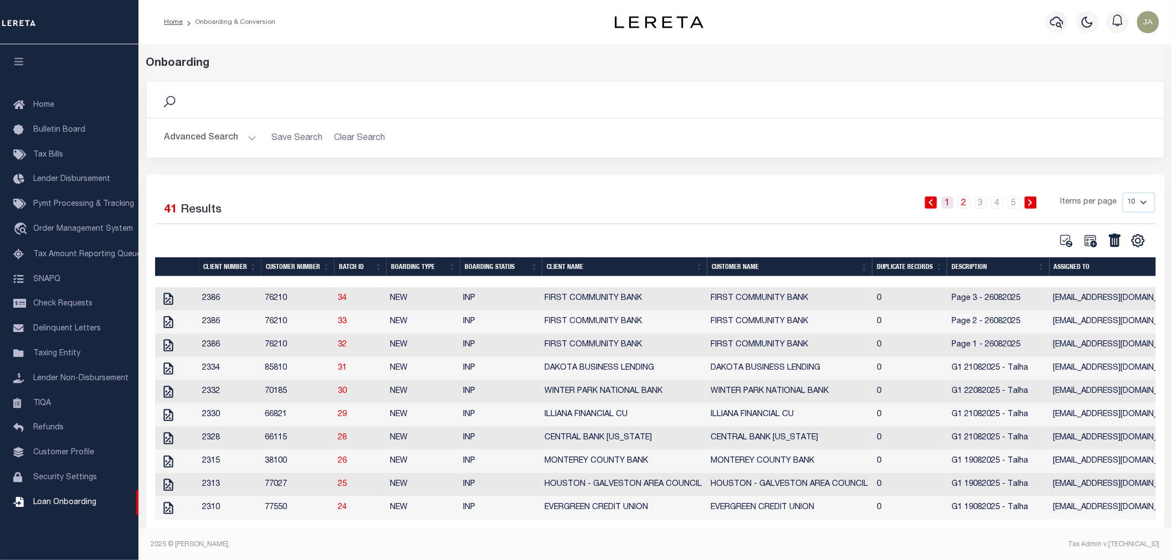
click at [950, 205] on link "1" at bounding box center [947, 203] width 12 height 12
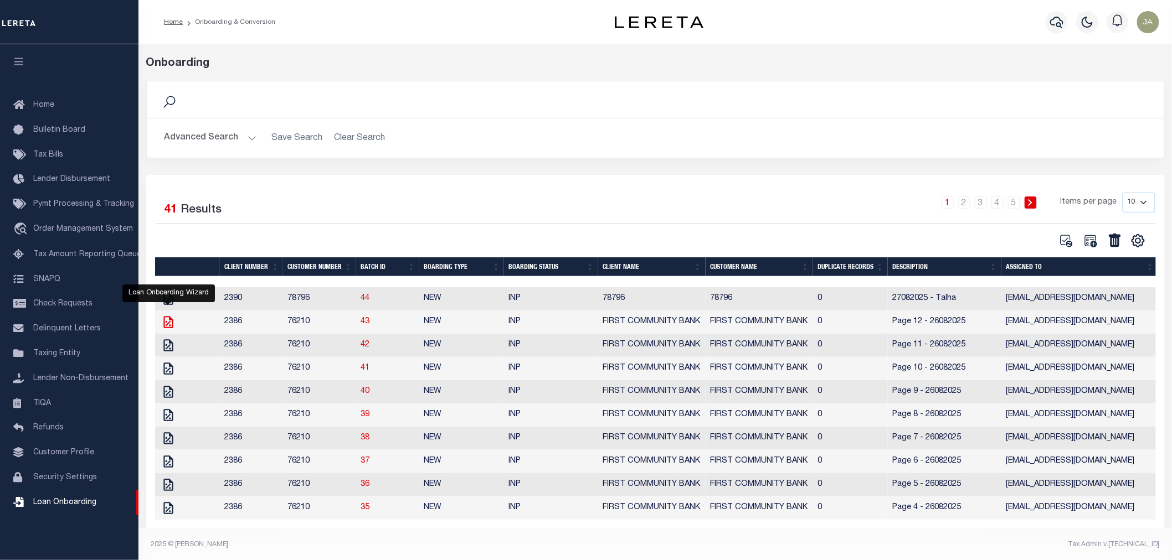
click at [167, 329] on icon at bounding box center [168, 322] width 14 height 14
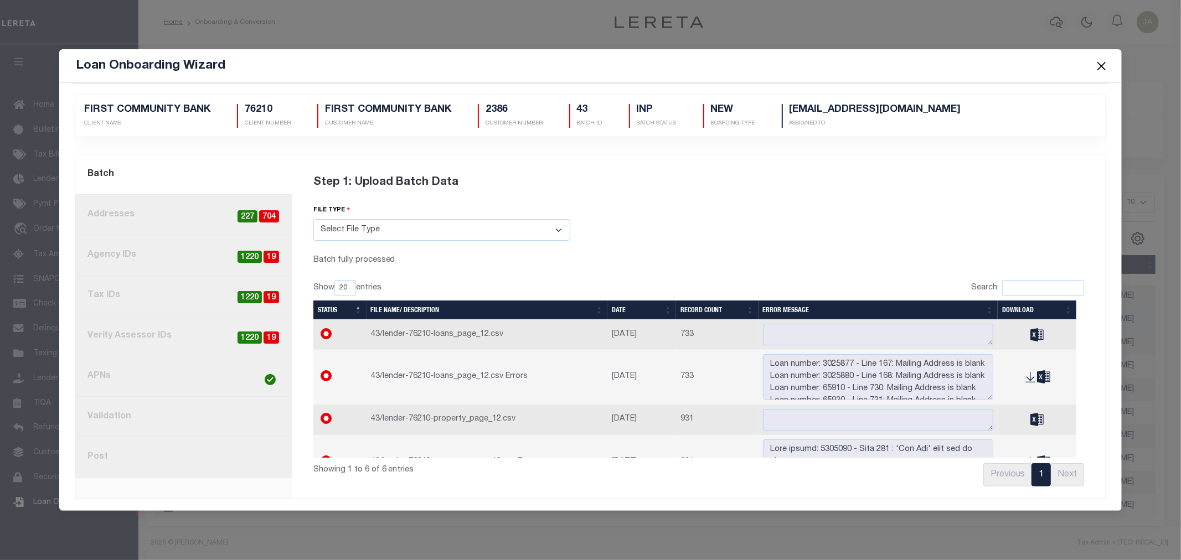
click at [123, 463] on link "8. Post" at bounding box center [183, 457] width 217 height 40
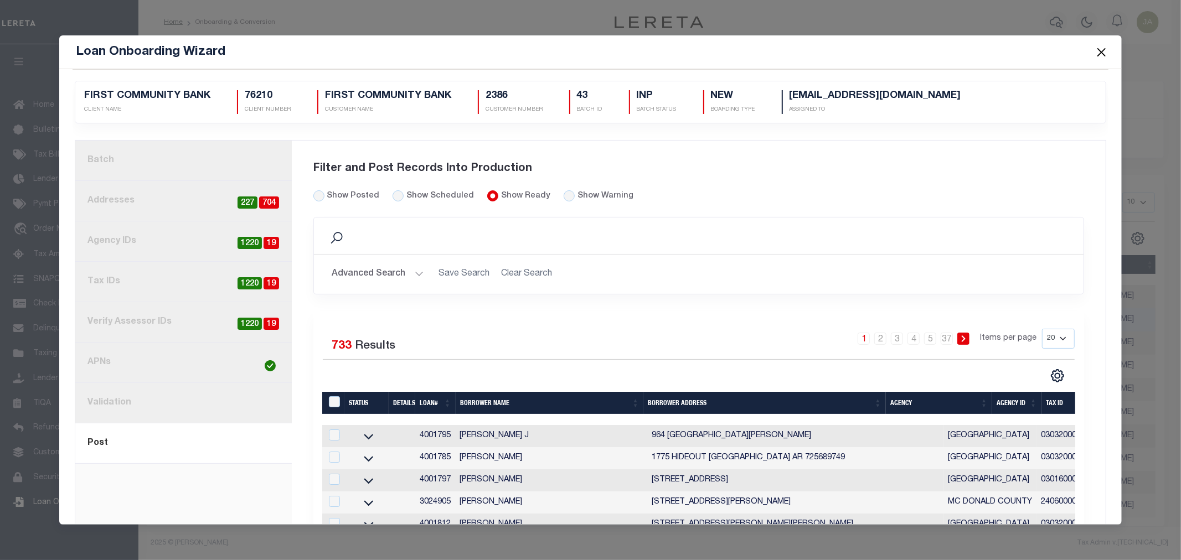
click at [1102, 55] on button "Close" at bounding box center [1101, 52] width 14 height 14
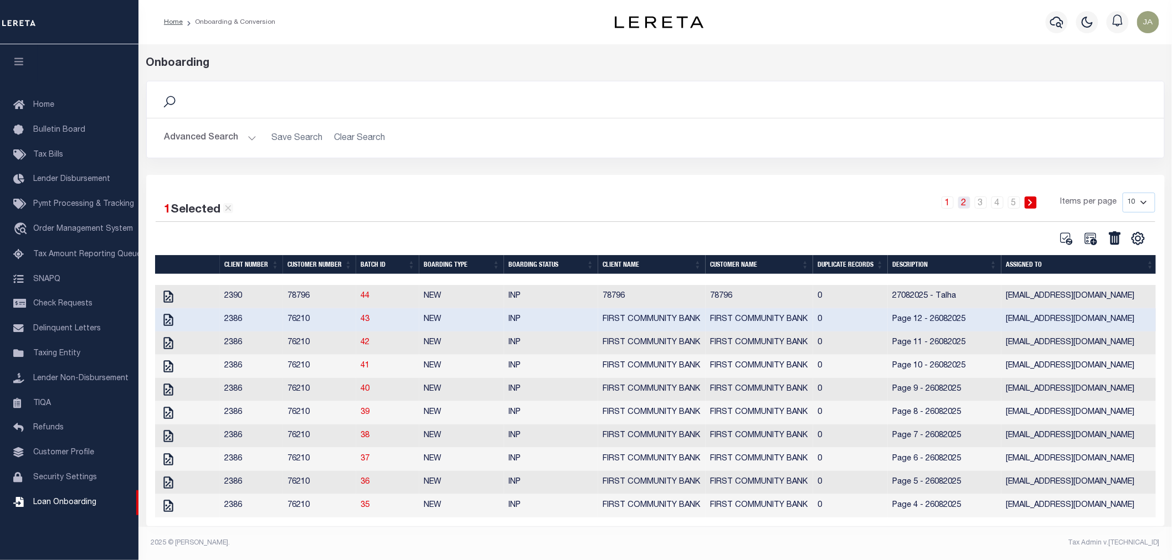
click at [965, 204] on link "2" at bounding box center [964, 203] width 12 height 12
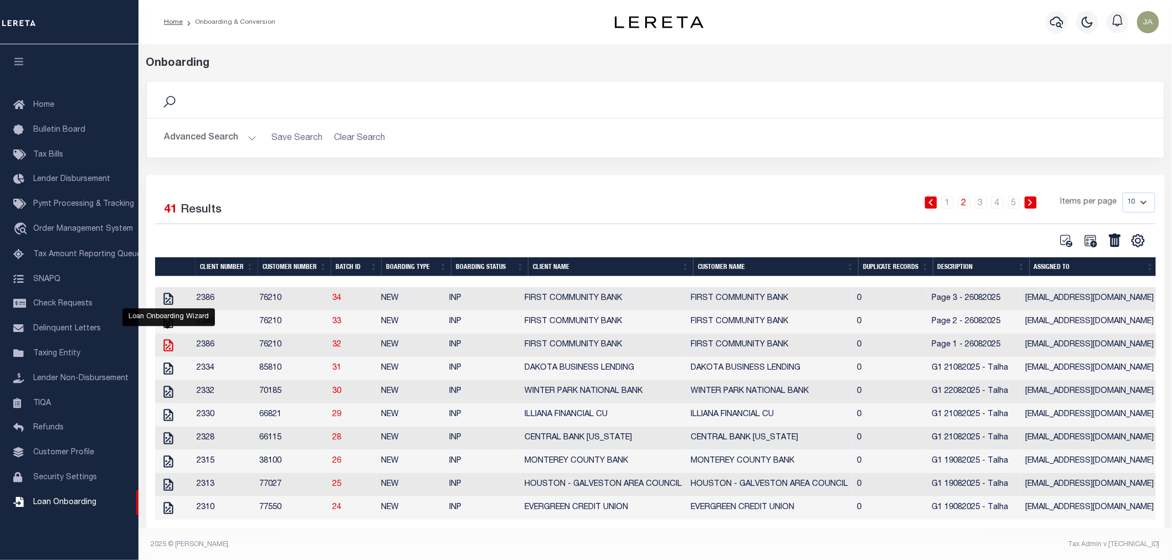
click at [165, 348] on icon at bounding box center [167, 345] width 9 height 12
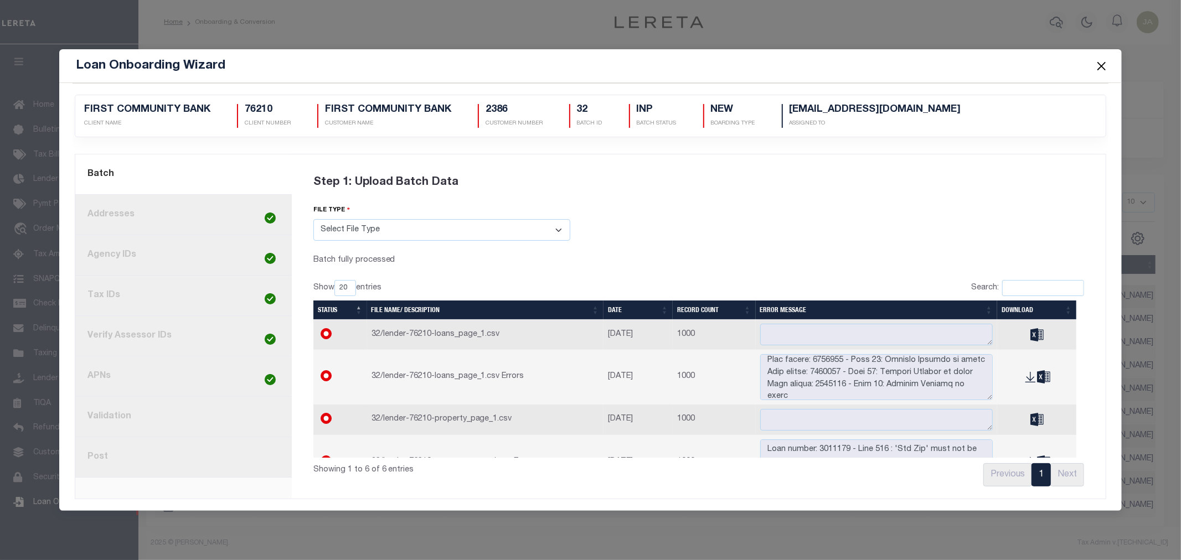
click at [259, 291] on link "4. Tax IDs" at bounding box center [183, 296] width 217 height 40
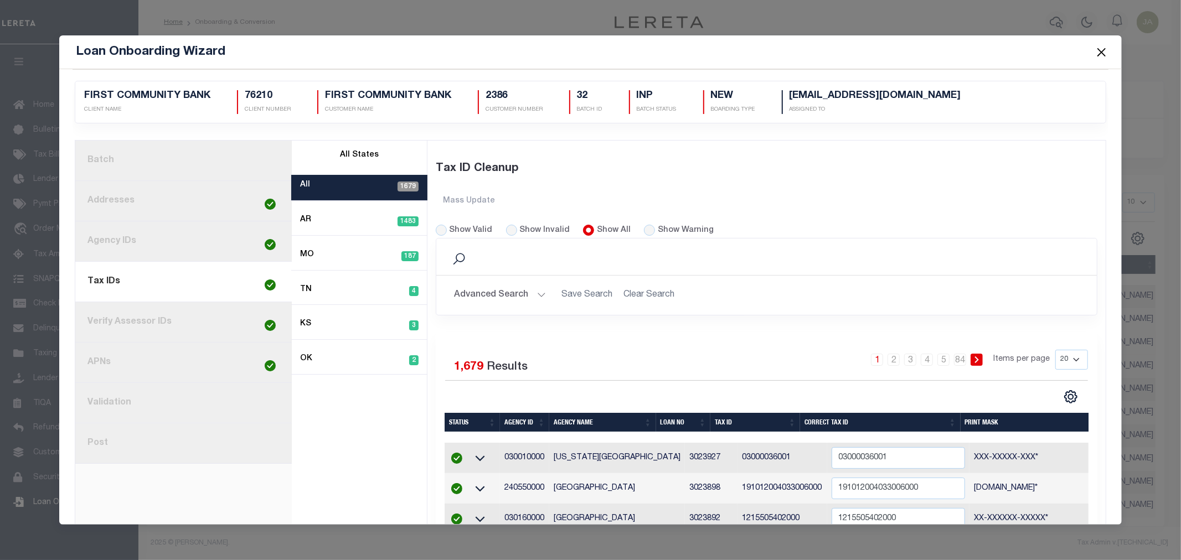
click at [508, 236] on div "Show Invalid" at bounding box center [538, 231] width 64 height 12
click at [506, 229] on input "Show Invalid" at bounding box center [511, 230] width 11 height 11
radio input "true"
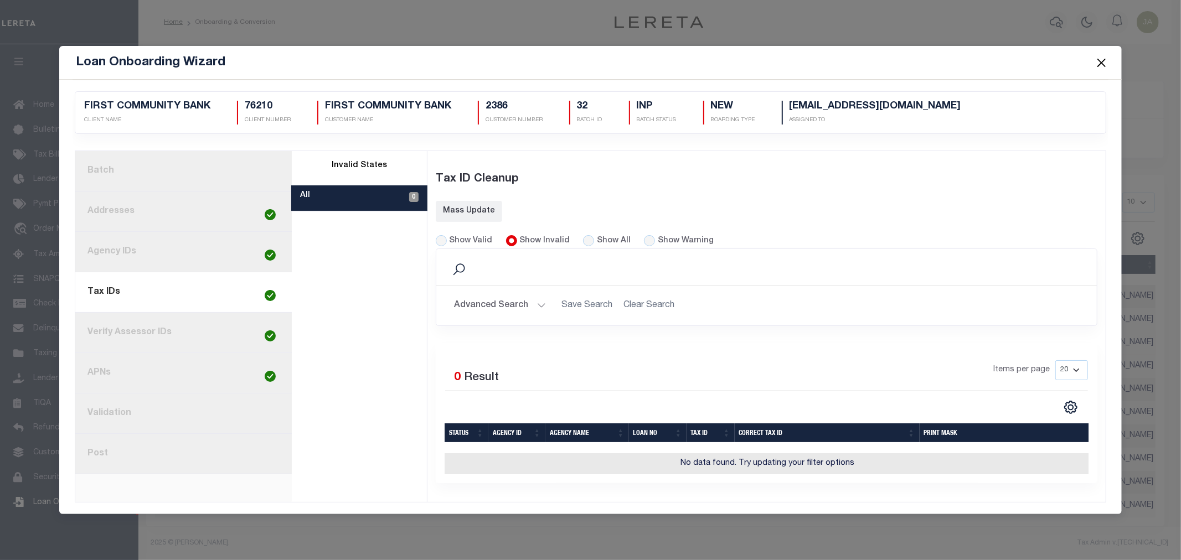
click at [187, 407] on link "7. Validation" at bounding box center [183, 414] width 217 height 40
radio input "true"
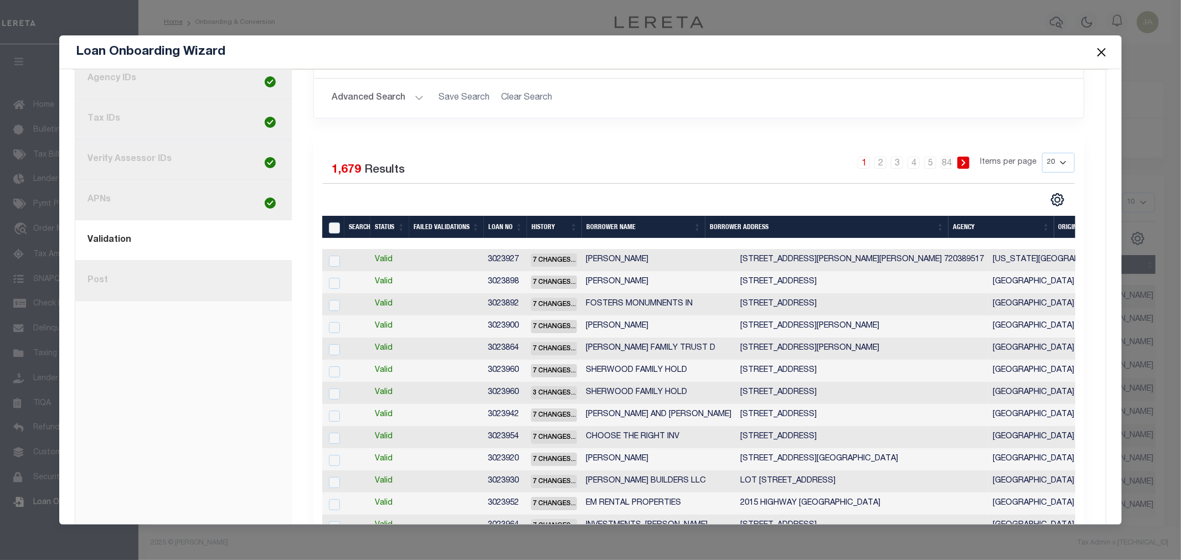
scroll to position [184, 0]
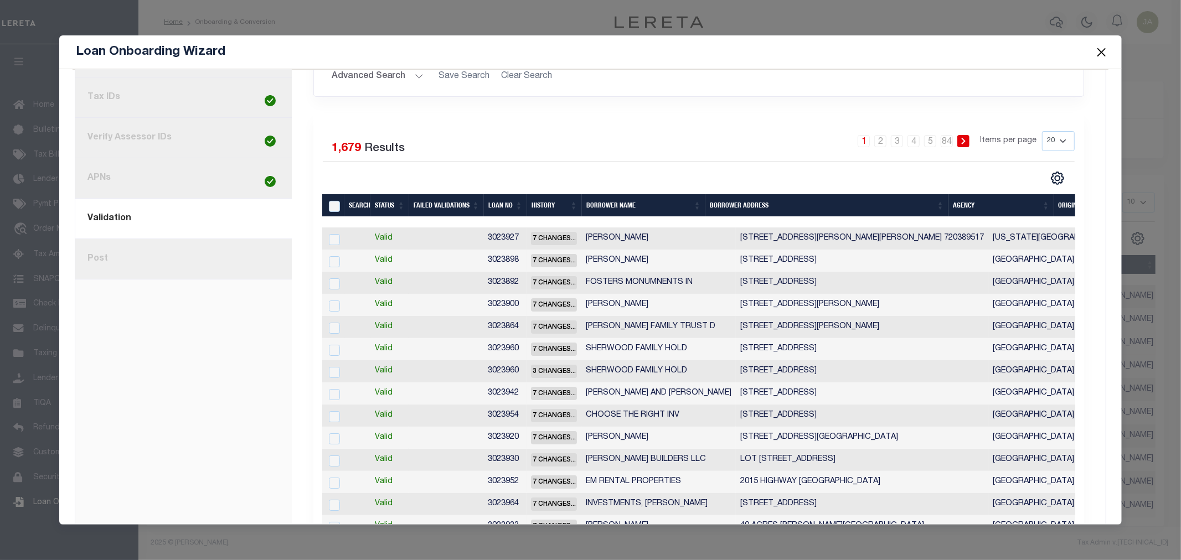
click at [552, 241] on span "7 Changes..." at bounding box center [554, 238] width 46 height 13
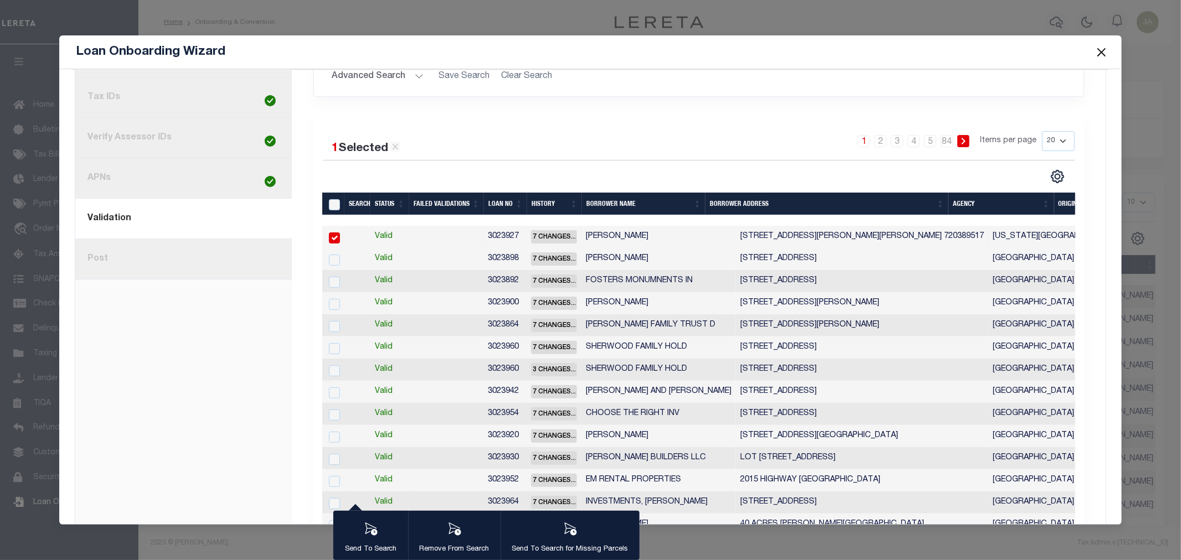
click at [541, 237] on span "7 Changes..." at bounding box center [554, 236] width 46 height 13
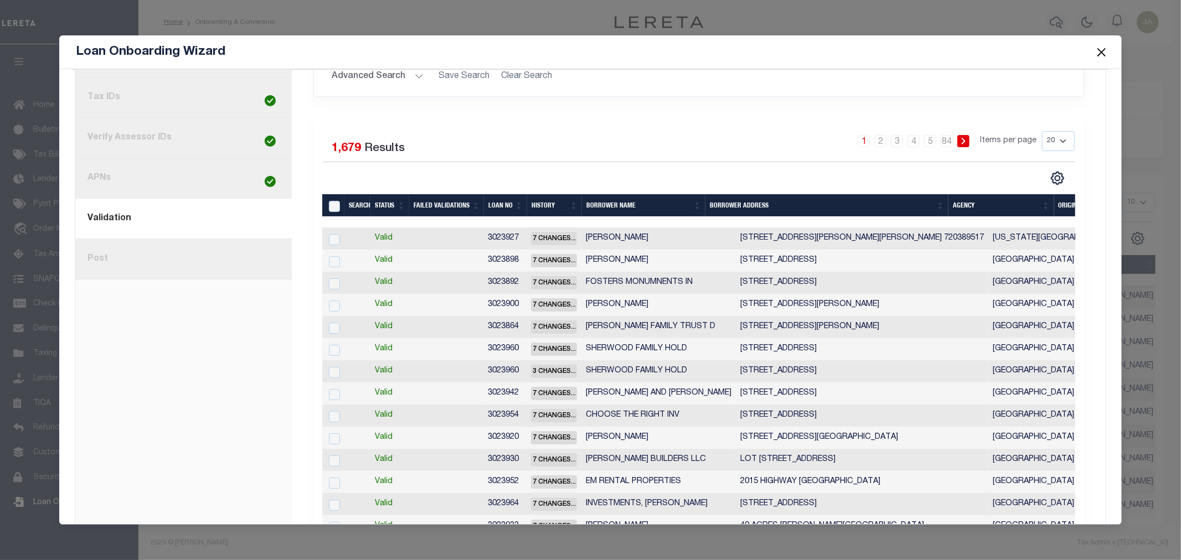
click at [541, 237] on span "7 Changes..." at bounding box center [554, 238] width 46 height 13
checkbox input "true"
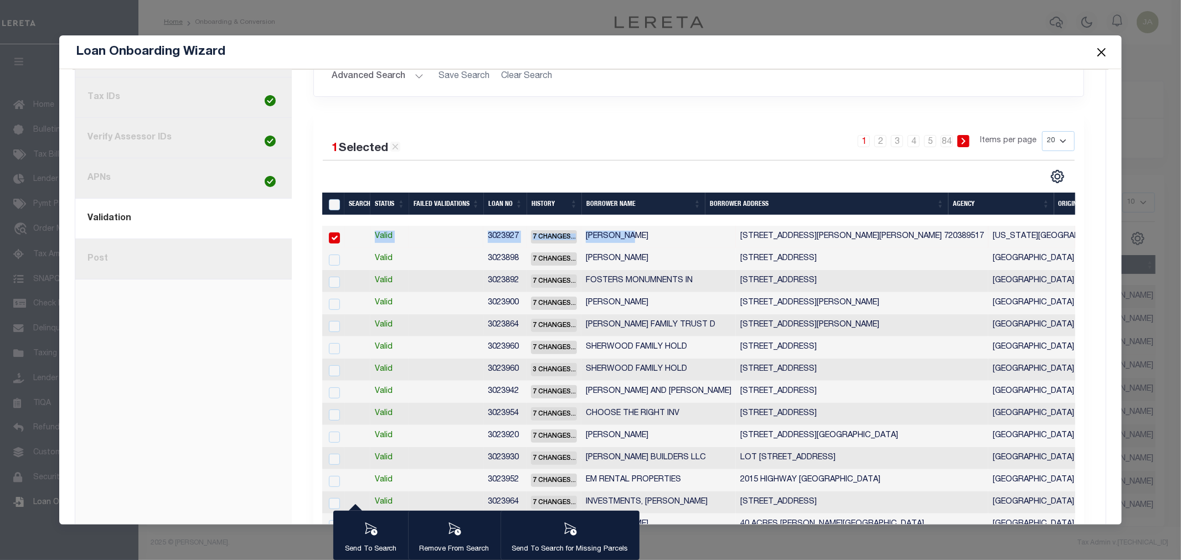
drag, startPoint x: 568, startPoint y: 219, endPoint x: 632, endPoint y: 230, distance: 65.7
click at [632, 230] on div "Search Status Failed Validations Loan No History Borrower Name Borrower Address…" at bounding box center [699, 431] width 754 height 476
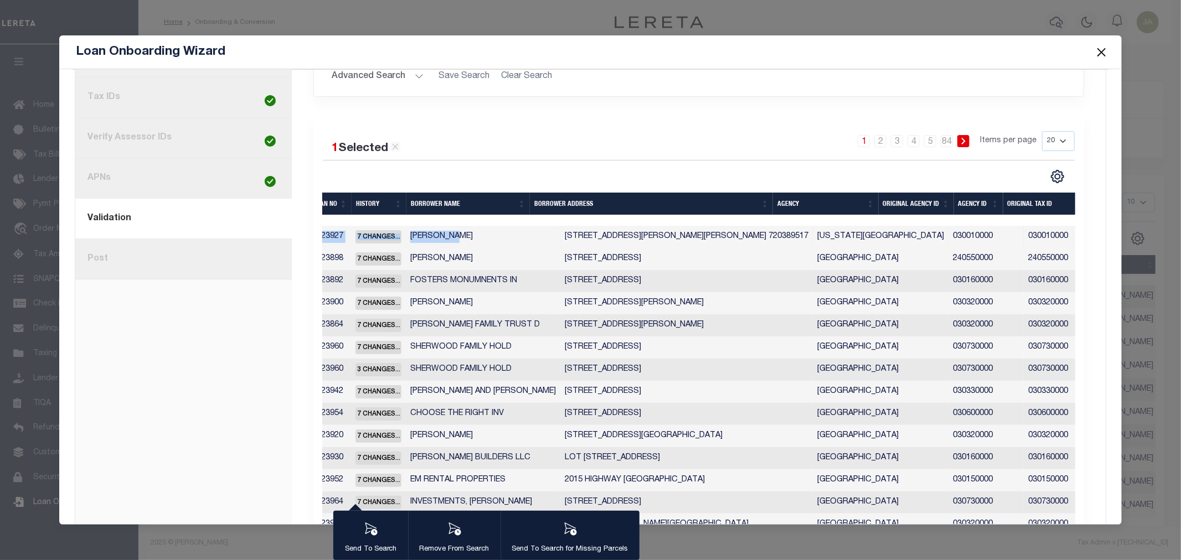
scroll to position [0, 0]
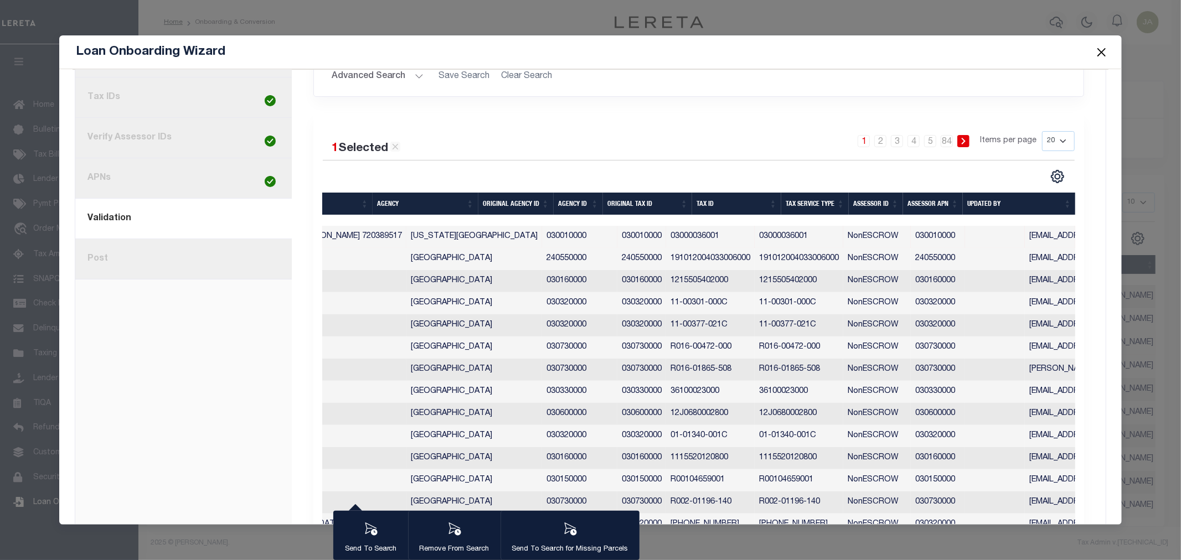
click at [1095, 51] on button "Close" at bounding box center [1101, 52] width 14 height 14
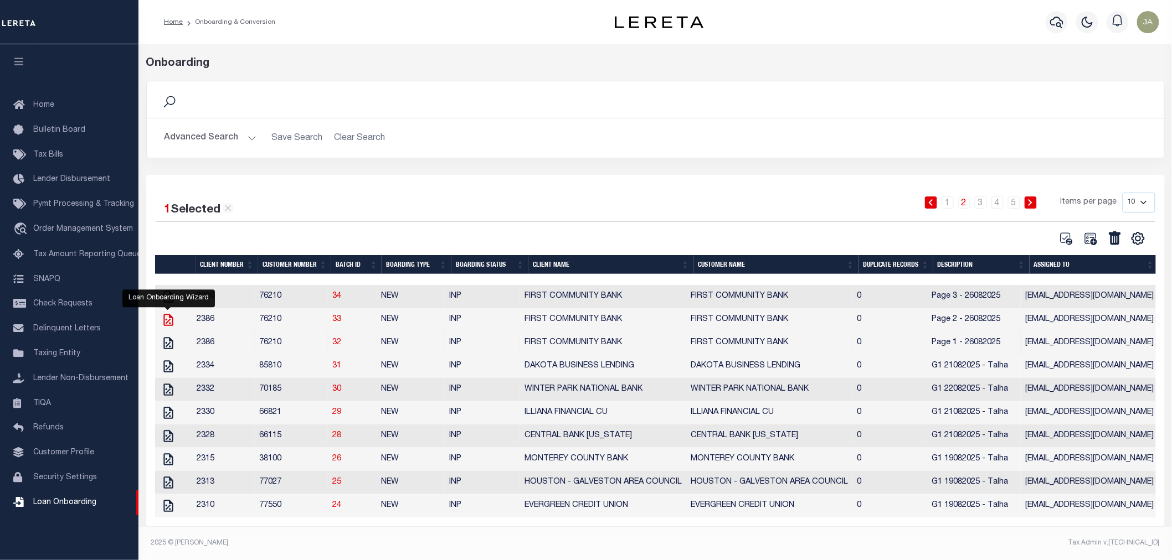
click at [166, 323] on icon "" at bounding box center [168, 320] width 14 height 14
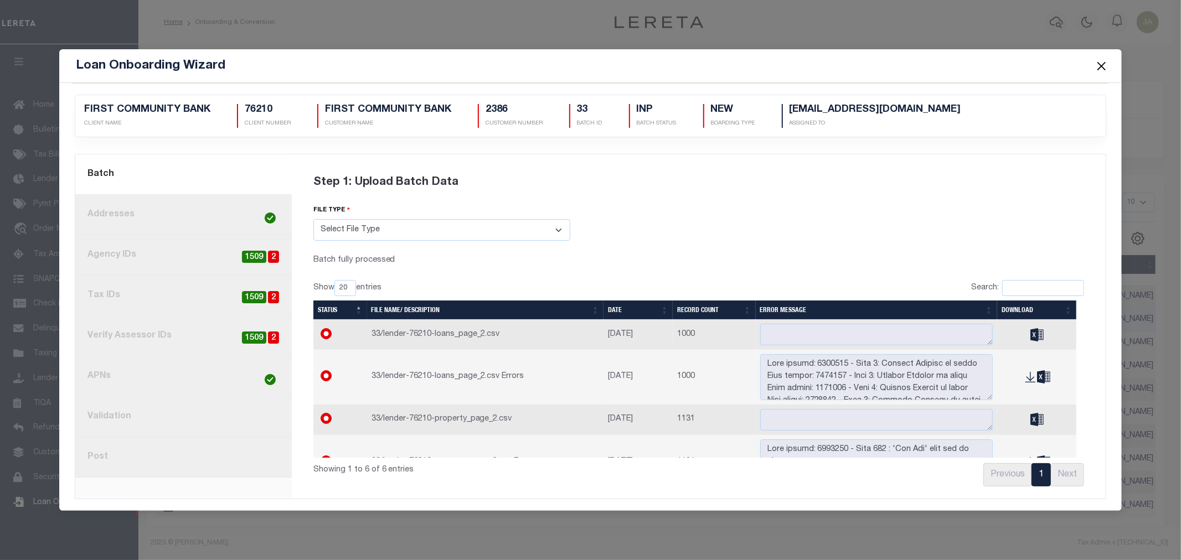
click at [165, 456] on link "8. Post" at bounding box center [183, 457] width 217 height 40
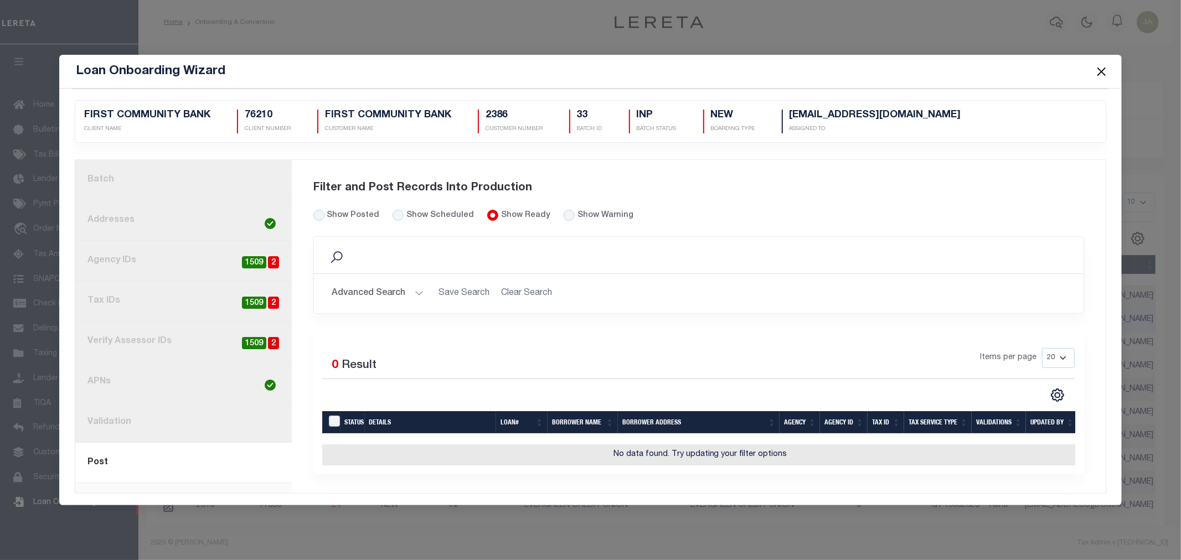
click at [312, 214] on div "Show Posted Show Scheduled Show Ready" at bounding box center [502, 223] width 394 height 27
click at [322, 214] on input "Show Posted" at bounding box center [318, 215] width 11 height 11
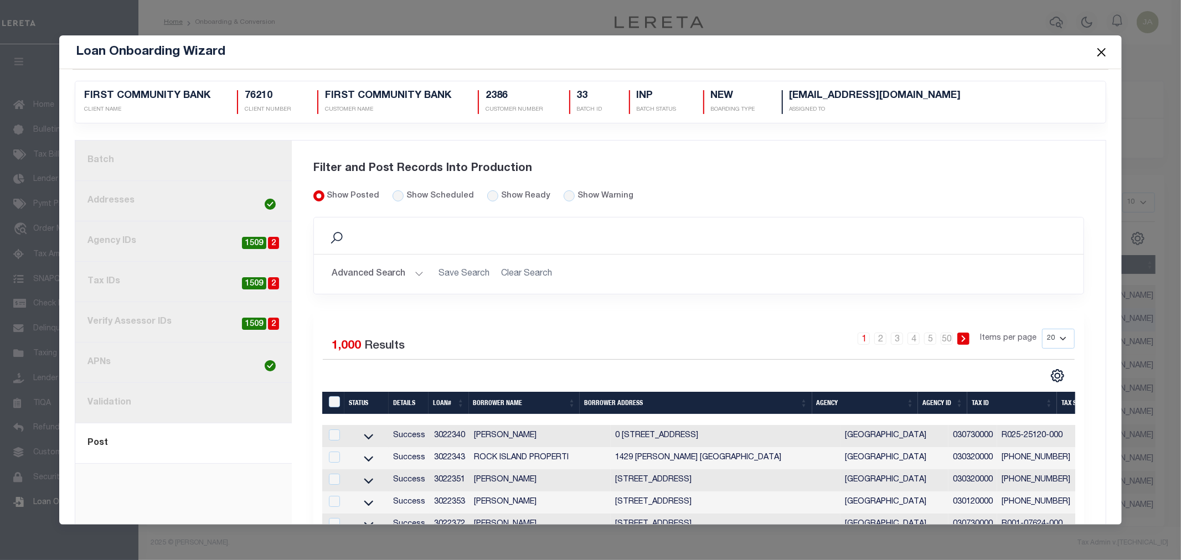
click at [1099, 51] on button "Close" at bounding box center [1101, 52] width 14 height 14
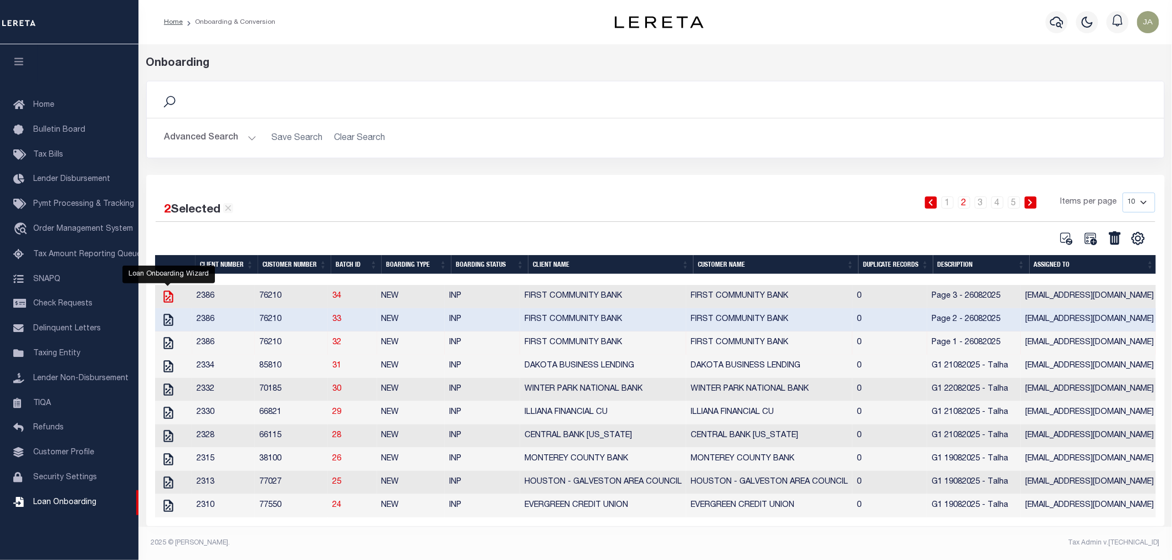
click at [167, 301] on icon "" at bounding box center [167, 297] width 9 height 12
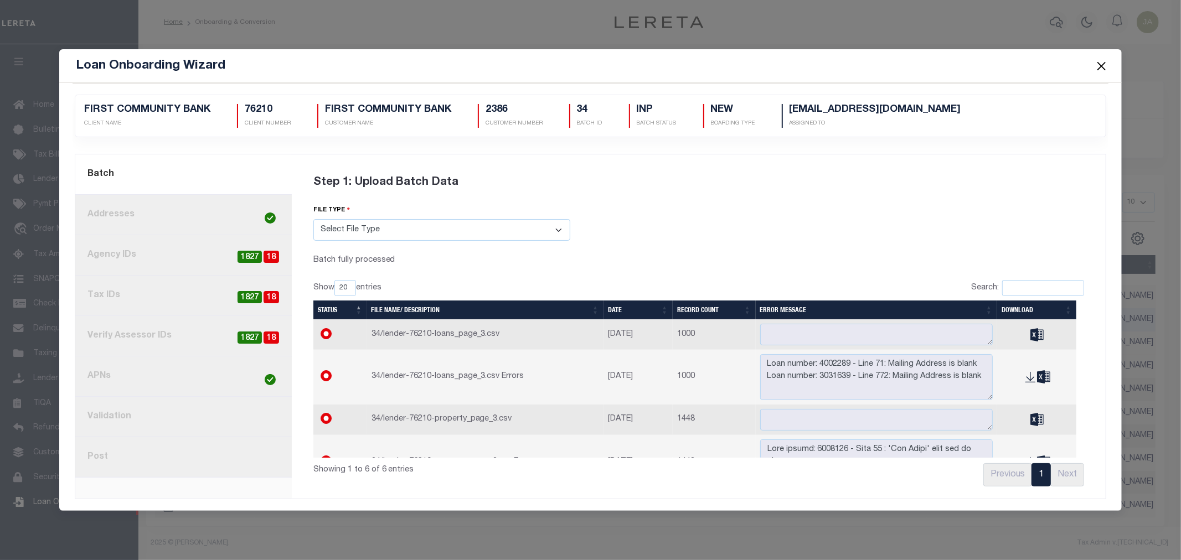
click at [166, 466] on link "8. Post" at bounding box center [183, 457] width 217 height 40
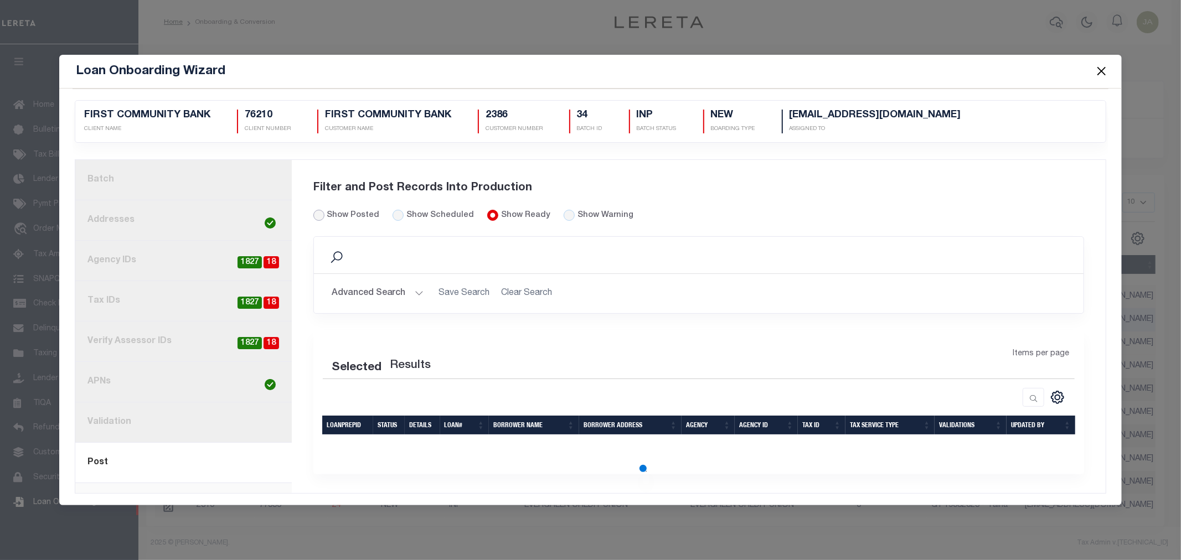
click at [315, 213] on div "Show Posted Show Scheduled Show Ready" at bounding box center [502, 223] width 394 height 27
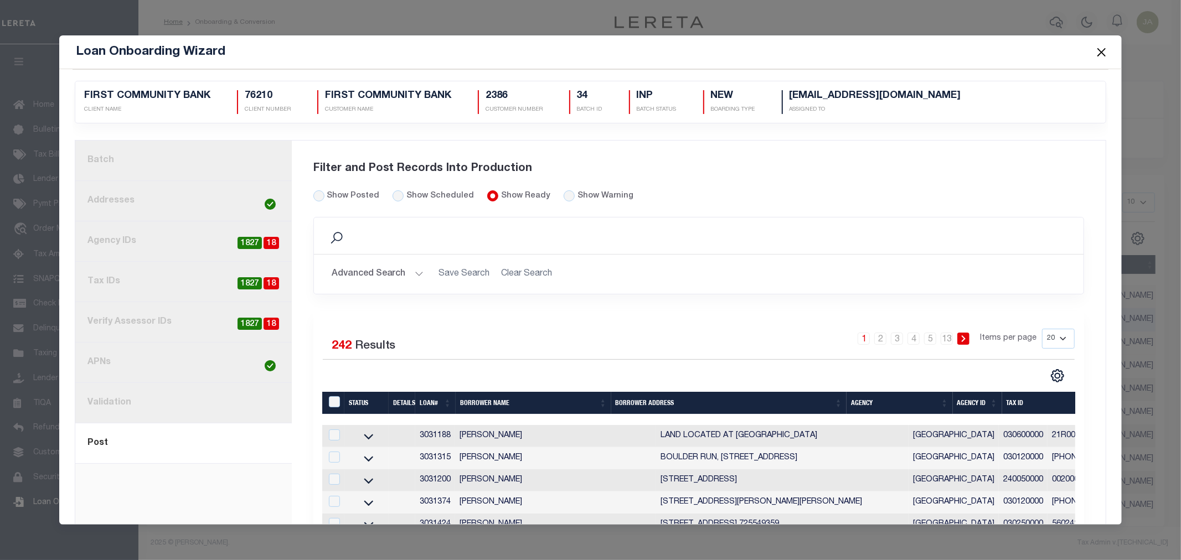
click at [487, 193] on input "Show Ready" at bounding box center [492, 195] width 11 height 11
click at [516, 271] on h2 "Advanced Search Save Search Clear Search" at bounding box center [699, 275] width 753 height 22
click at [517, 278] on h2 "Advanced Search Save Search Clear Search" at bounding box center [699, 275] width 753 height 22
click at [202, 374] on link "6. APNs" at bounding box center [183, 363] width 217 height 40
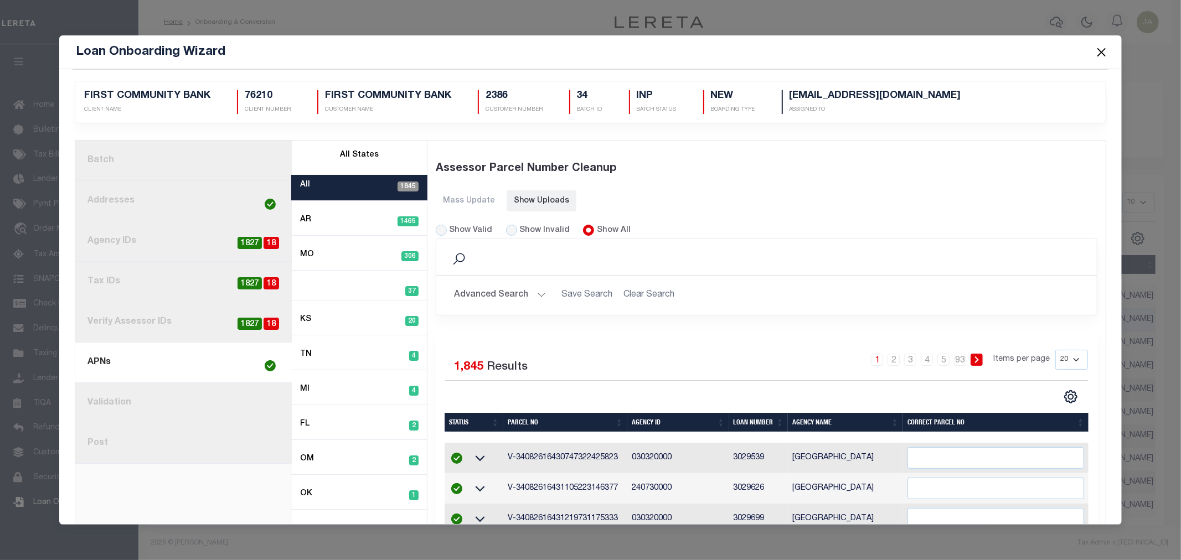
click at [173, 431] on link "8. Post" at bounding box center [183, 444] width 217 height 40
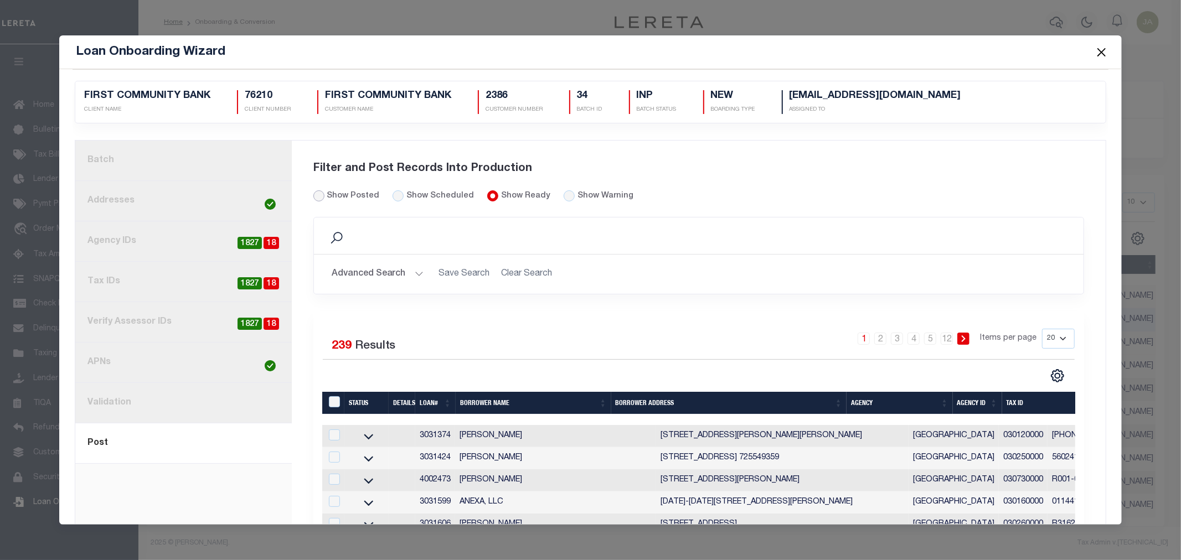
click at [320, 198] on input "Show Posted" at bounding box center [318, 195] width 11 height 11
radio input "true"
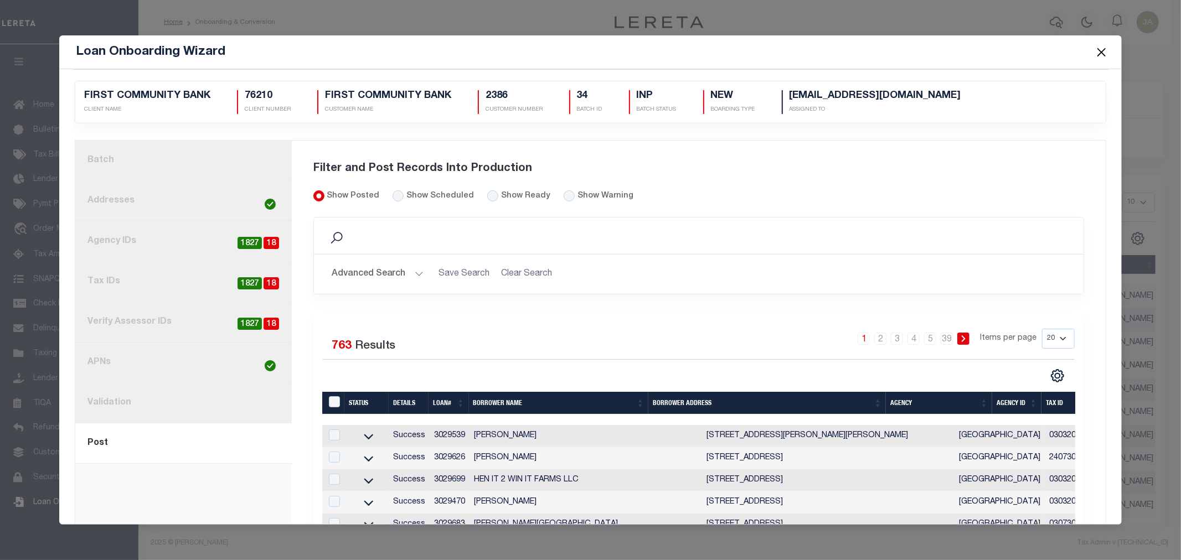
click at [1097, 51] on button "Close" at bounding box center [1101, 52] width 14 height 14
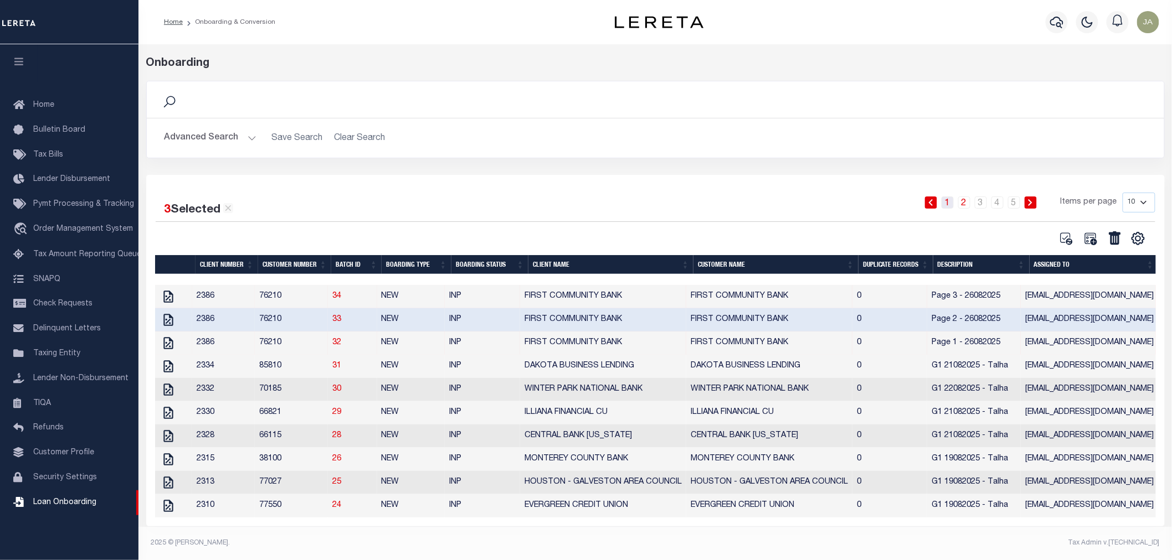
click at [949, 205] on link "1" at bounding box center [947, 203] width 12 height 12
